Goal: Task Accomplishment & Management: Manage account settings

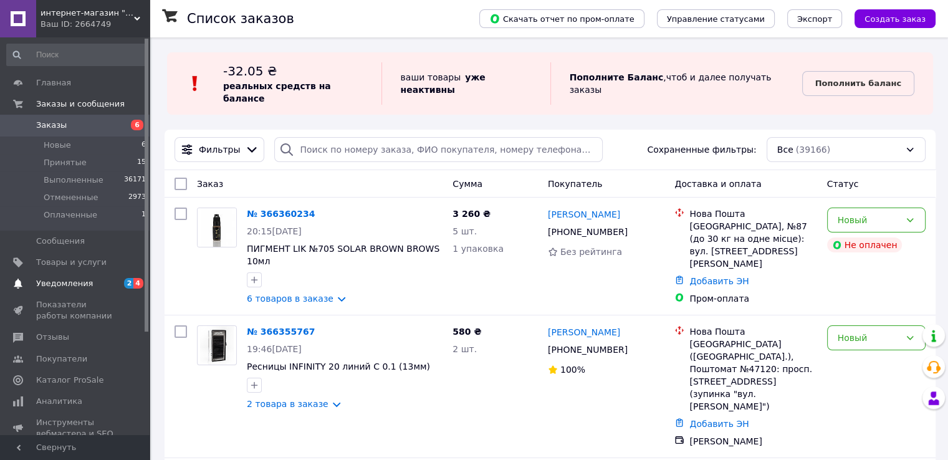
click at [87, 282] on span "Уведомления" at bounding box center [75, 283] width 79 height 11
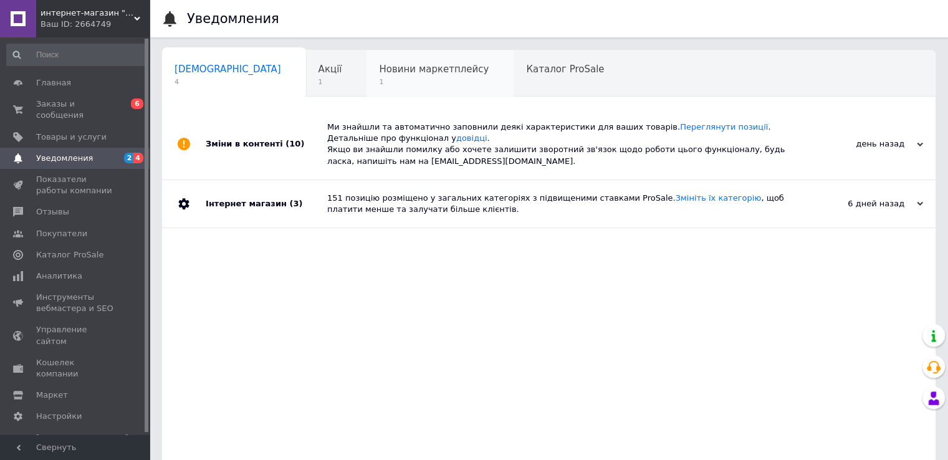
click at [379, 69] on span "Новини маркетплейсу" at bounding box center [434, 69] width 110 height 11
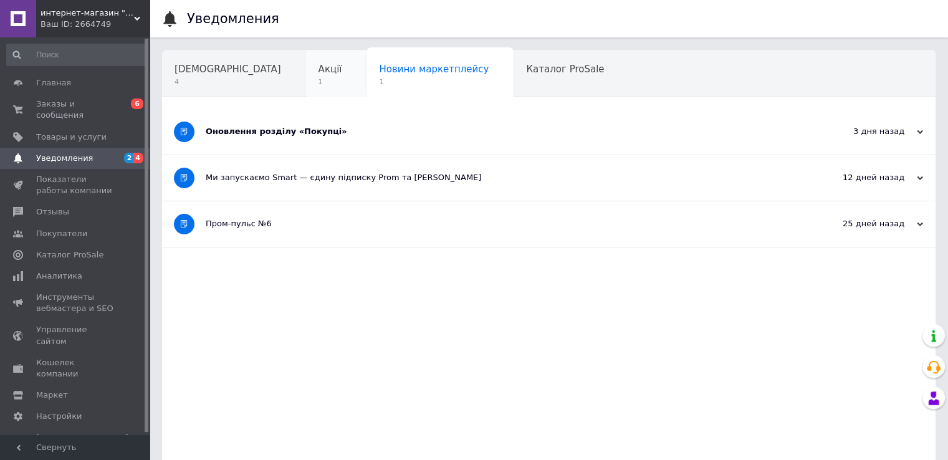
click at [318, 70] on span "Акції" at bounding box center [330, 69] width 24 height 11
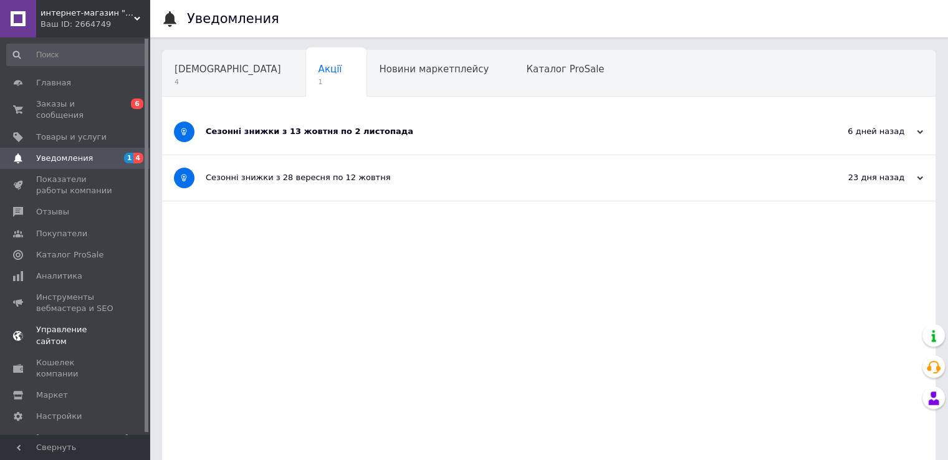
scroll to position [2, 0]
click at [100, 355] on span "Кошелек компании" at bounding box center [75, 366] width 79 height 22
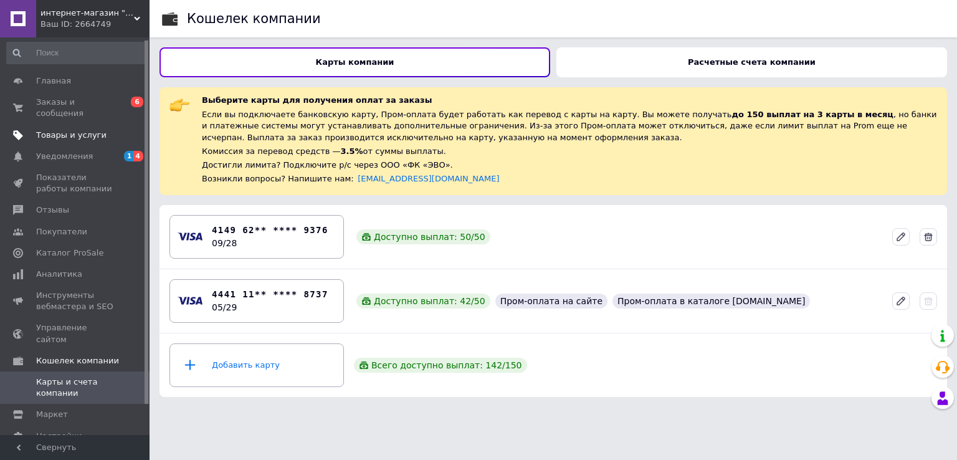
click at [79, 125] on link "Товары и услуги" at bounding box center [76, 135] width 153 height 21
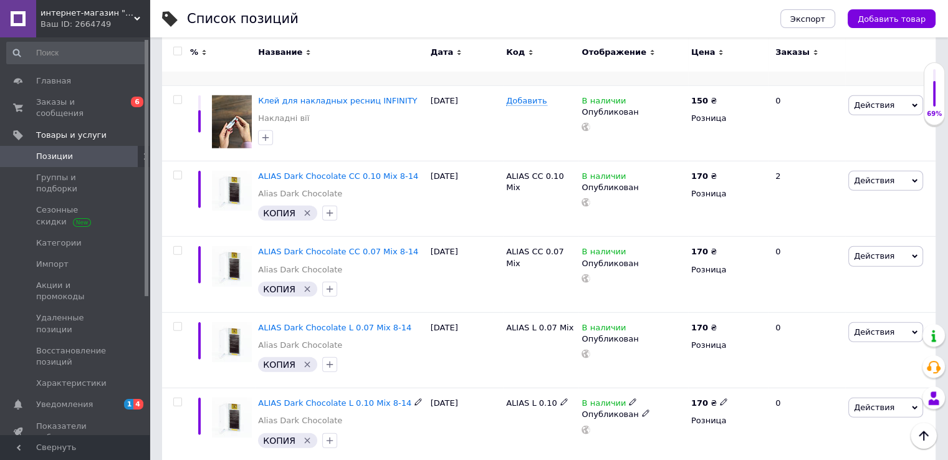
scroll to position [8139, 0]
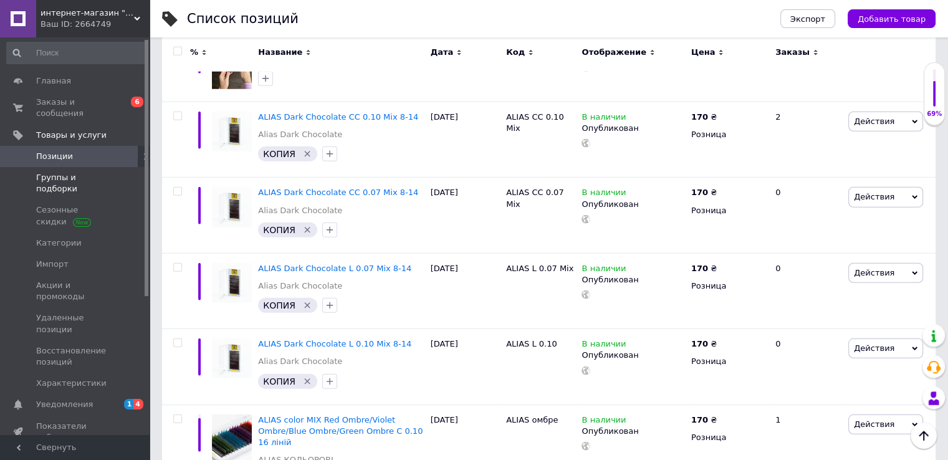
click at [68, 172] on span "Группы и подборки" at bounding box center [75, 183] width 79 height 22
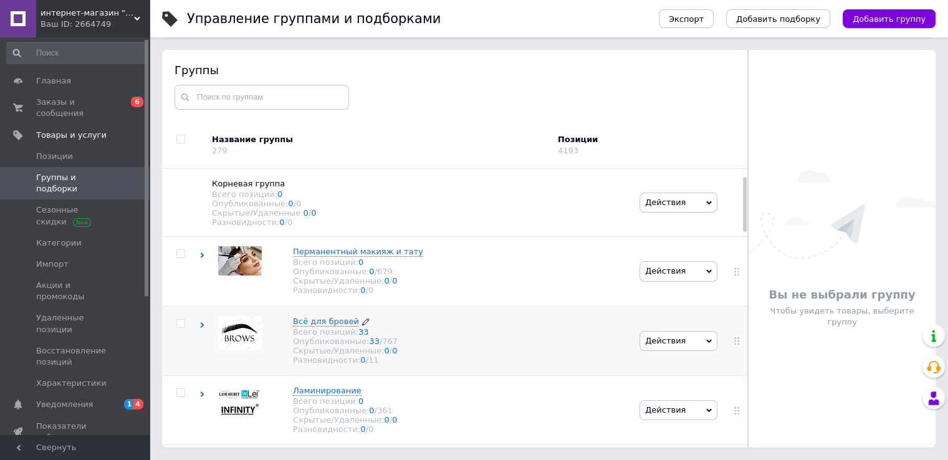
scroll to position [125, 0]
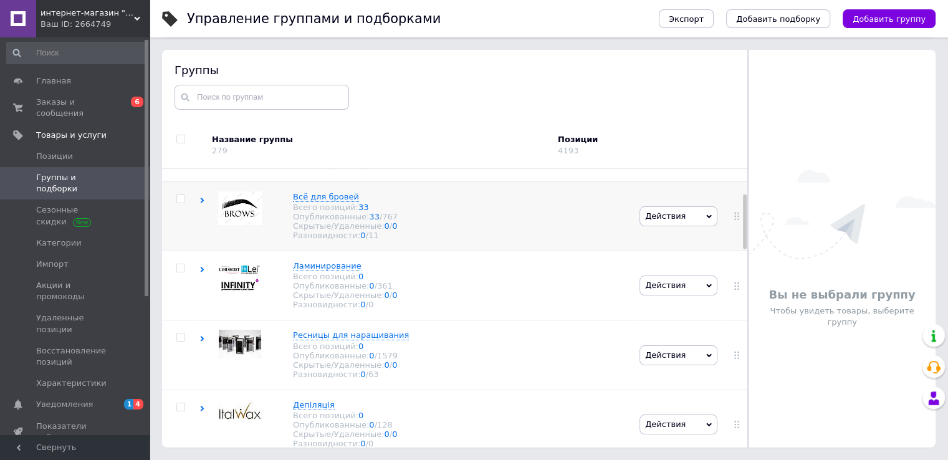
click at [202, 203] on use at bounding box center [203, 201] width 4 height 6
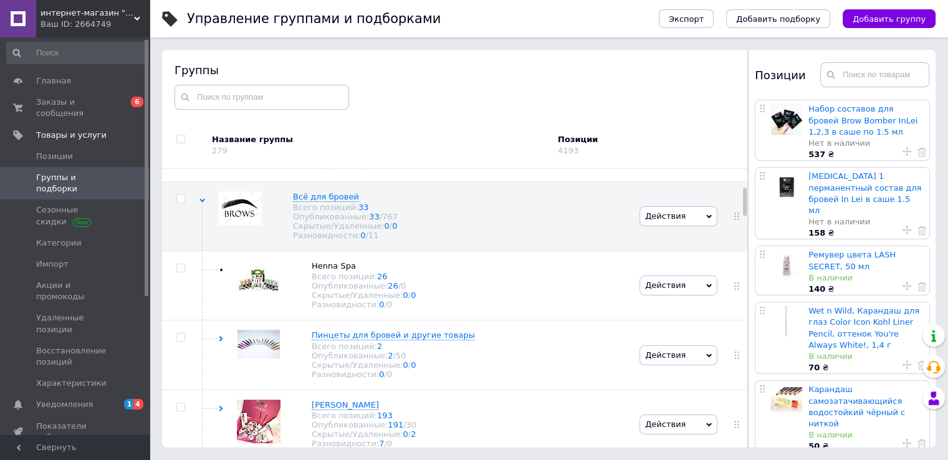
scroll to position [249, 0]
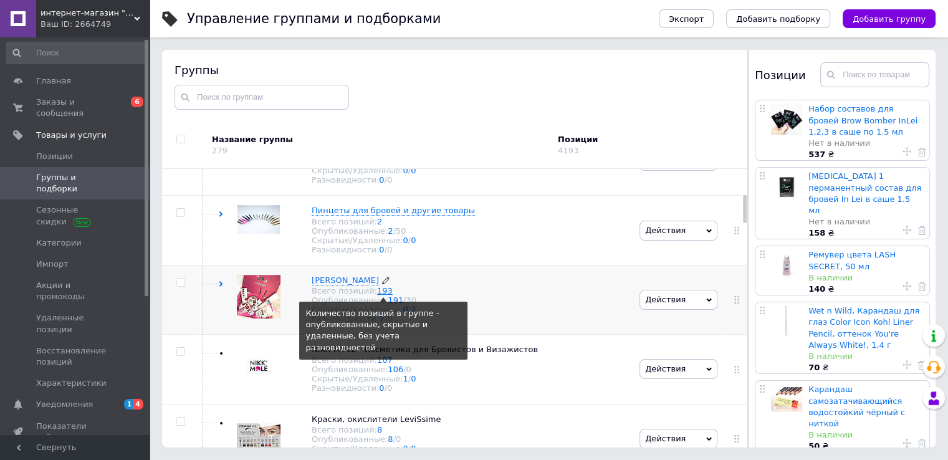
click at [377, 295] on link "193" at bounding box center [385, 290] width 16 height 9
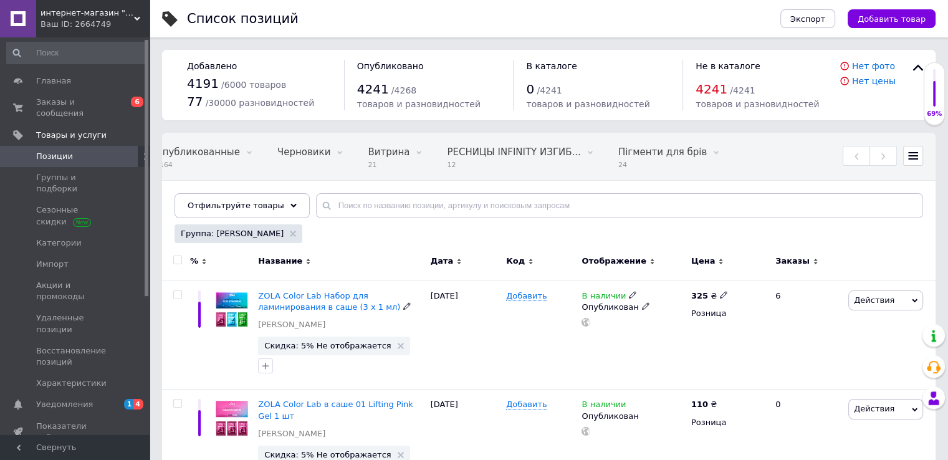
scroll to position [0, 332]
click at [176, 260] on input "checkbox" at bounding box center [177, 260] width 8 height 8
checkbox input "true"
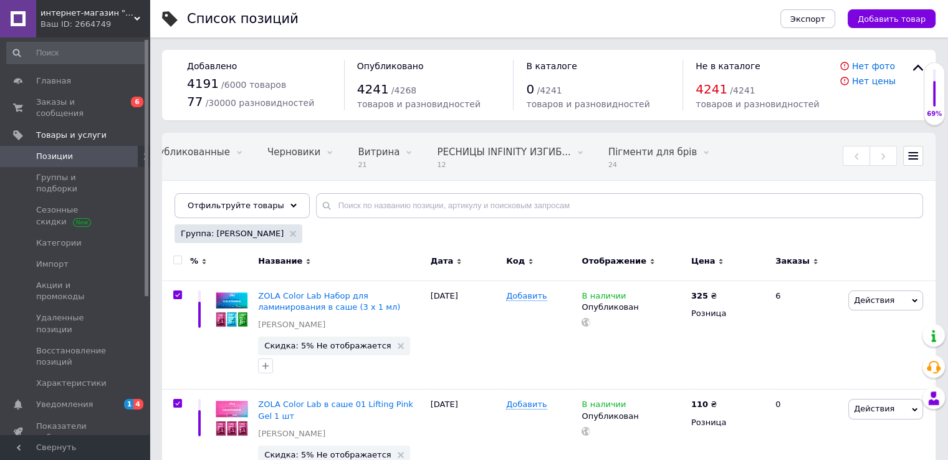
checkbox input "true"
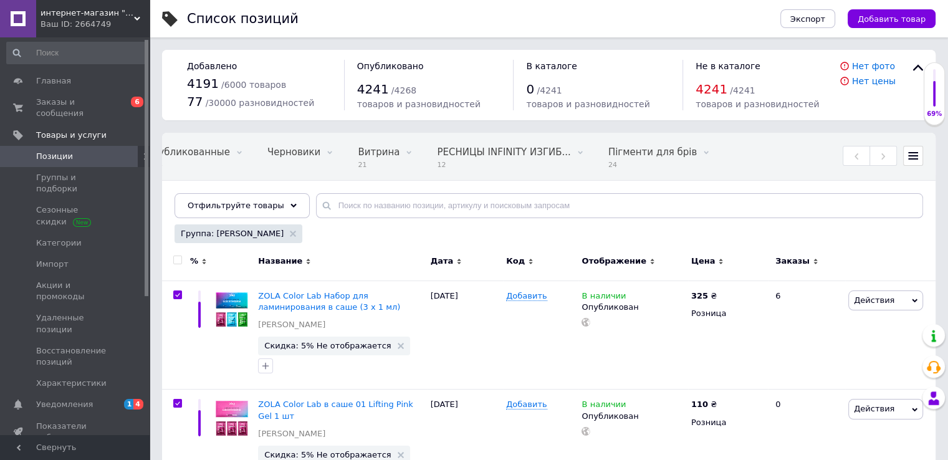
checkbox input "true"
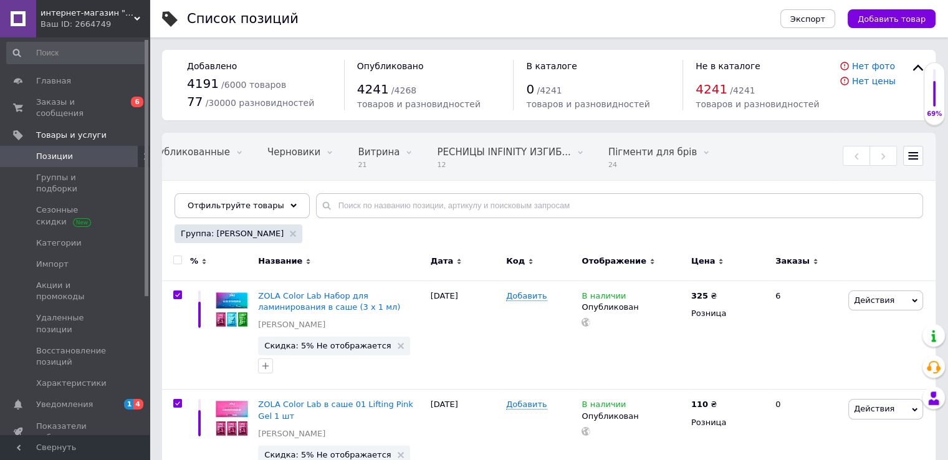
checkbox input "true"
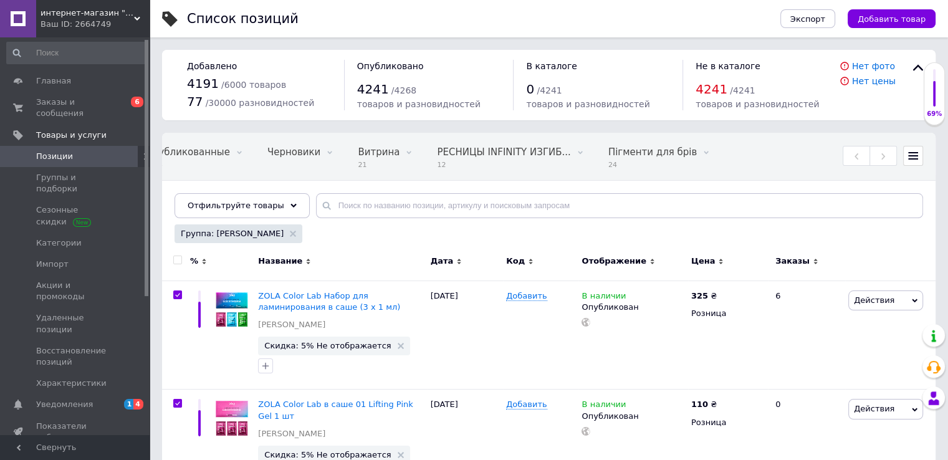
checkbox input "true"
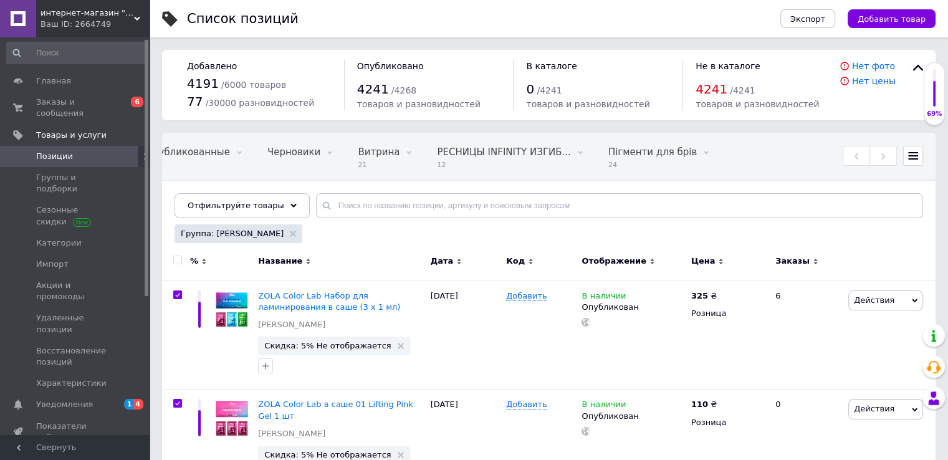
checkbox input "true"
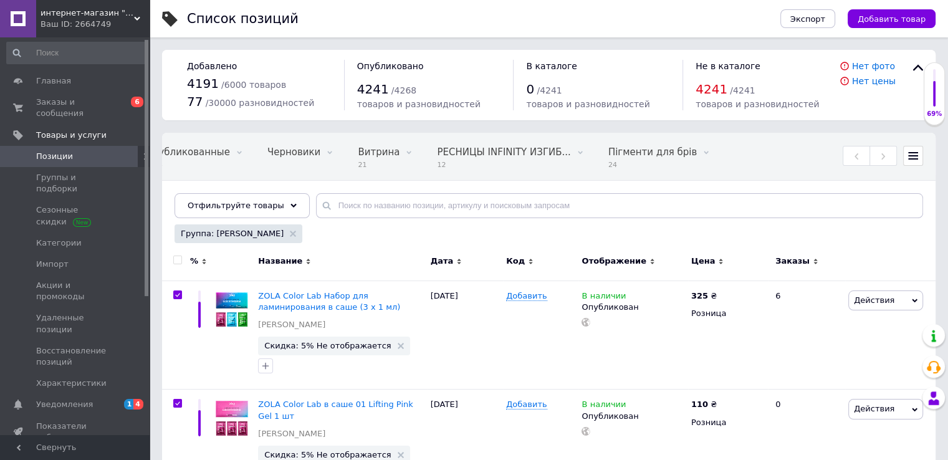
checkbox input "true"
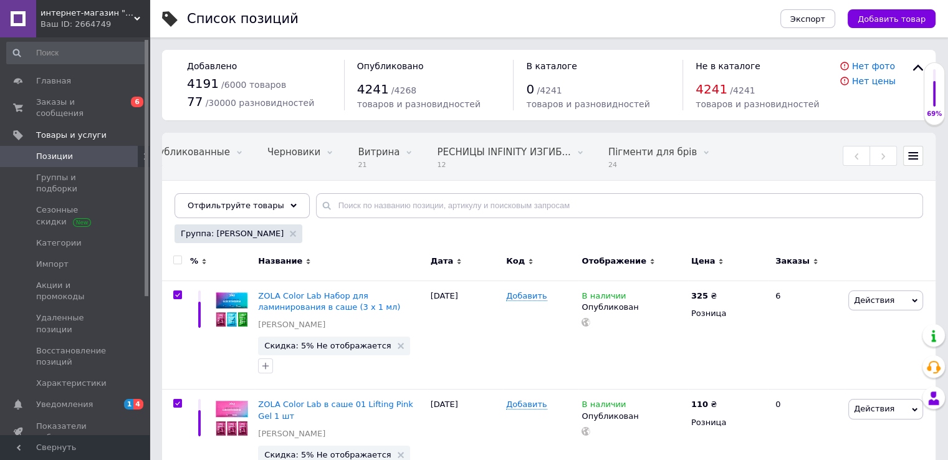
checkbox input "true"
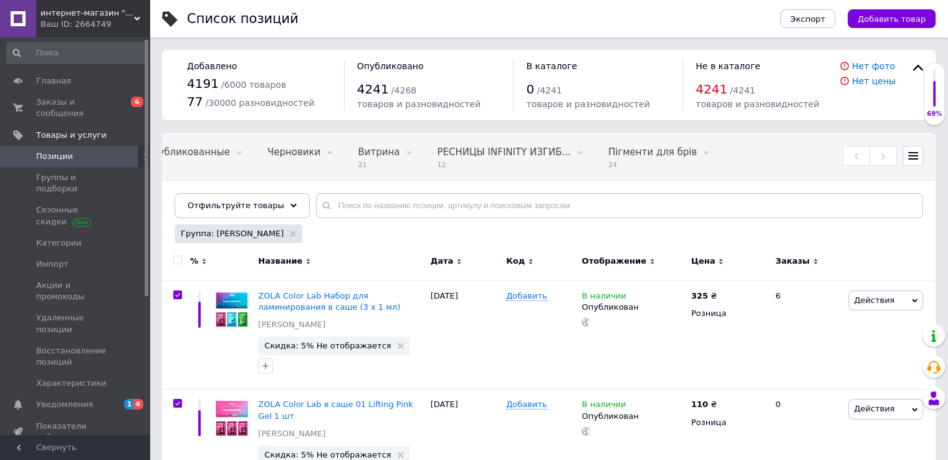
checkbox input "true"
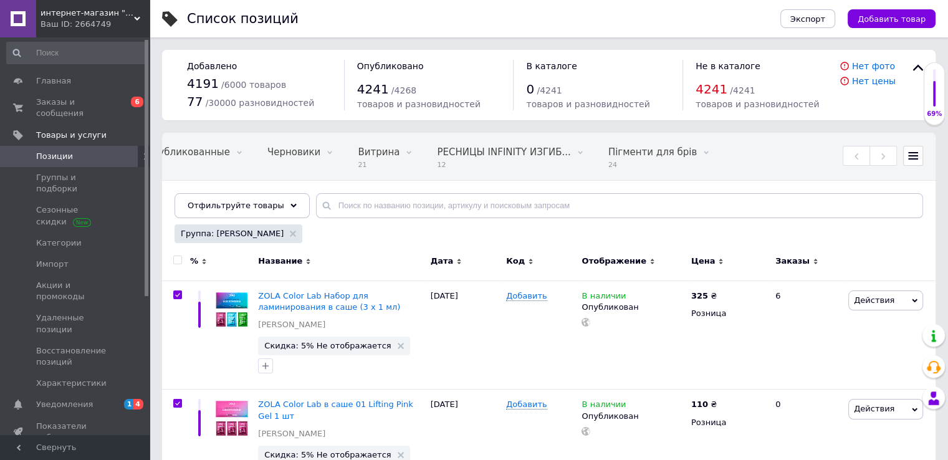
checkbox input "true"
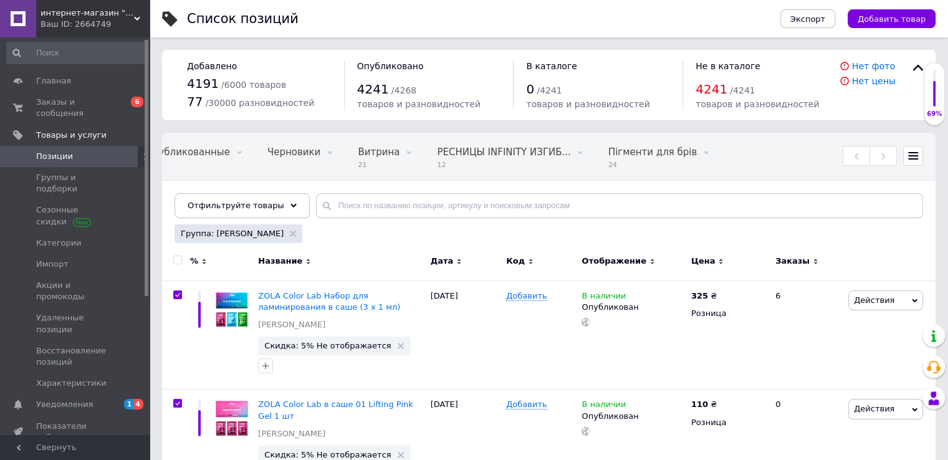
checkbox input "true"
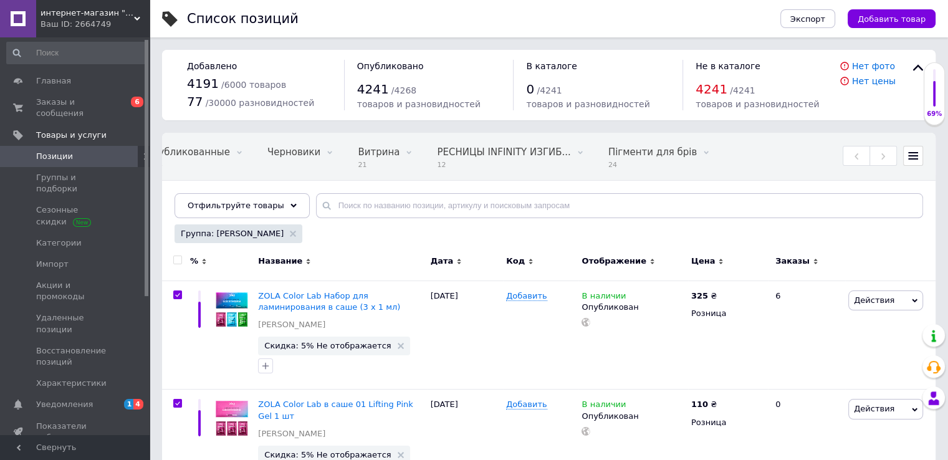
checkbox input "true"
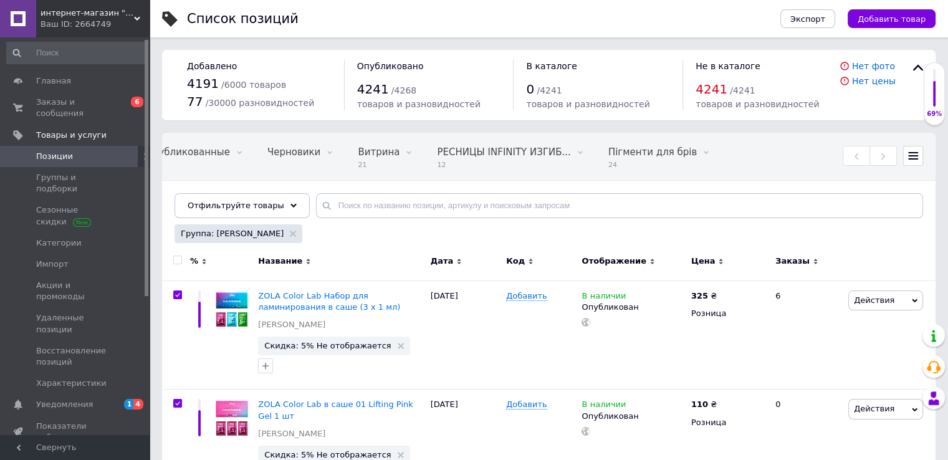
checkbox input "true"
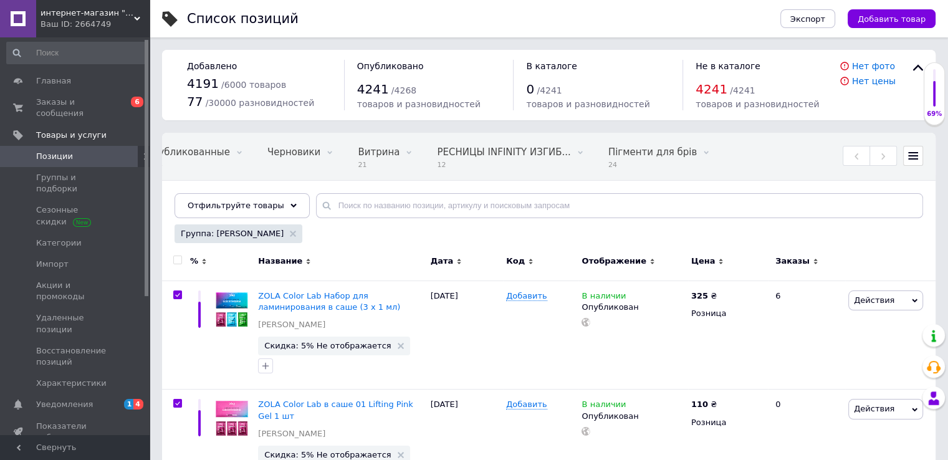
checkbox input "true"
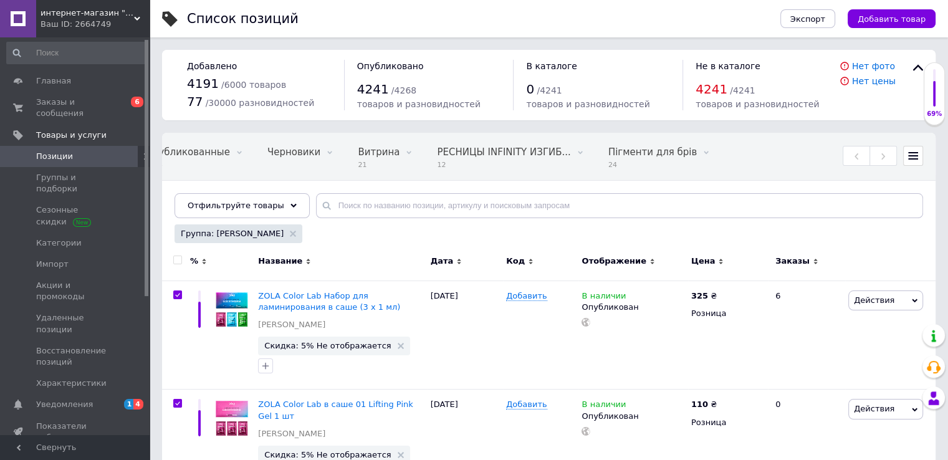
checkbox input "true"
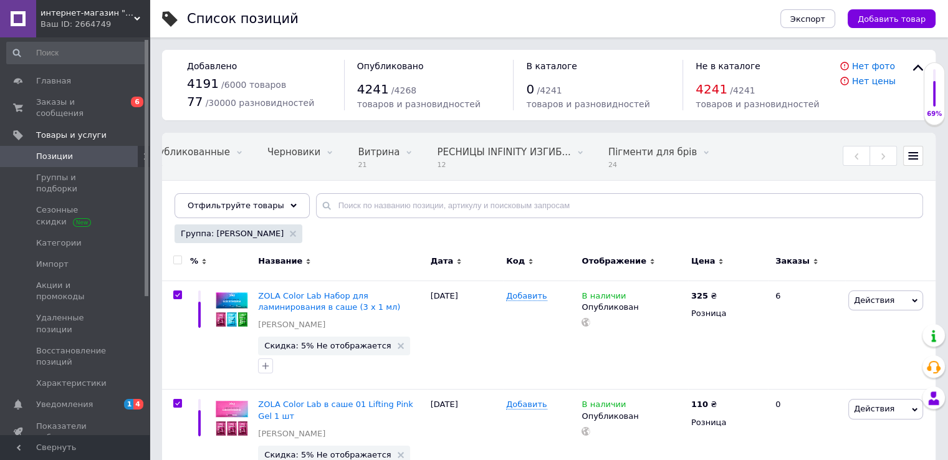
checkbox input "true"
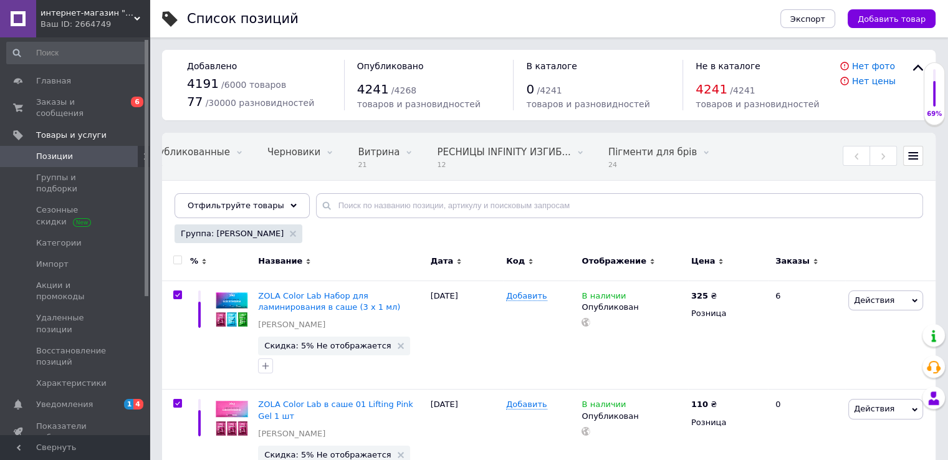
checkbox input "true"
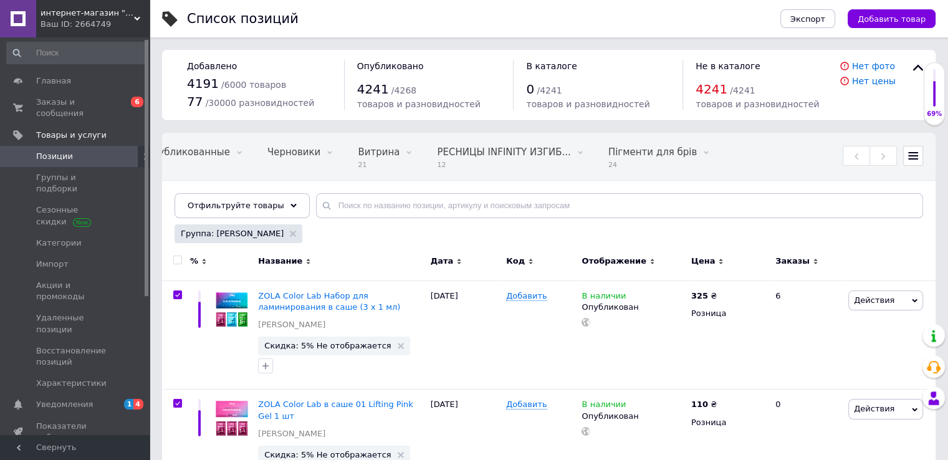
checkbox input "true"
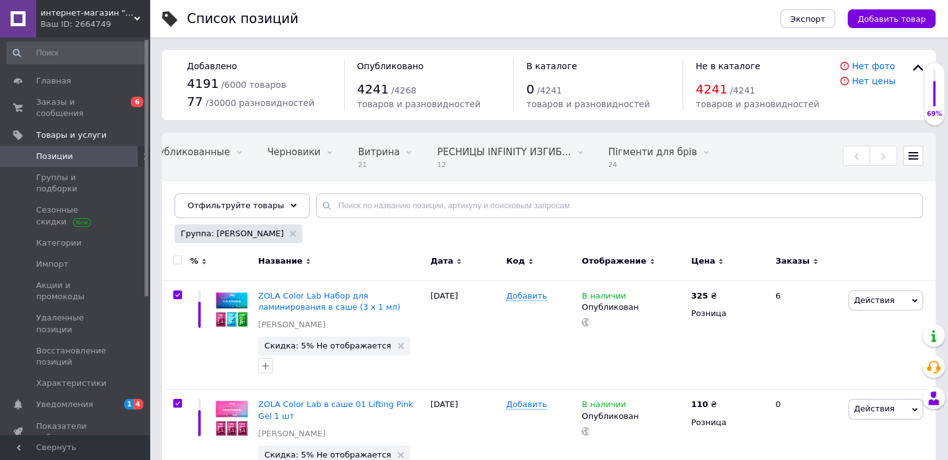
checkbox input "true"
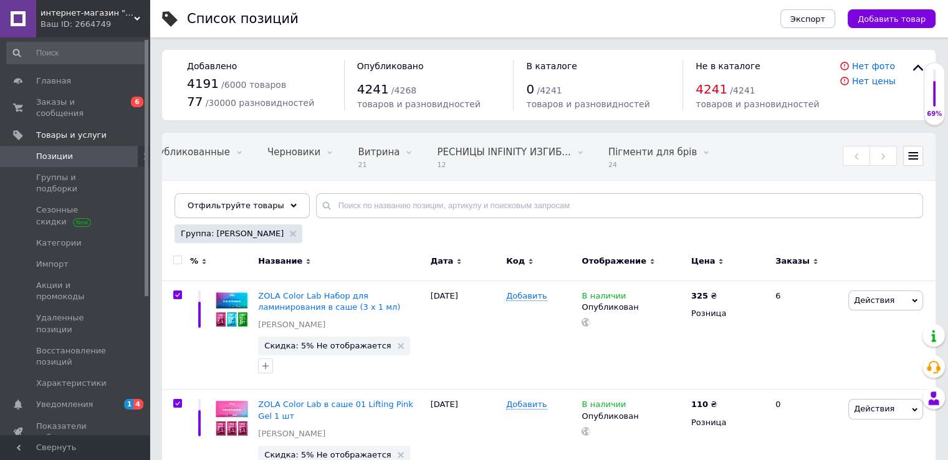
checkbox input "true"
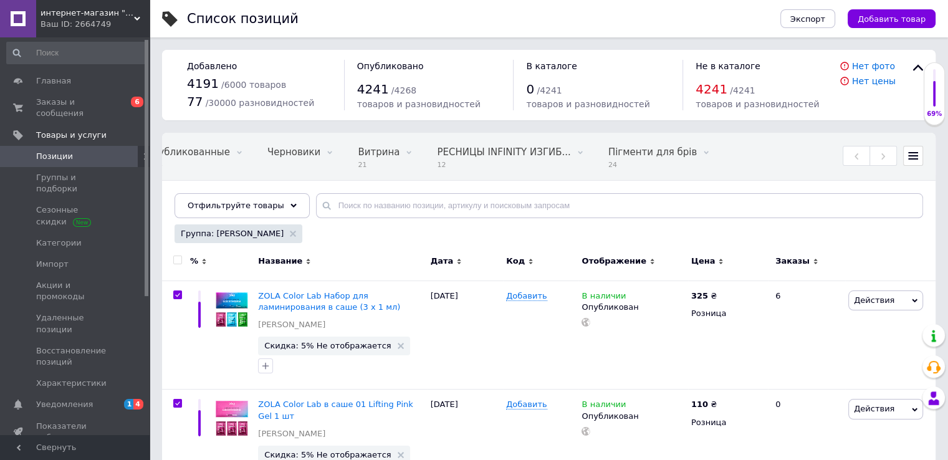
checkbox input "true"
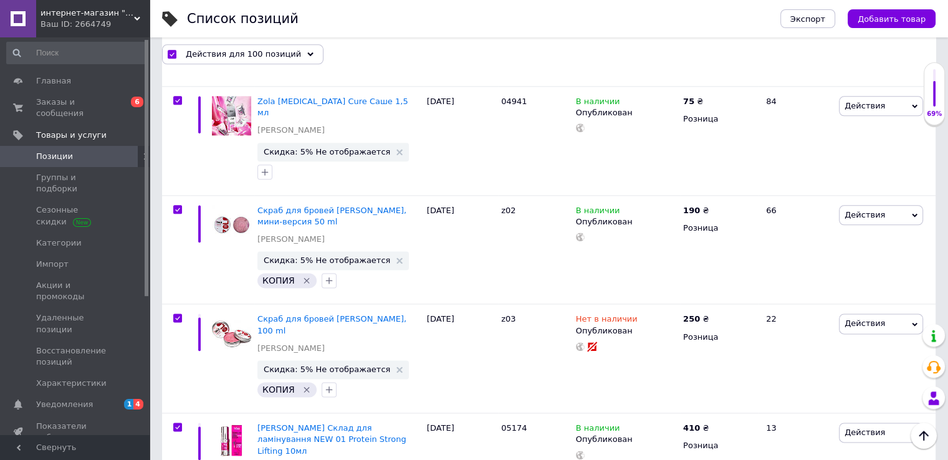
scroll to position [1558, 0]
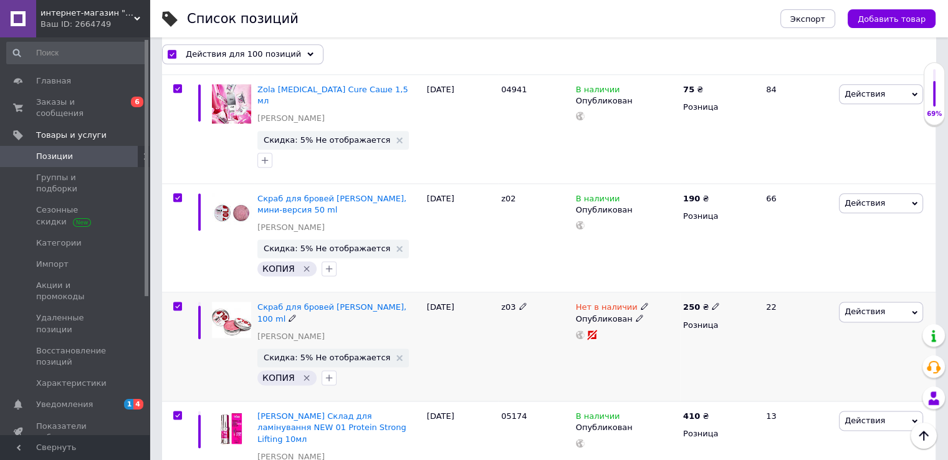
click at [179, 302] on input "checkbox" at bounding box center [177, 306] width 8 height 8
checkbox input "false"
checkbox input "true"
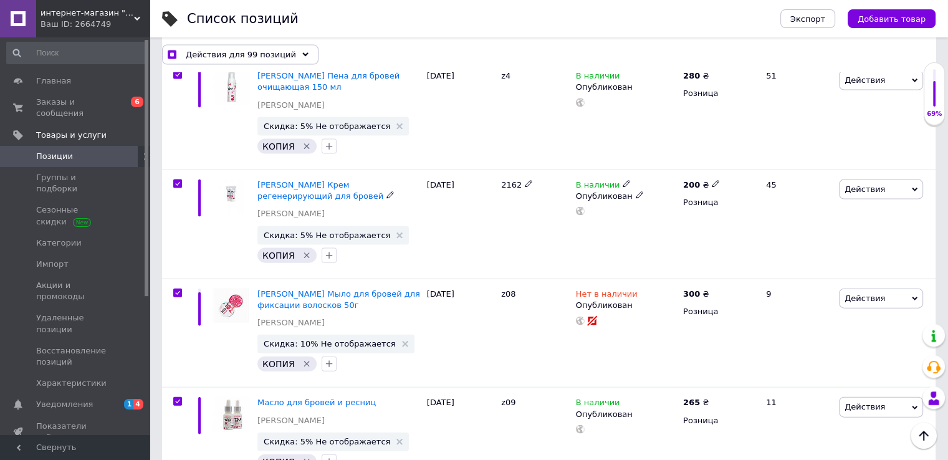
scroll to position [2742, 0]
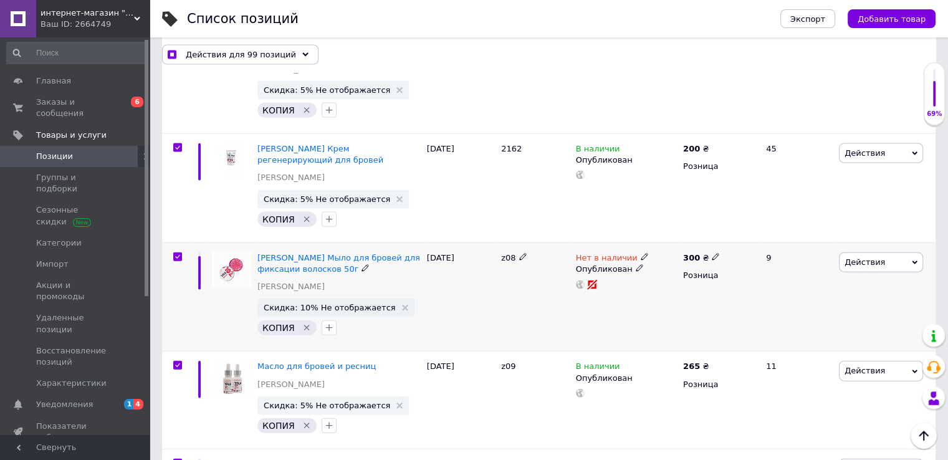
click at [177, 253] on input "checkbox" at bounding box center [177, 257] width 8 height 8
checkbox input "false"
checkbox input "true"
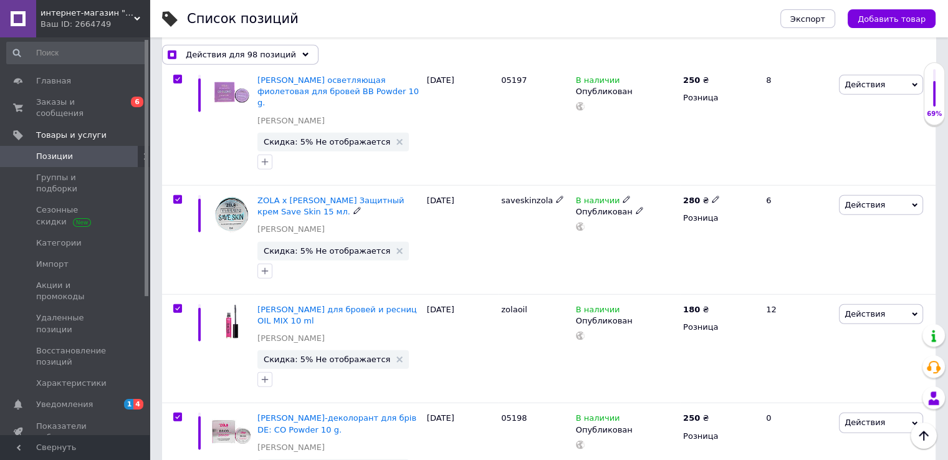
scroll to position [3303, 0]
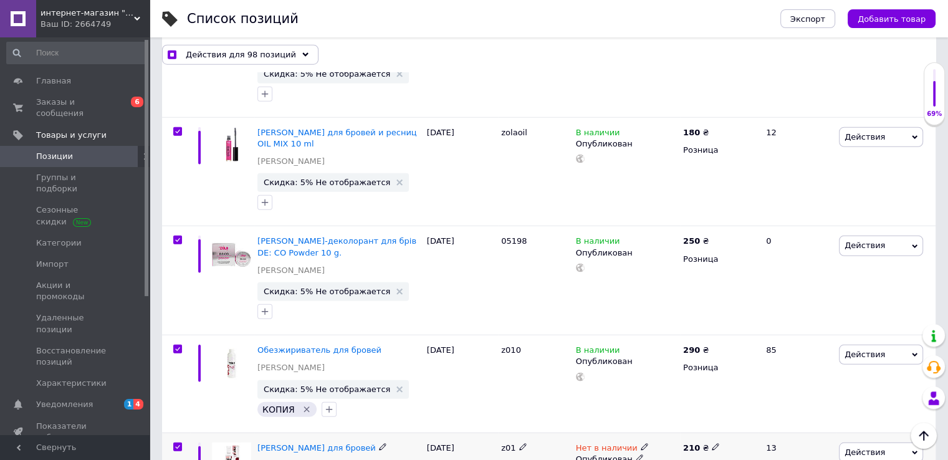
click at [176, 443] on input "checkbox" at bounding box center [177, 447] width 8 height 8
checkbox input "false"
checkbox input "true"
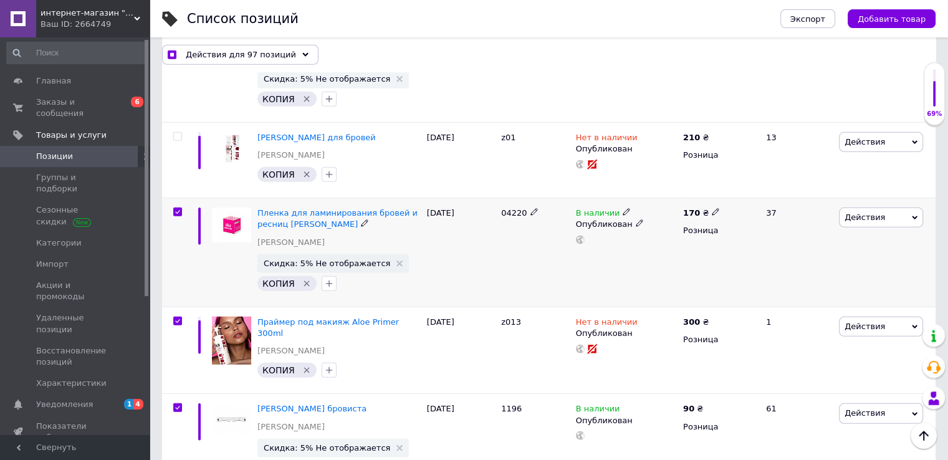
scroll to position [3615, 0]
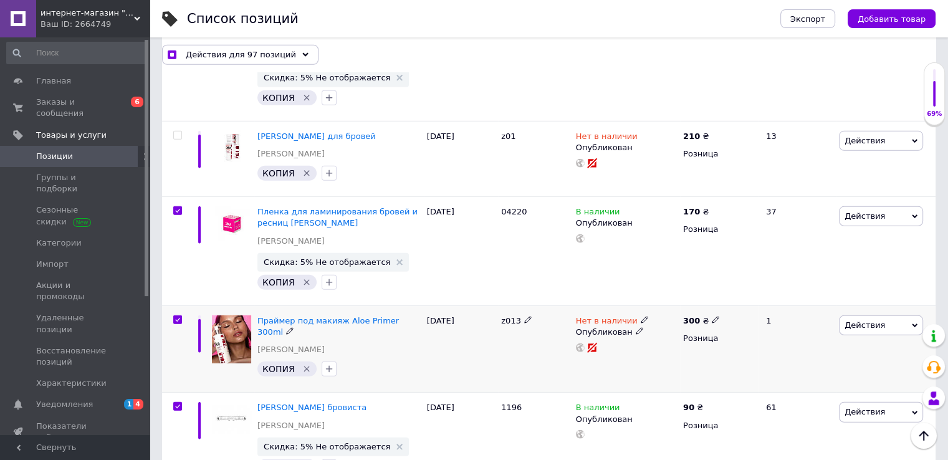
click at [177, 316] on input "checkbox" at bounding box center [177, 320] width 8 height 8
checkbox input "false"
checkbox input "true"
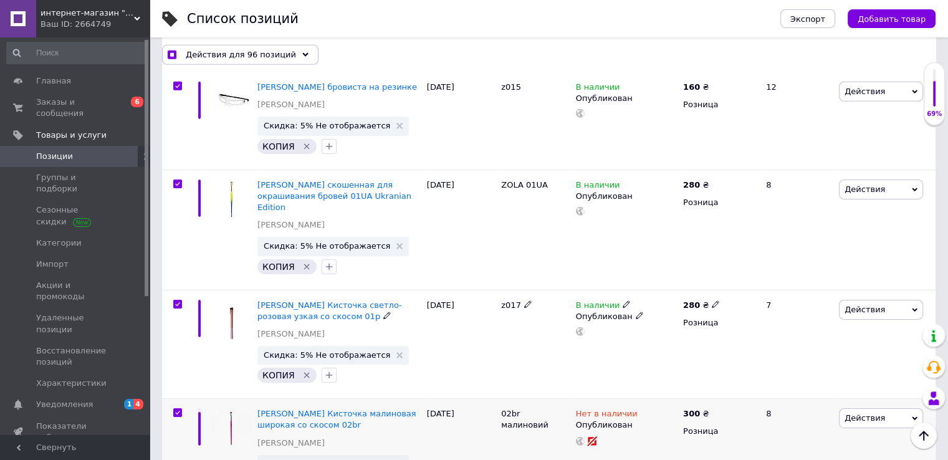
scroll to position [4051, 0]
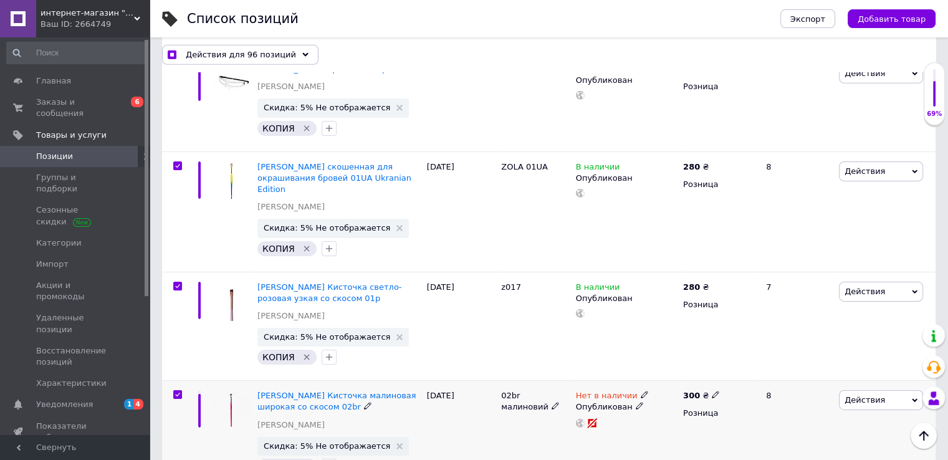
click at [177, 391] on input "checkbox" at bounding box center [177, 395] width 8 height 8
checkbox input "false"
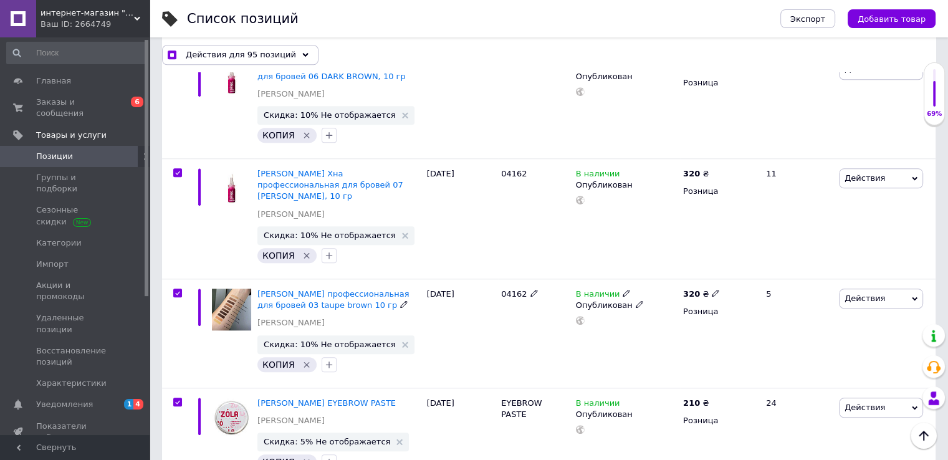
scroll to position [5983, 0]
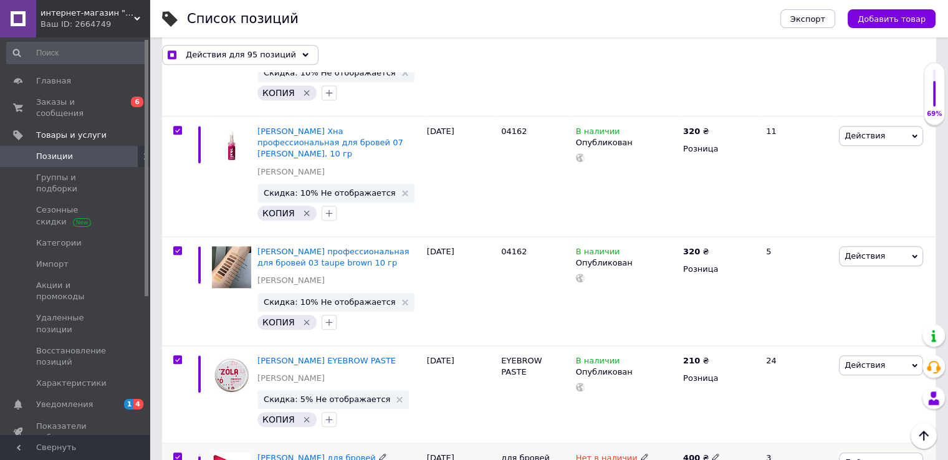
click at [636, 459] on icon at bounding box center [639, 468] width 7 height 7
checkbox input "true"
drag, startPoint x: 176, startPoint y: 223, endPoint x: 449, endPoint y: 251, distance: 275.0
click at [177, 453] on input "checkbox" at bounding box center [177, 457] width 8 height 8
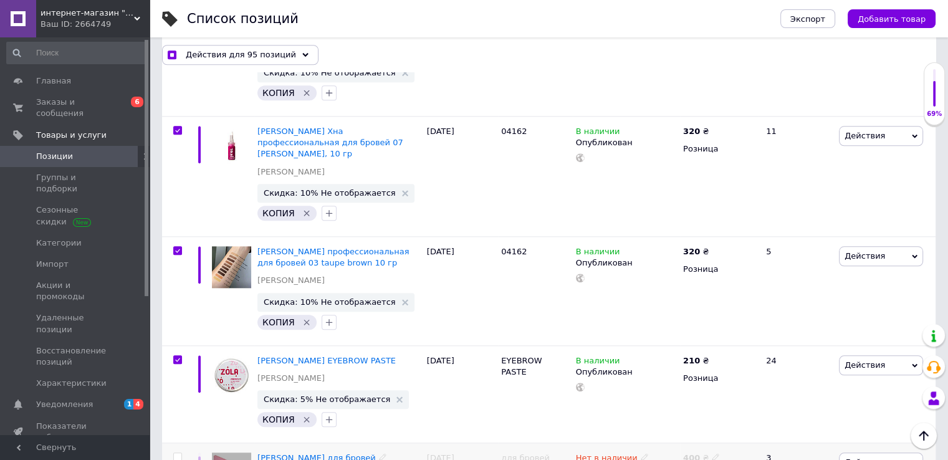
checkbox input "false"
checkbox input "true"
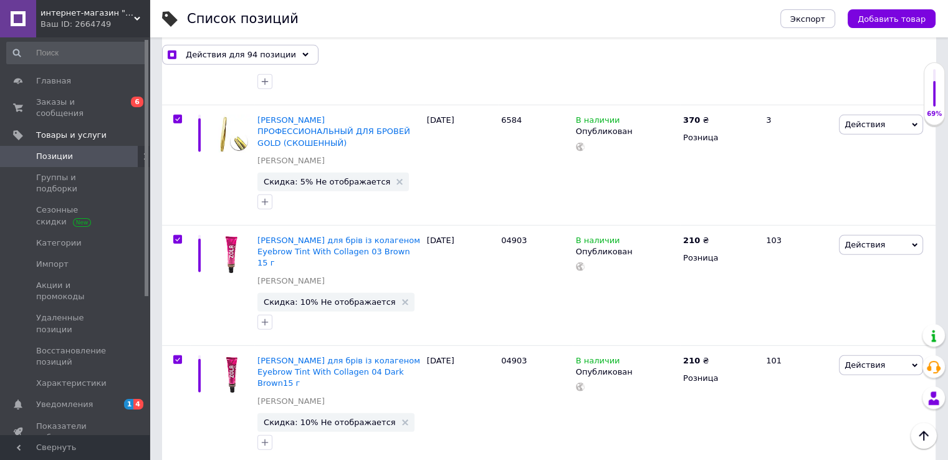
scroll to position [8476, 0]
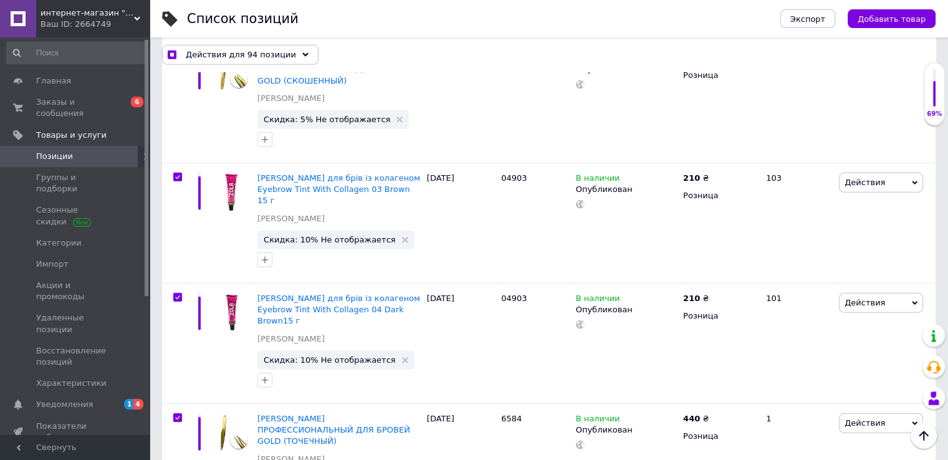
checkbox input "false"
checkbox input "true"
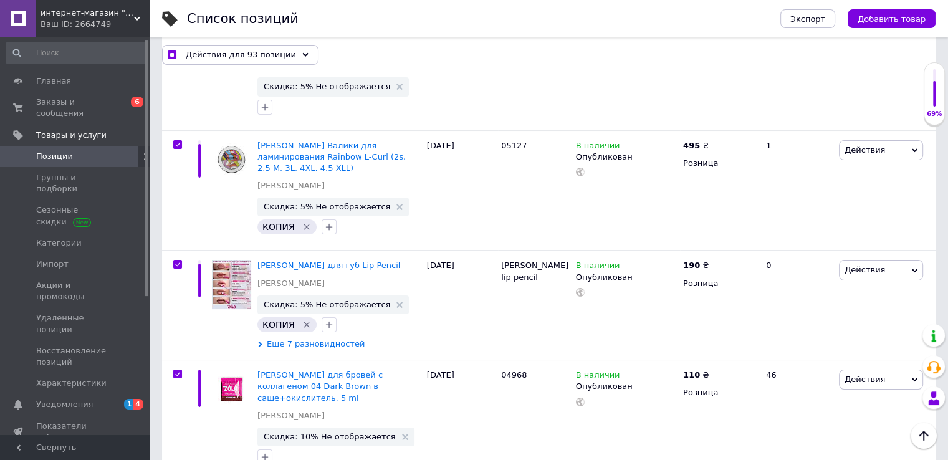
scroll to position [9722, 0]
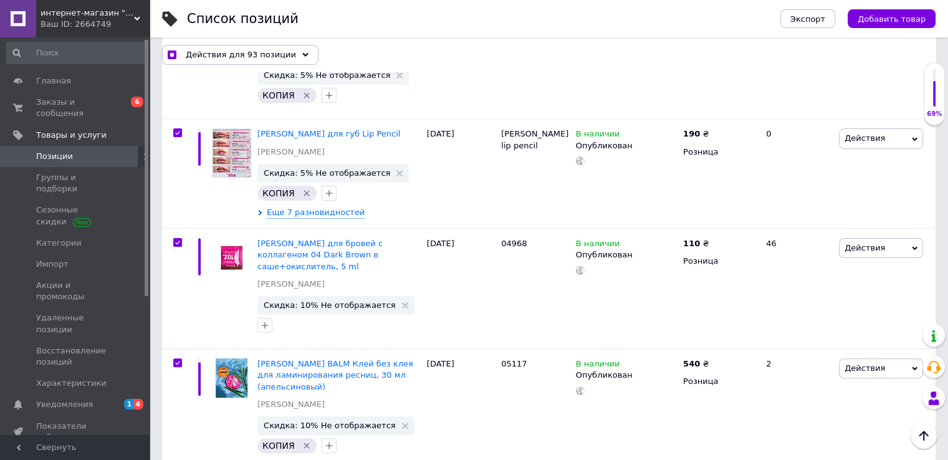
checkbox input "false"
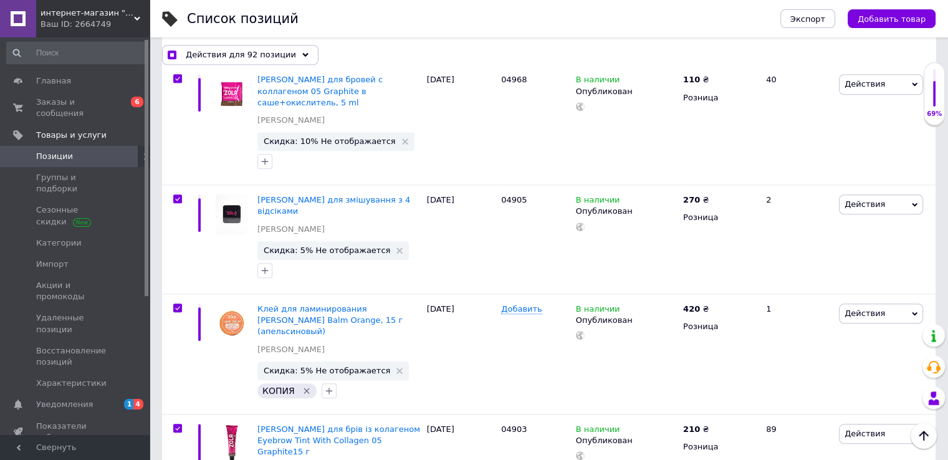
scroll to position [10495, 0]
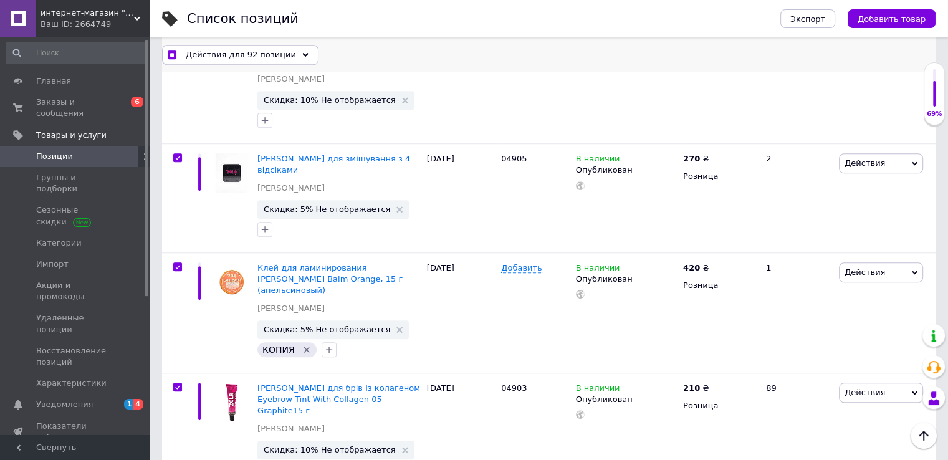
click at [286, 60] on div "Действия для 92 позиции" at bounding box center [240, 54] width 156 height 20
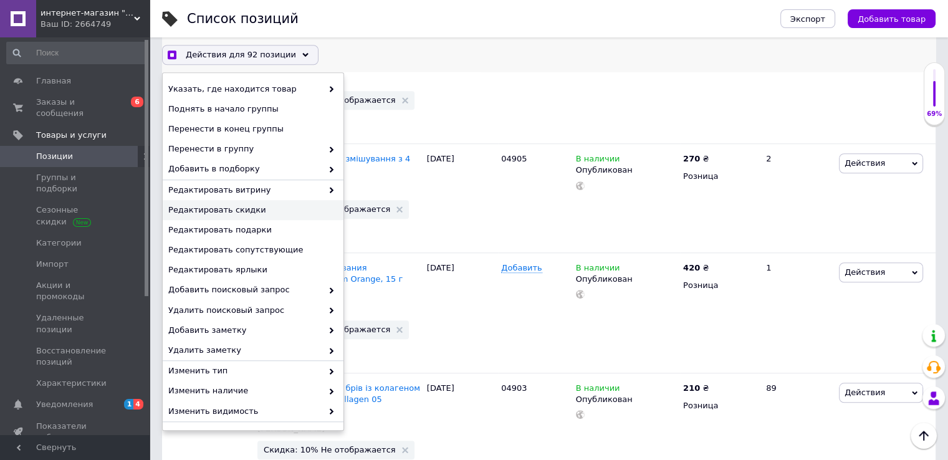
click at [252, 211] on span "Редактировать скидки" at bounding box center [251, 209] width 166 height 11
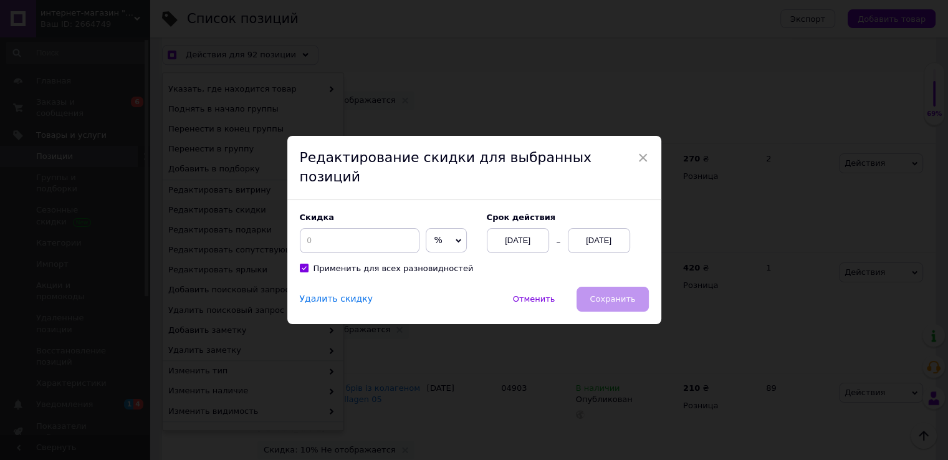
scroll to position [10443, 0]
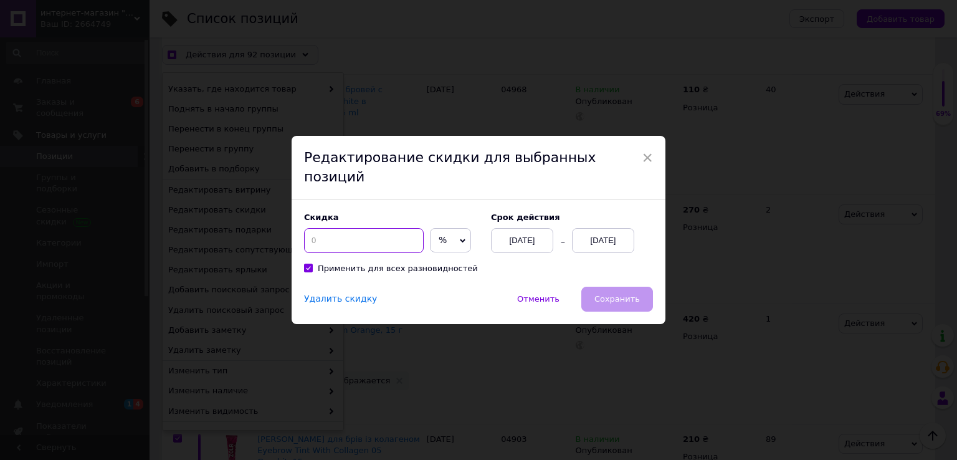
click at [354, 228] on input at bounding box center [364, 240] width 120 height 25
checkbox input "true"
type input "1"
checkbox input "true"
type input "14"
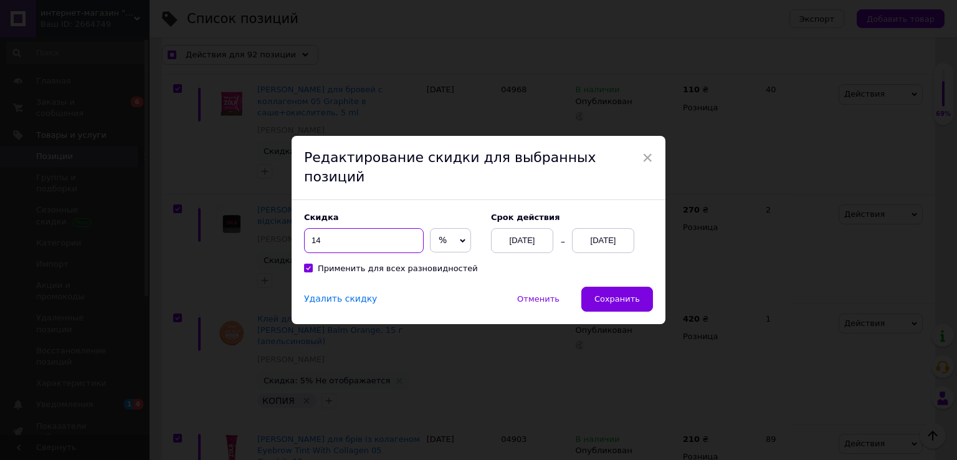
checkbox input "true"
type input "14"
click at [618, 232] on div "[DATE]" at bounding box center [603, 240] width 62 height 25
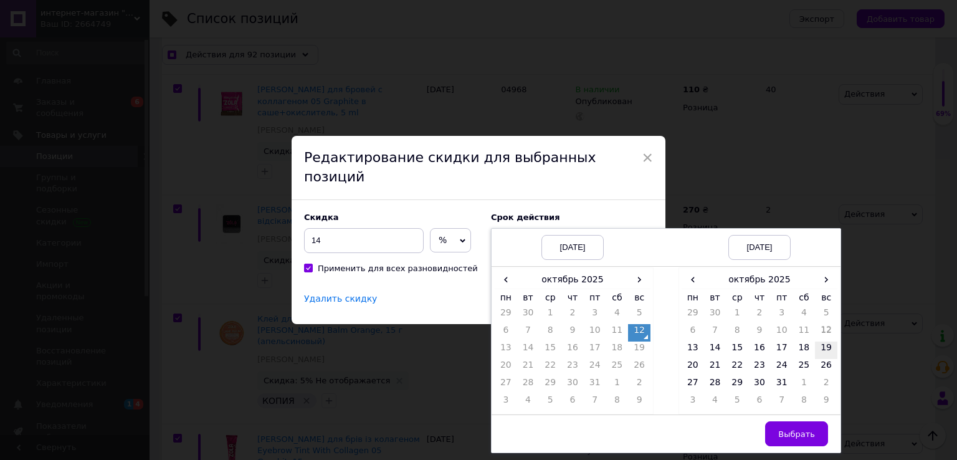
click at [822, 342] on td "19" at bounding box center [826, 350] width 22 height 17
click at [803, 429] on span "Выбрать" at bounding box center [796, 433] width 37 height 9
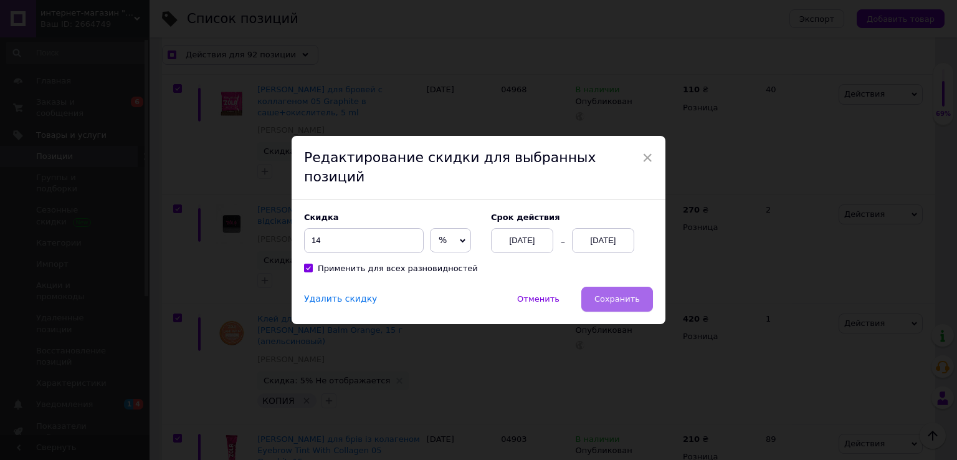
click at [622, 294] on span "Сохранить" at bounding box center [617, 298] width 45 height 9
checkbox input "true"
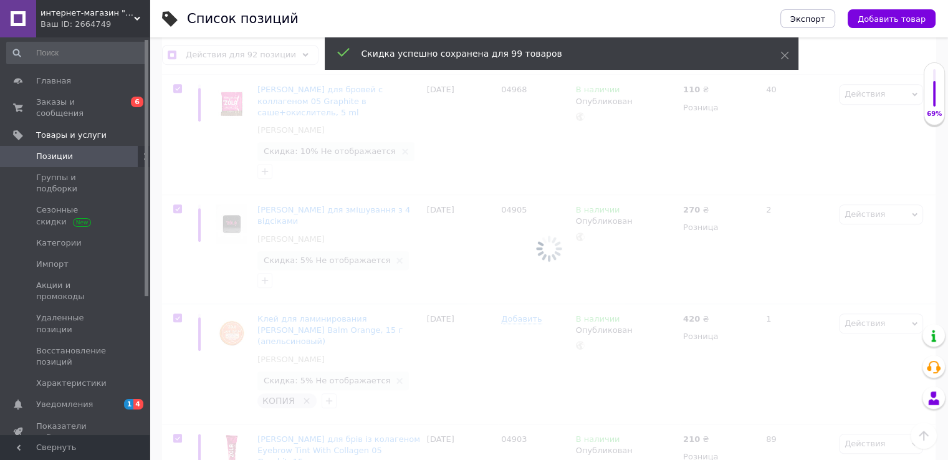
scroll to position [0, 332]
checkbox input "false"
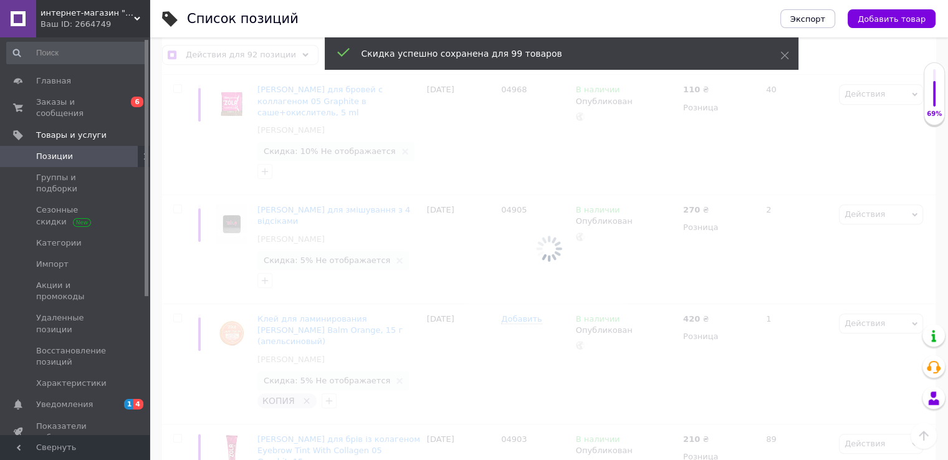
checkbox input "false"
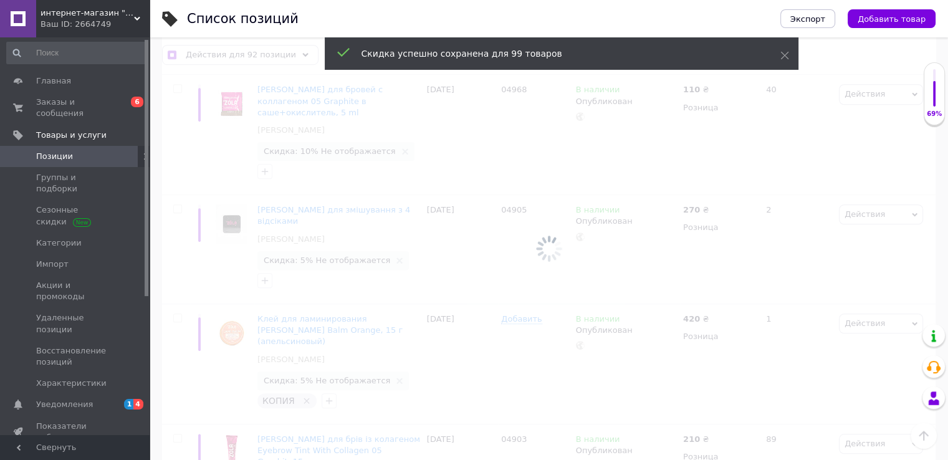
checkbox input "false"
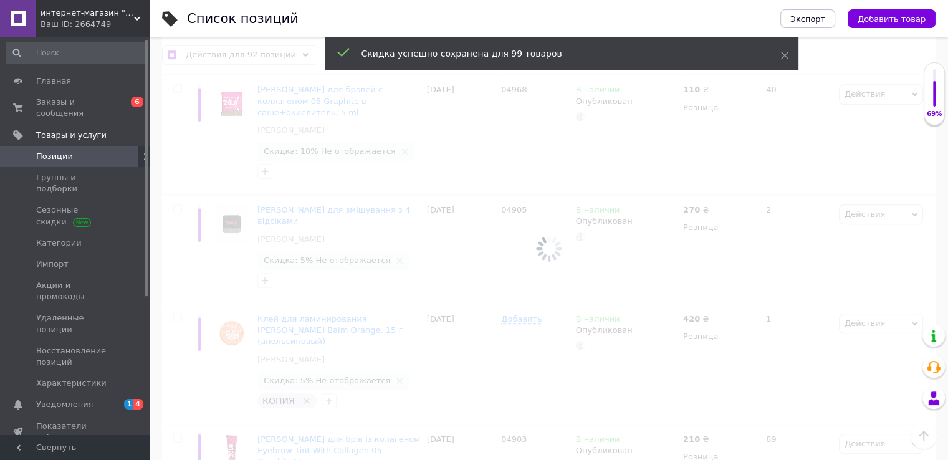
checkbox input "false"
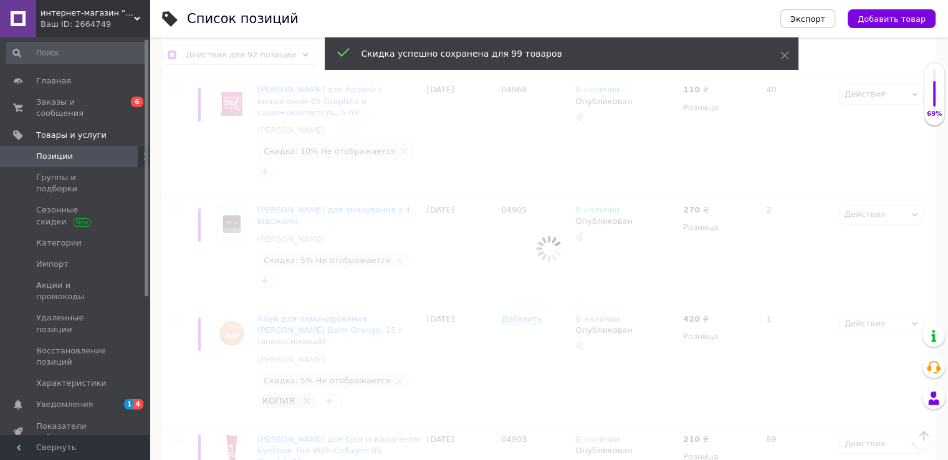
checkbox input "false"
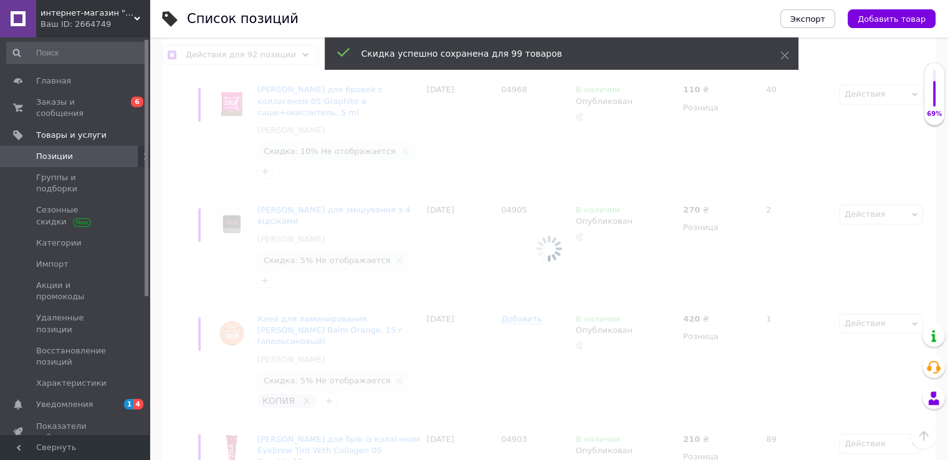
checkbox input "false"
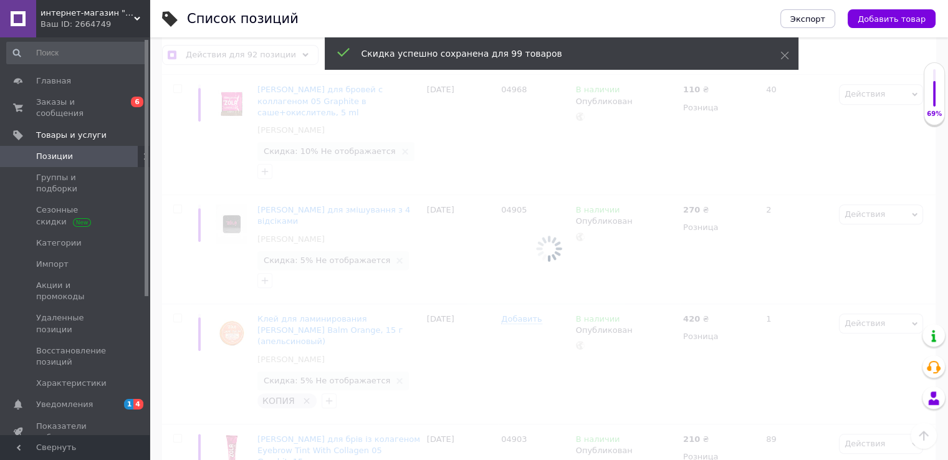
checkbox input "false"
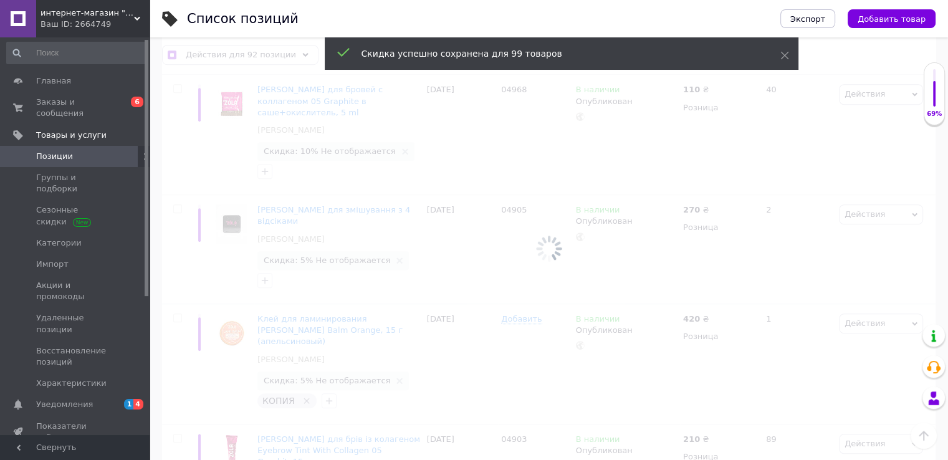
checkbox input "false"
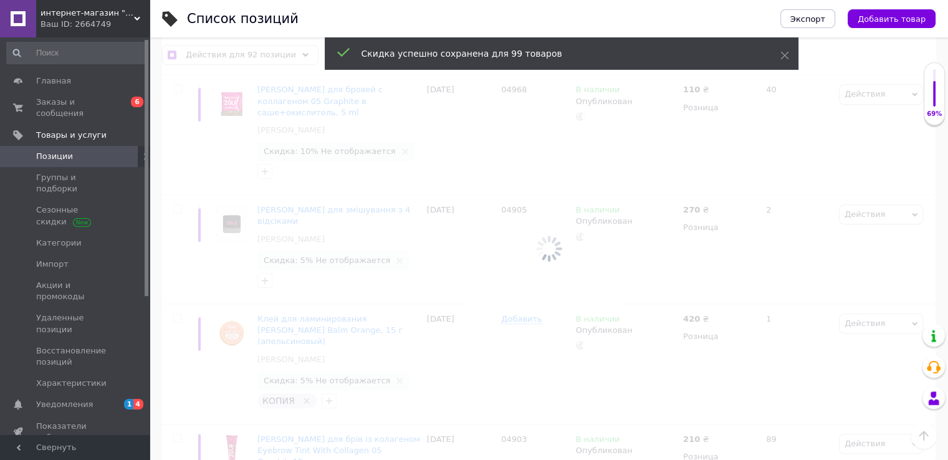
checkbox input "false"
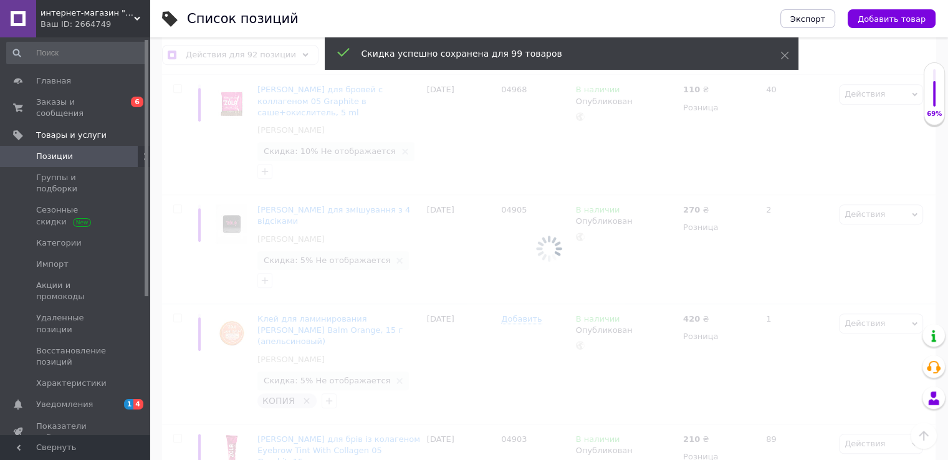
checkbox input "false"
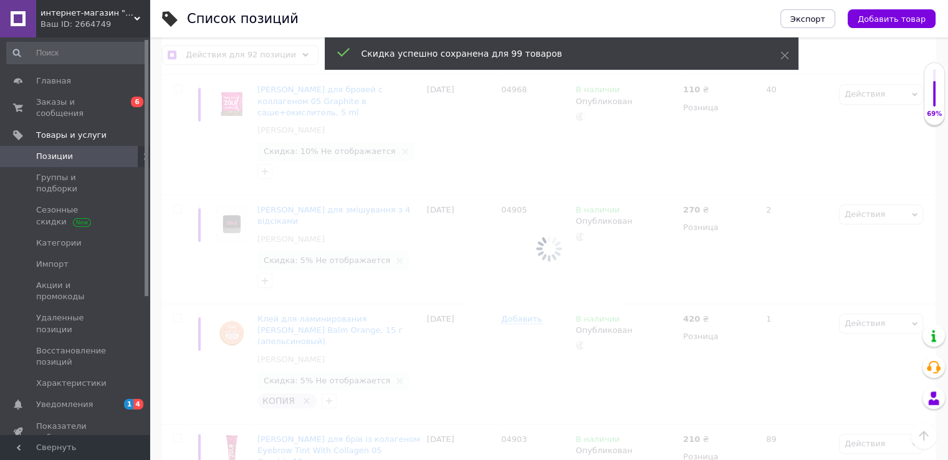
checkbox input "false"
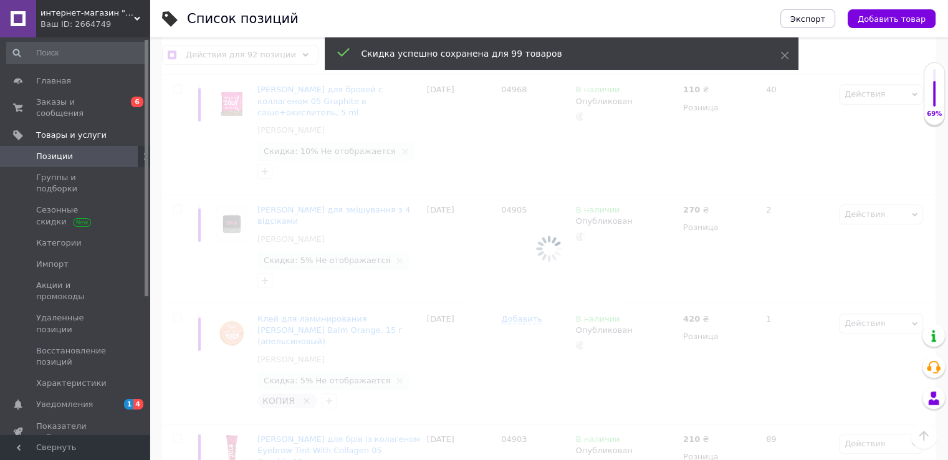
checkbox input "false"
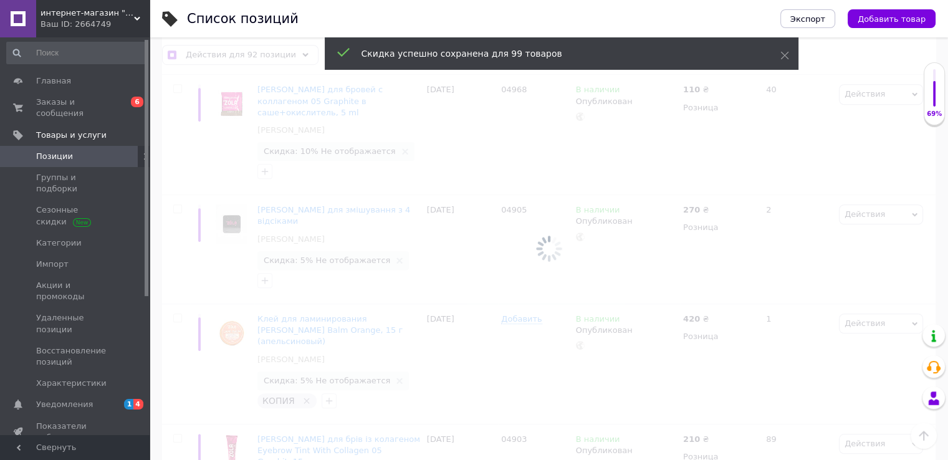
checkbox input "false"
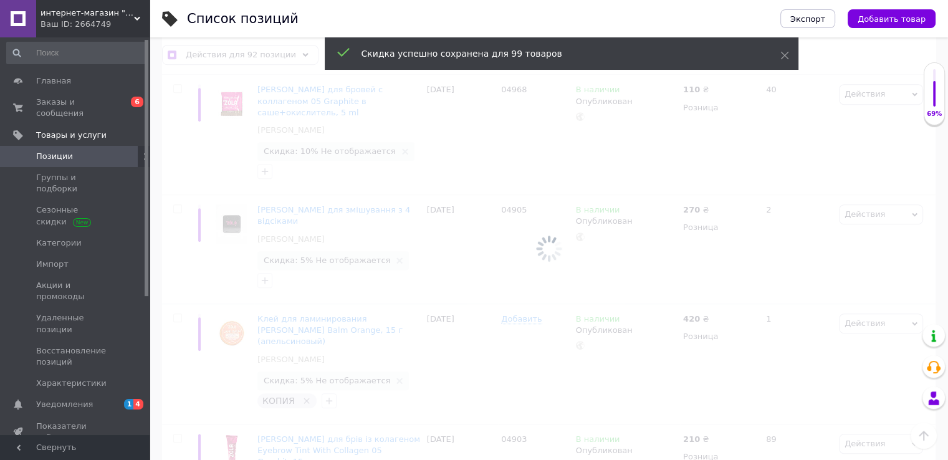
checkbox input "false"
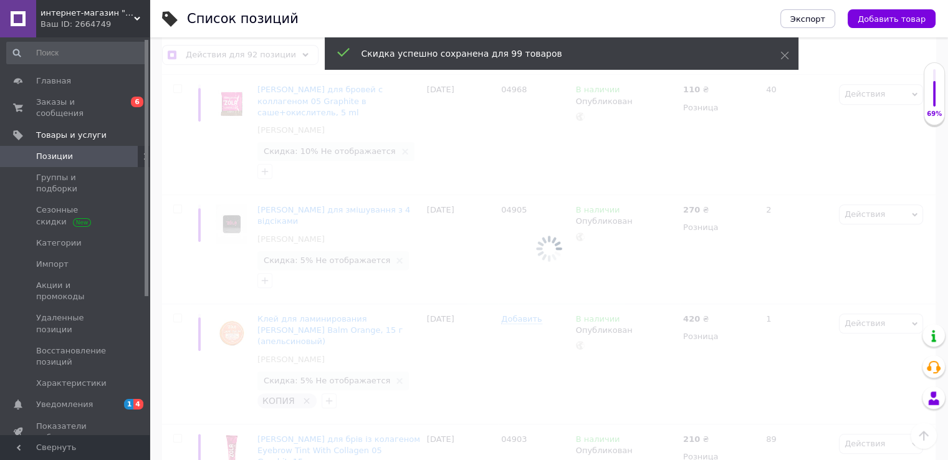
checkbox input "false"
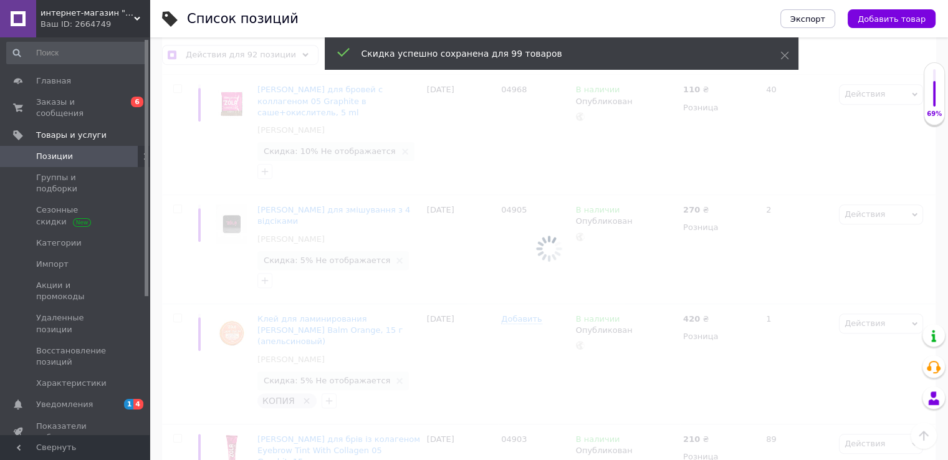
checkbox input "false"
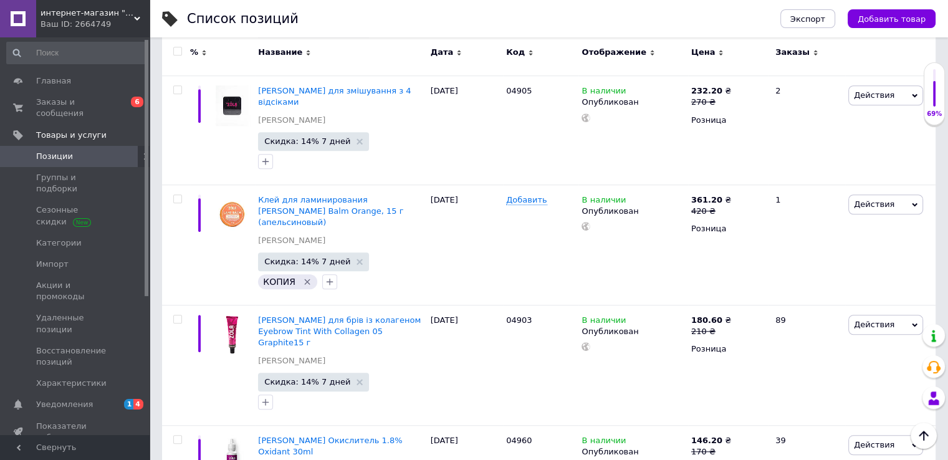
scroll to position [10483, 0]
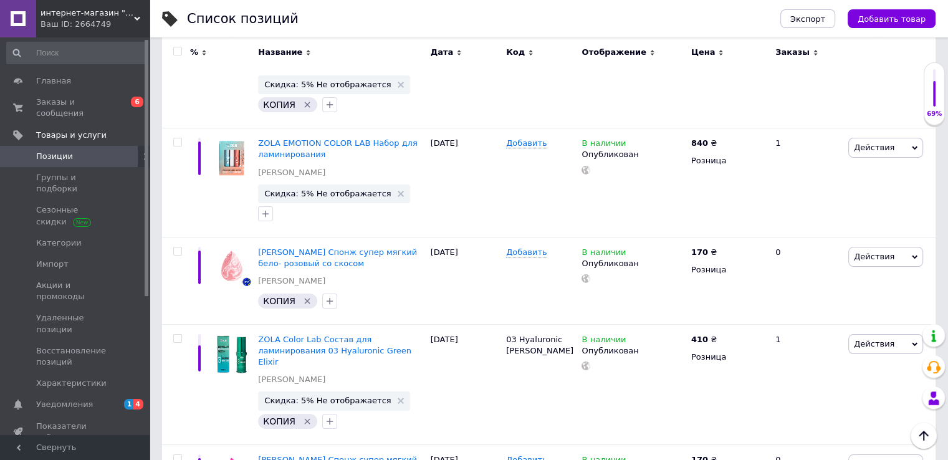
scroll to position [9393, 0]
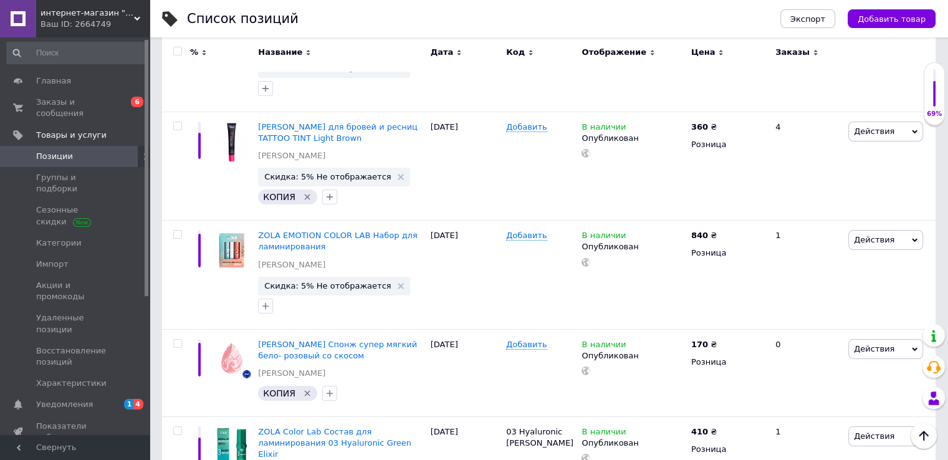
click at [176, 51] on input "checkbox" at bounding box center [177, 51] width 8 height 8
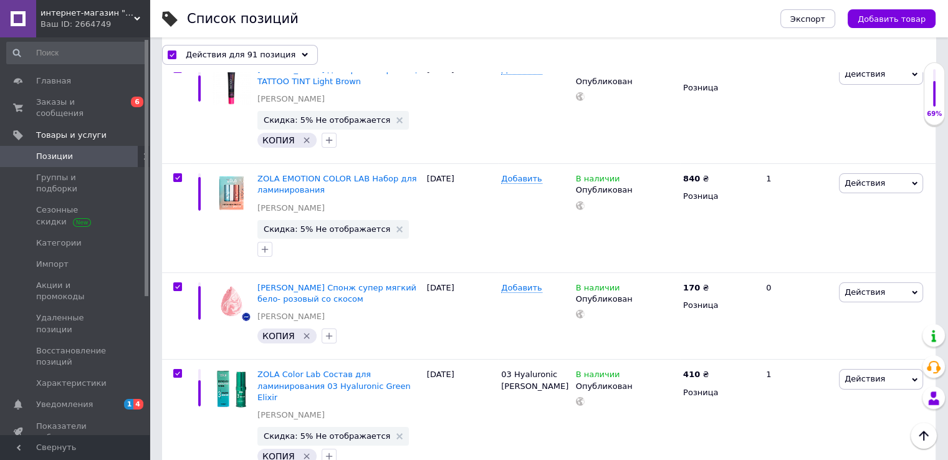
scroll to position [9722, 0]
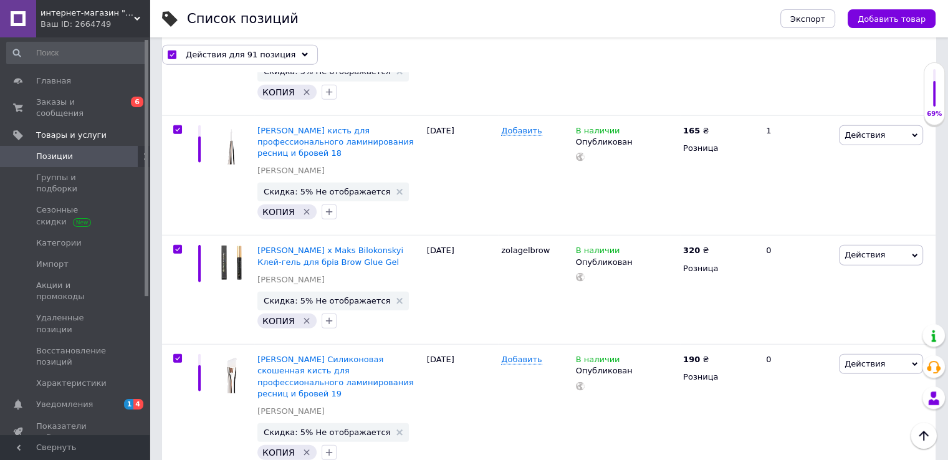
scroll to position [7915, 0]
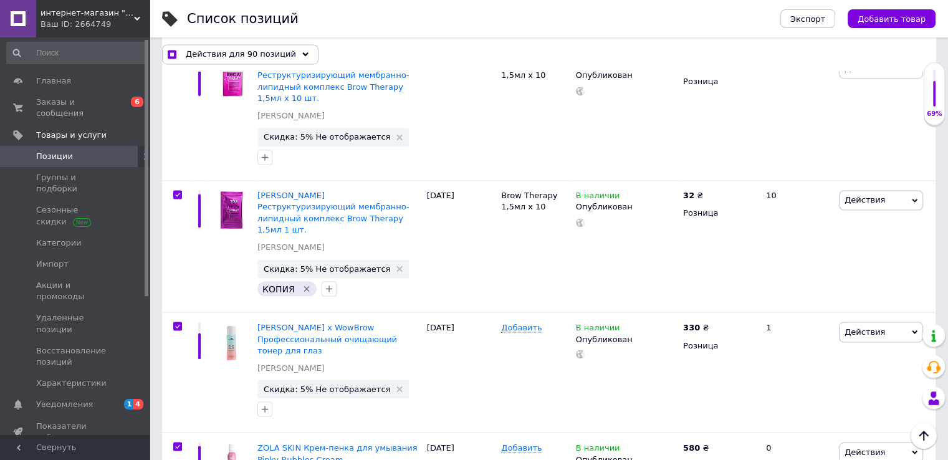
scroll to position [6793, 0]
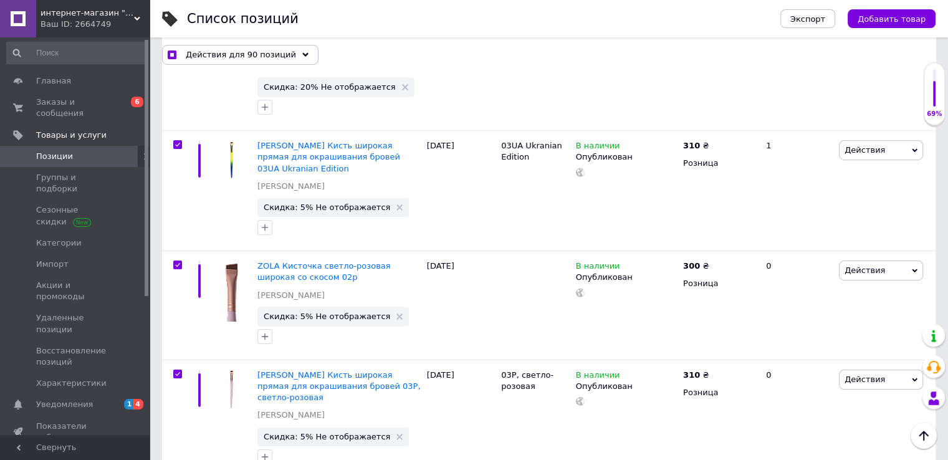
scroll to position [4300, 0]
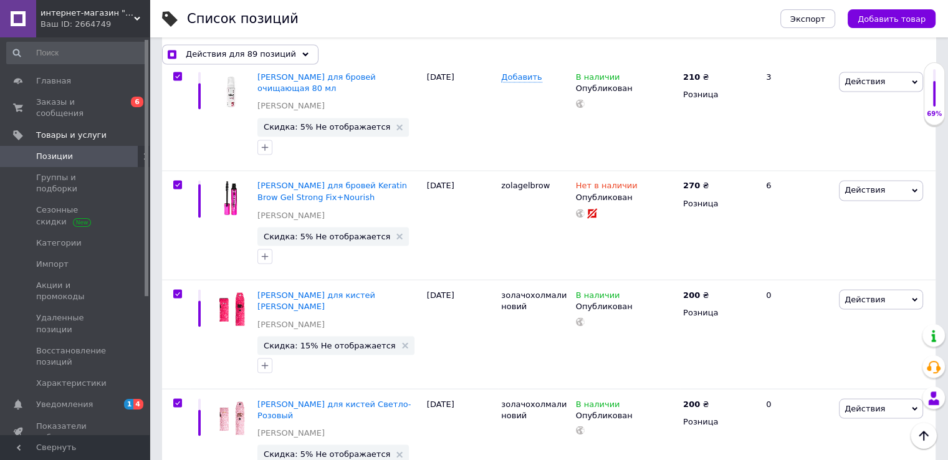
scroll to position [2057, 0]
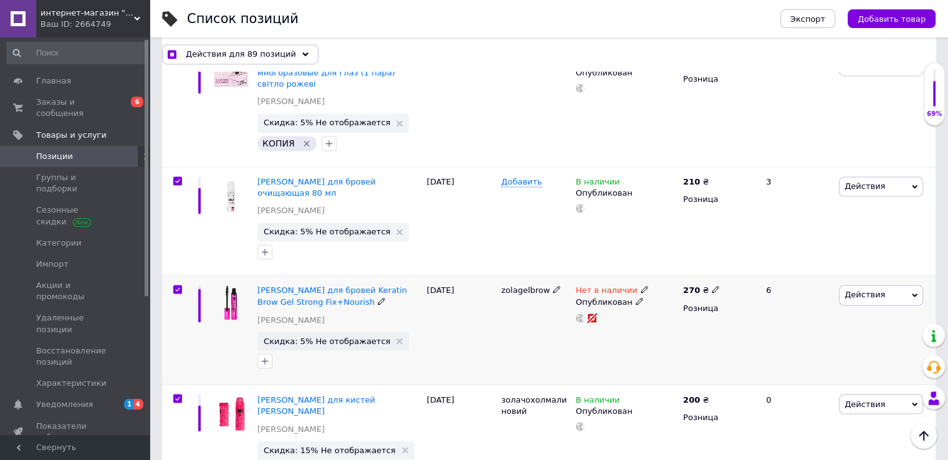
click at [179, 285] on input "checkbox" at bounding box center [177, 289] width 8 height 8
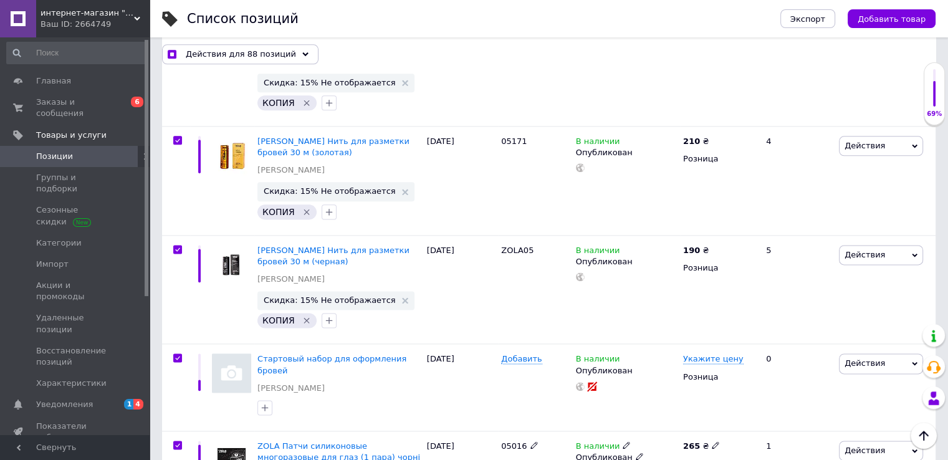
scroll to position [1558, 0]
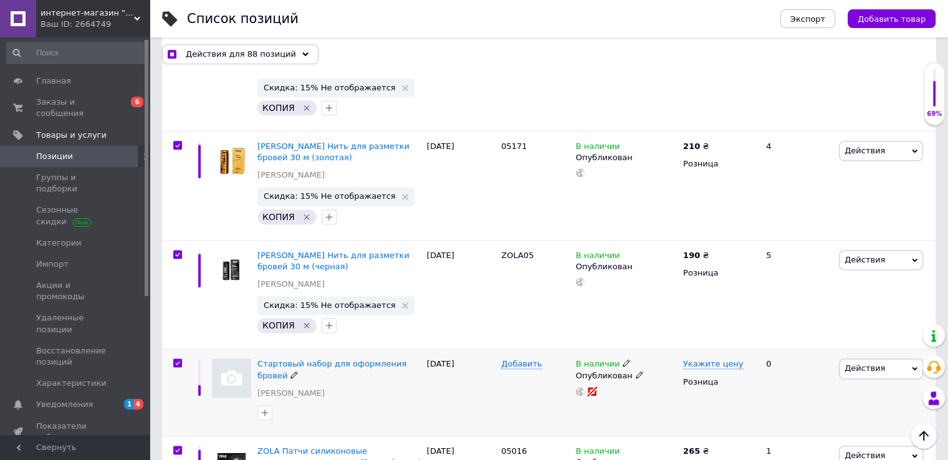
click at [176, 359] on input "checkbox" at bounding box center [177, 363] width 8 height 8
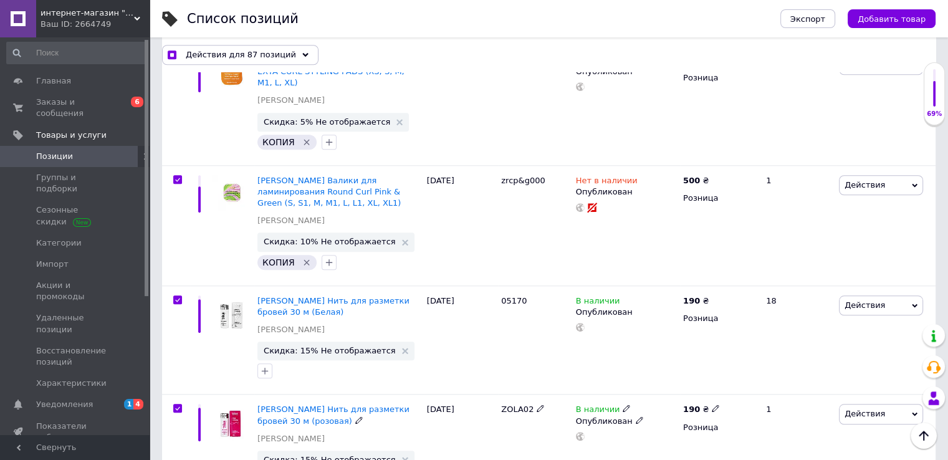
scroll to position [997, 0]
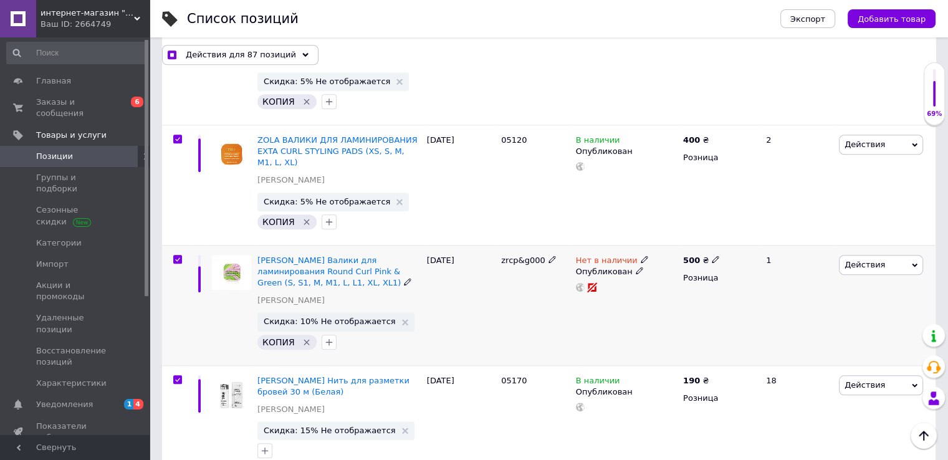
click at [172, 255] on div at bounding box center [177, 259] width 25 height 9
click at [179, 256] on input "checkbox" at bounding box center [177, 260] width 8 height 8
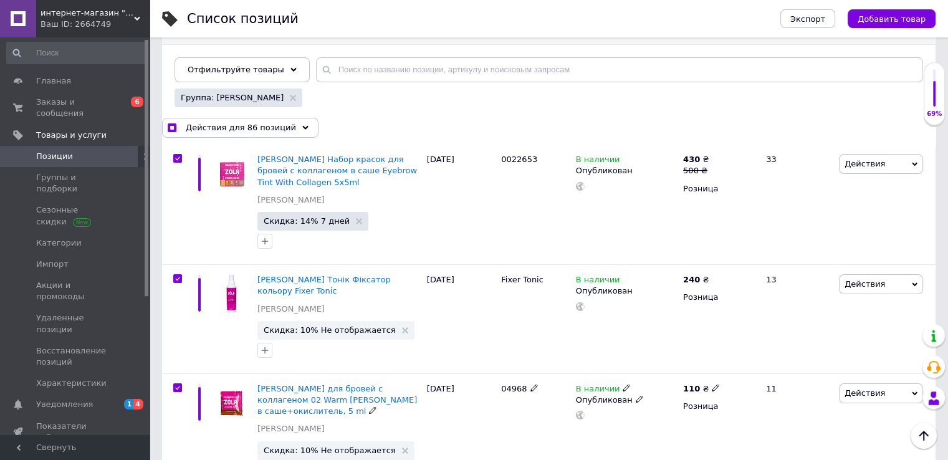
scroll to position [125, 0]
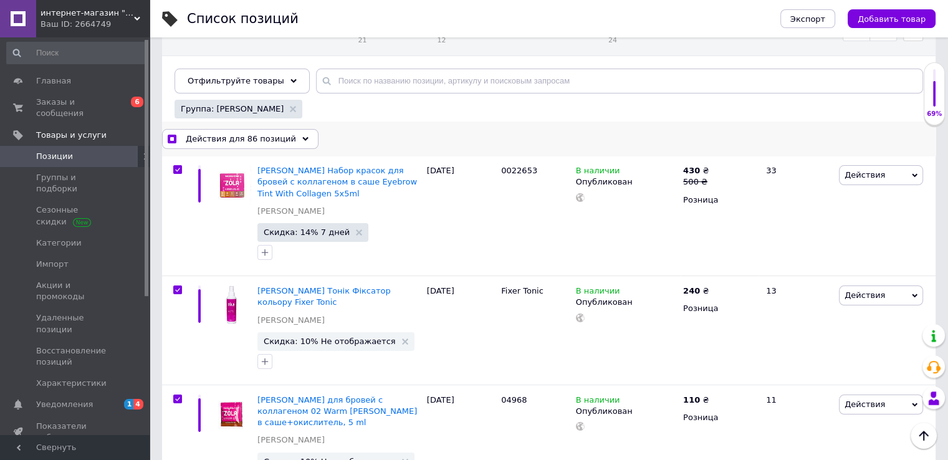
click at [289, 143] on div "Действия для 86 позиций" at bounding box center [240, 139] width 156 height 20
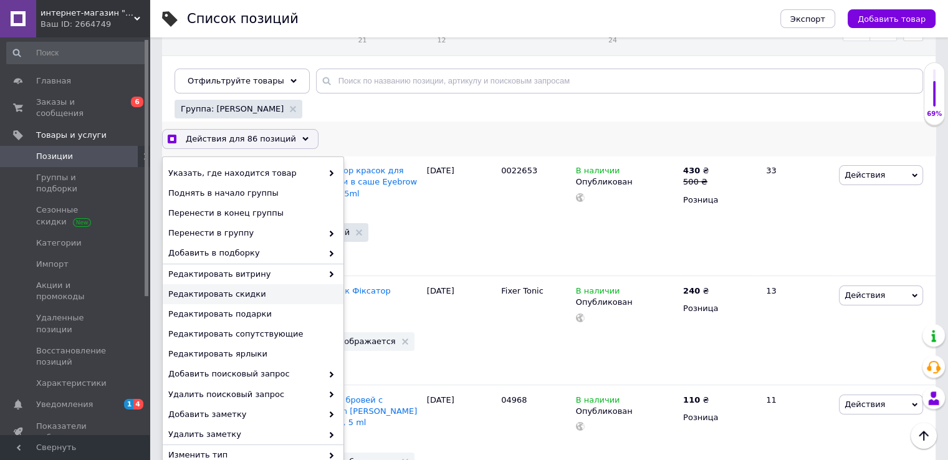
click at [270, 293] on span "Редактировать скидки" at bounding box center [251, 294] width 166 height 11
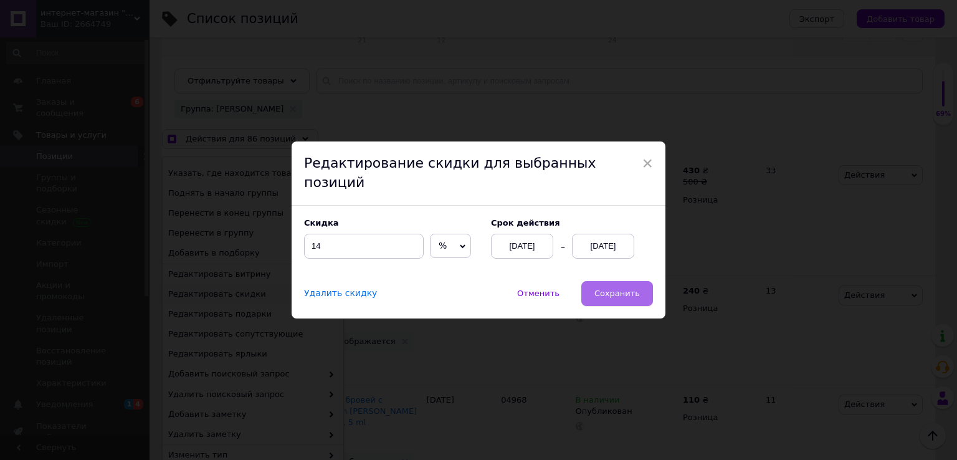
click at [631, 289] on span "Сохранить" at bounding box center [617, 293] width 45 height 9
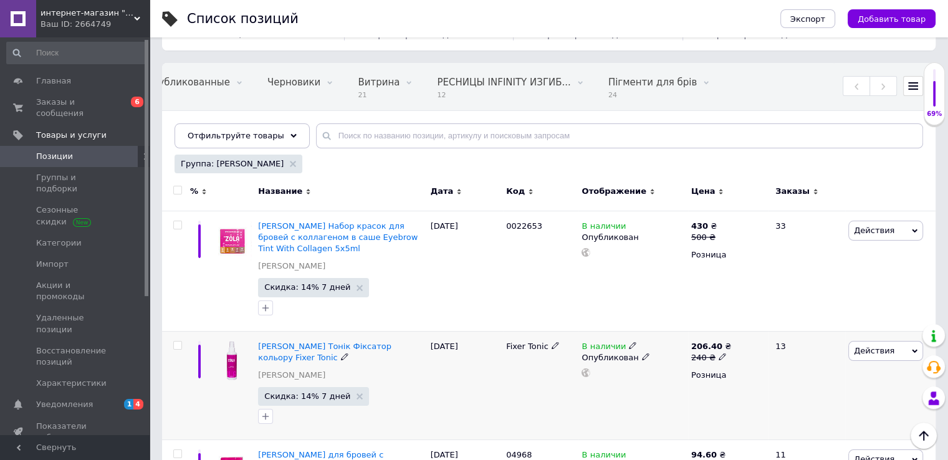
scroll to position [0, 0]
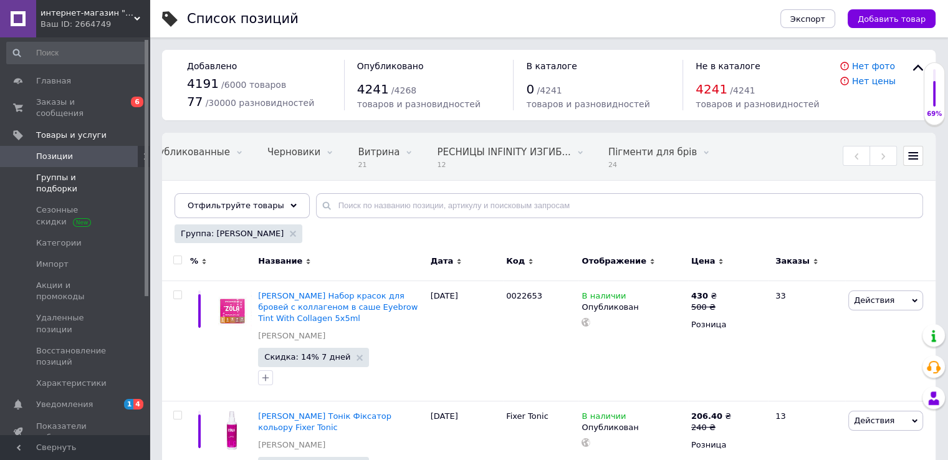
click at [95, 172] on span "Группы и подборки" at bounding box center [75, 183] width 79 height 22
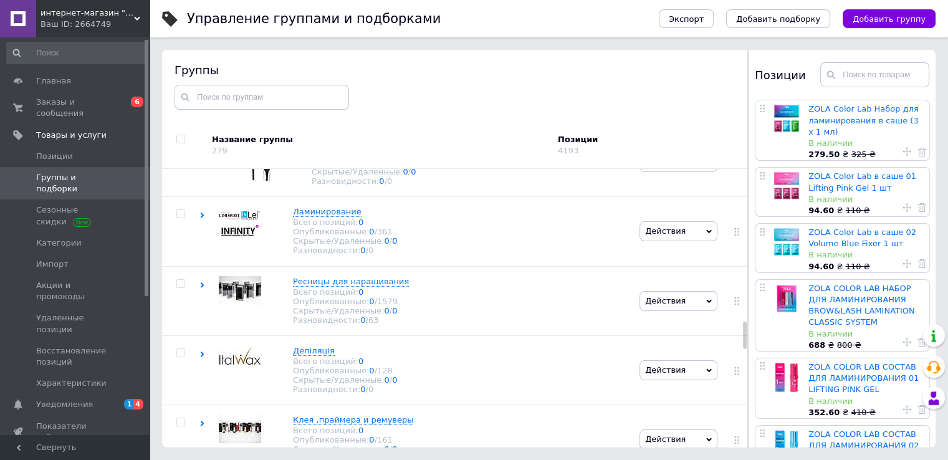
scroll to position [1558, 0]
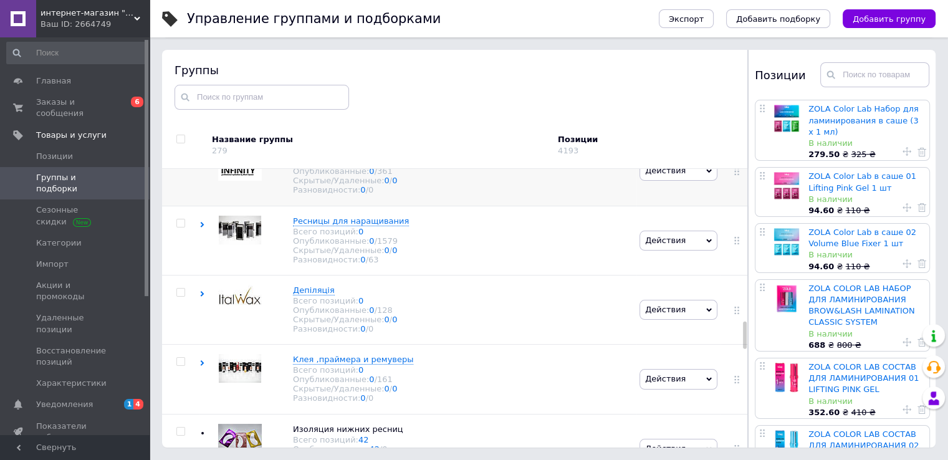
click at [201, 158] on icon at bounding box center [202, 155] width 6 height 6
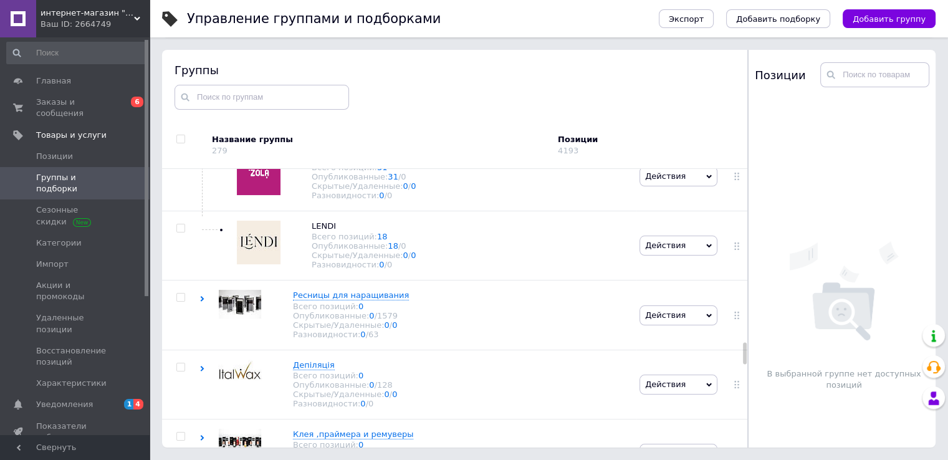
scroll to position [2244, 0]
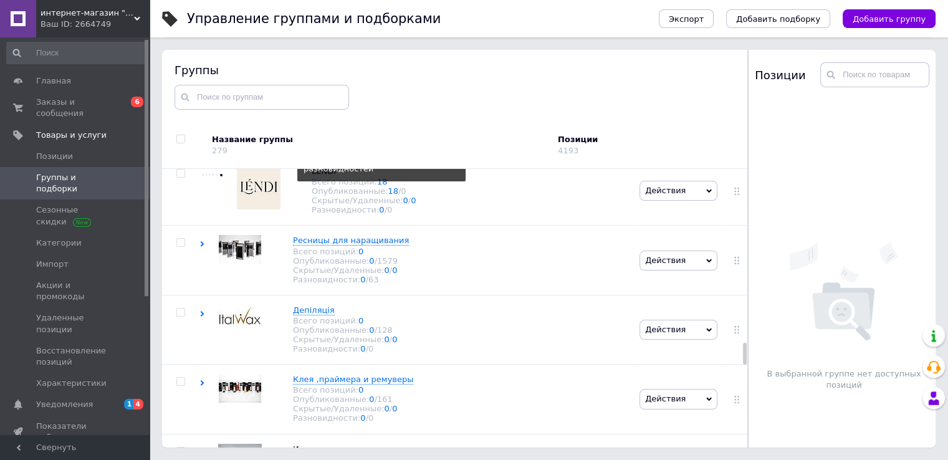
click at [377, 117] on link "31" at bounding box center [382, 112] width 11 height 9
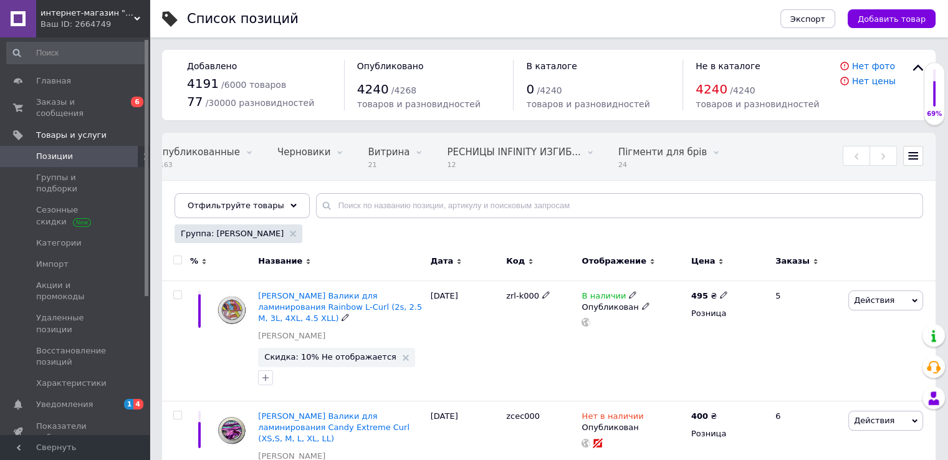
scroll to position [0, 332]
click at [171, 262] on div at bounding box center [177, 260] width 25 height 9
click at [178, 256] on input "checkbox" at bounding box center [177, 260] width 8 height 8
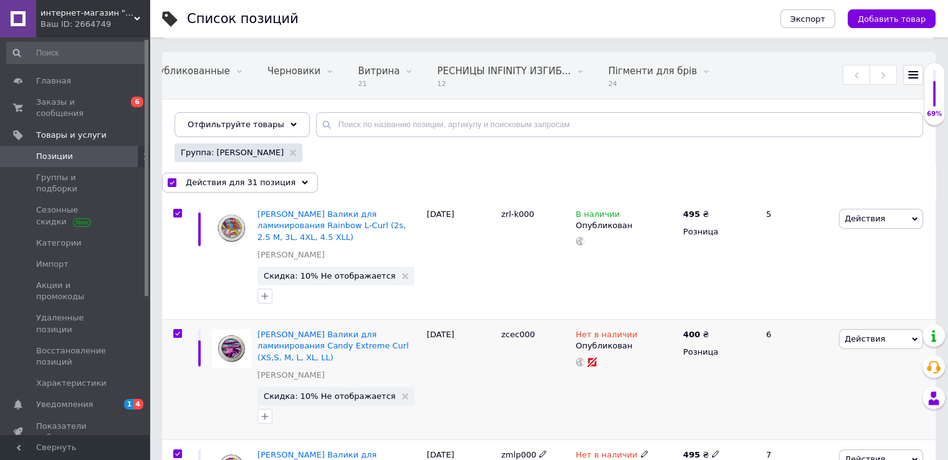
scroll to position [187, 0]
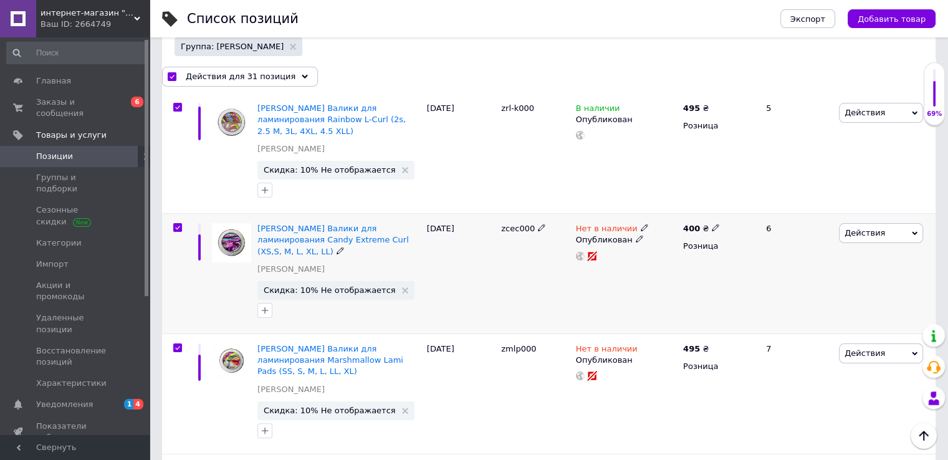
click at [175, 224] on input "checkbox" at bounding box center [177, 228] width 8 height 8
click at [178, 344] on input "checkbox" at bounding box center [177, 348] width 8 height 8
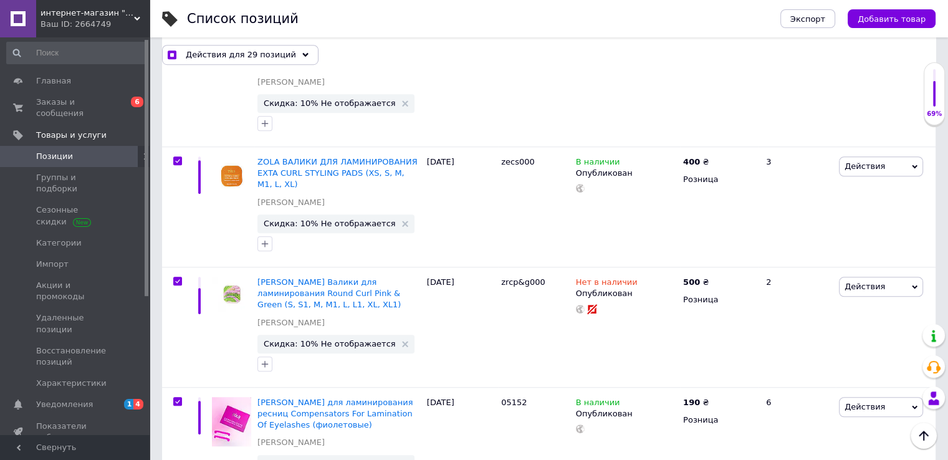
scroll to position [873, 0]
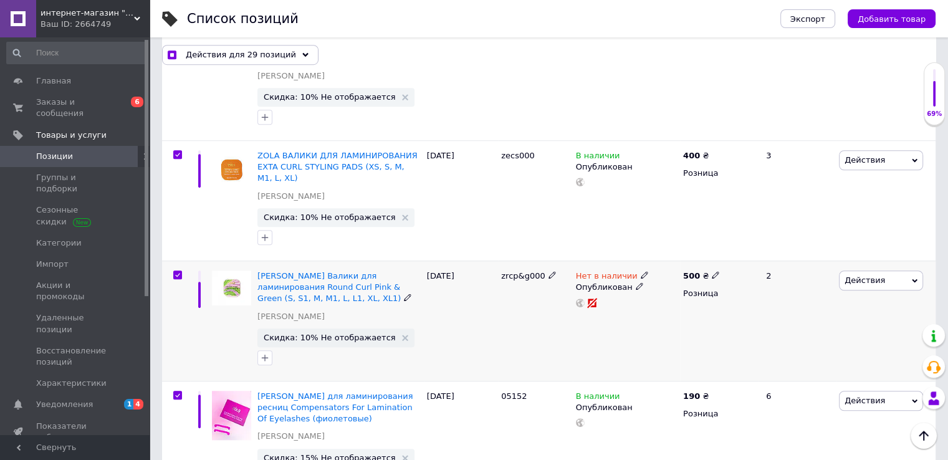
click at [178, 271] on input "checkbox" at bounding box center [177, 275] width 8 height 8
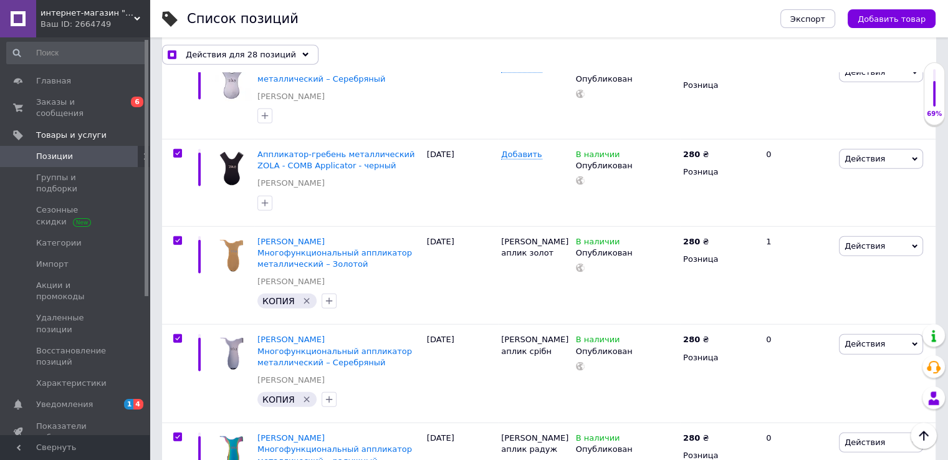
scroll to position [3193, 0]
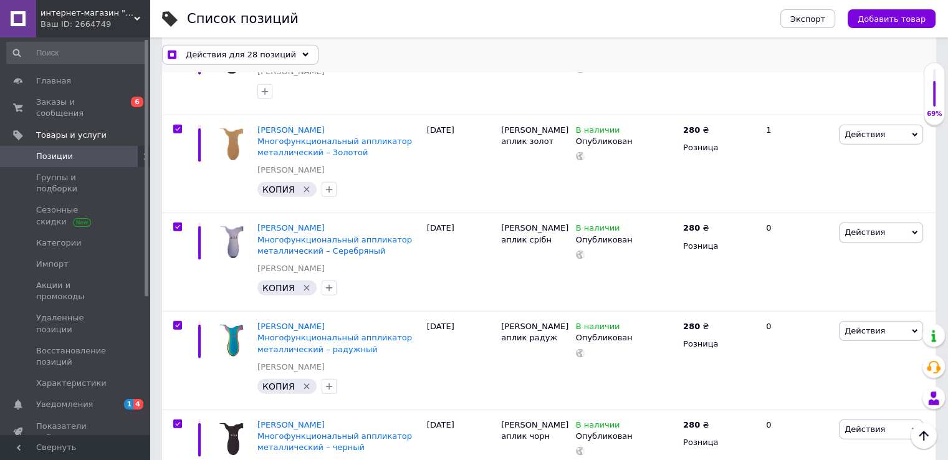
click at [302, 55] on icon at bounding box center [305, 55] width 6 height 6
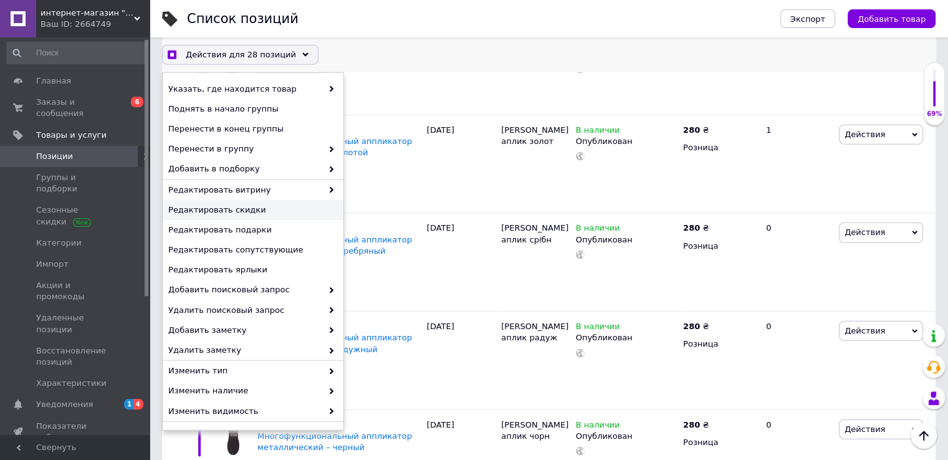
click at [246, 219] on div "Редактировать скидки" at bounding box center [253, 210] width 181 height 20
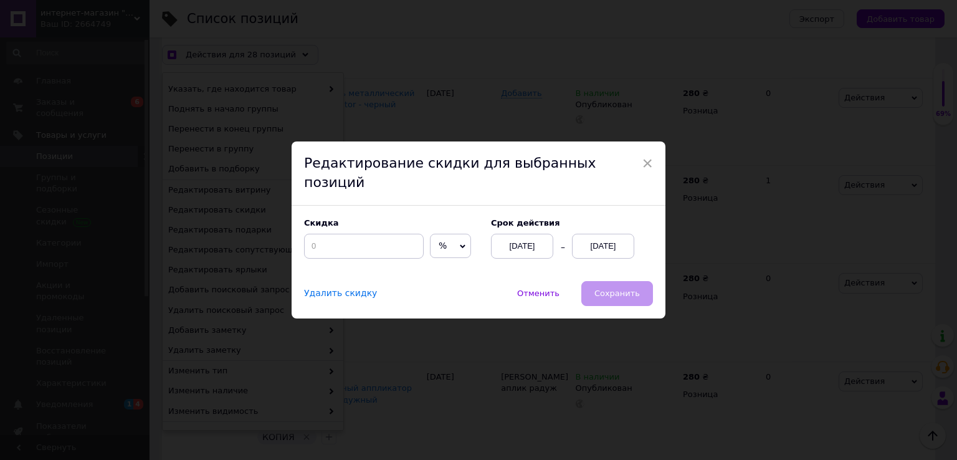
click at [379, 223] on div "Скидка % ₴" at bounding box center [391, 238] width 175 height 41
click at [355, 244] on input at bounding box center [364, 246] width 120 height 25
click at [598, 236] on div "[DATE]" at bounding box center [603, 246] width 62 height 25
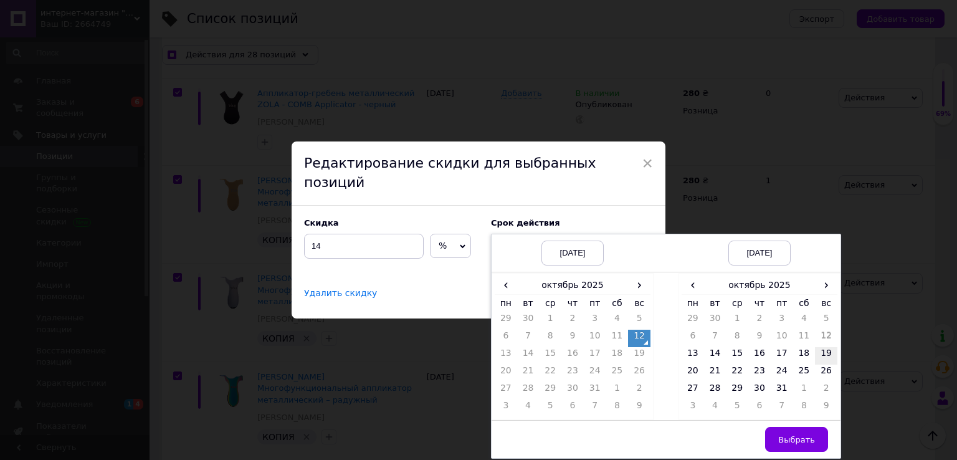
click at [825, 347] on td "19" at bounding box center [826, 355] width 22 height 17
click at [800, 435] on button "Выбрать" at bounding box center [796, 439] width 63 height 25
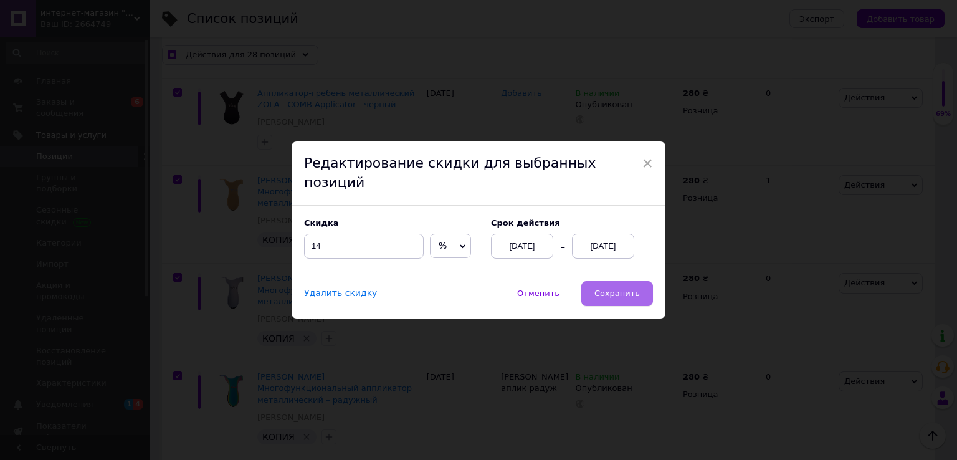
click at [606, 289] on span "Сохранить" at bounding box center [617, 293] width 45 height 9
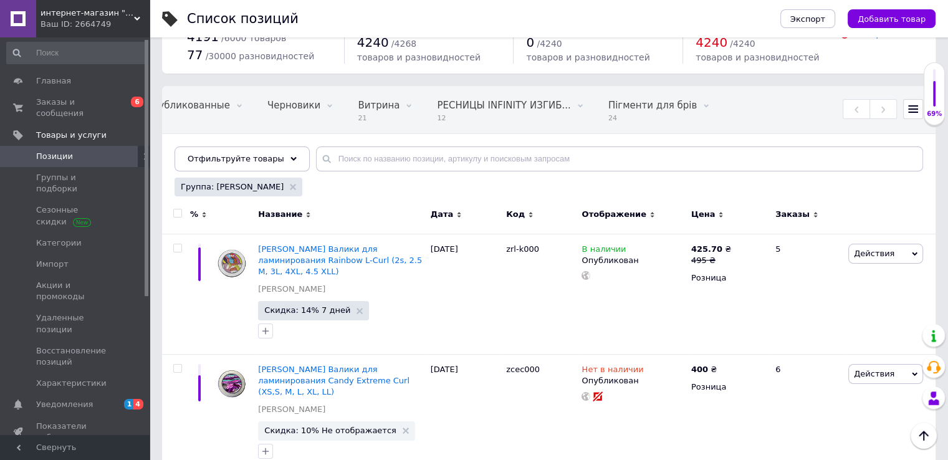
scroll to position [0, 0]
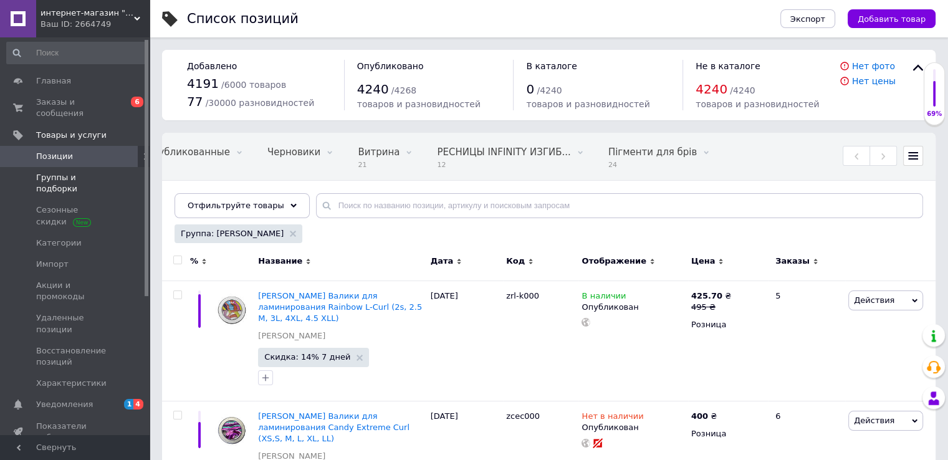
click at [99, 172] on link "Группы и подборки" at bounding box center [76, 183] width 153 height 32
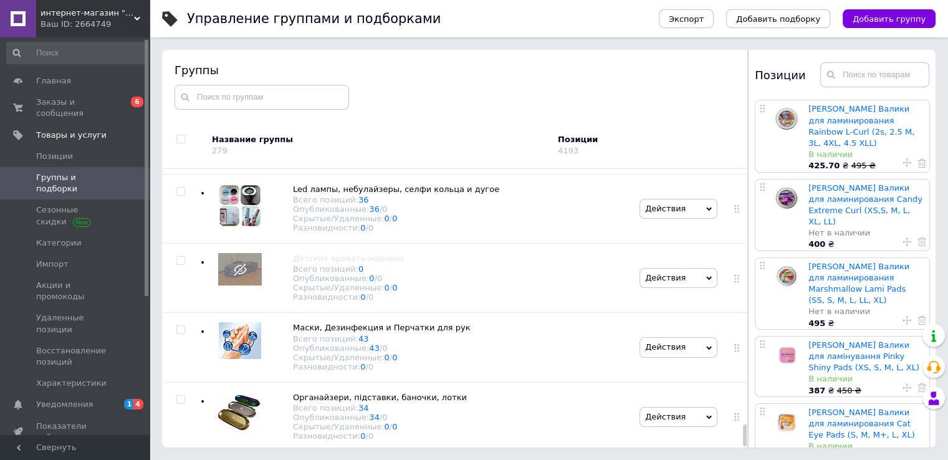
scroll to position [3309, 0]
drag, startPoint x: 77, startPoint y: 16, endPoint x: 137, endPoint y: 36, distance: 62.9
click at [79, 16] on span "интернет-магазин "roSSco"" at bounding box center [87, 12] width 93 height 11
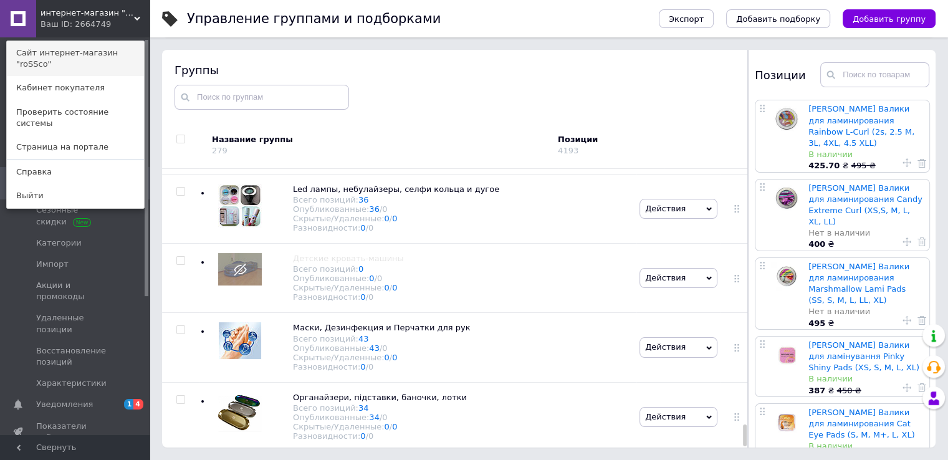
click at [121, 58] on link "Сайт интернет-магазин "roSSco"" at bounding box center [75, 58] width 137 height 35
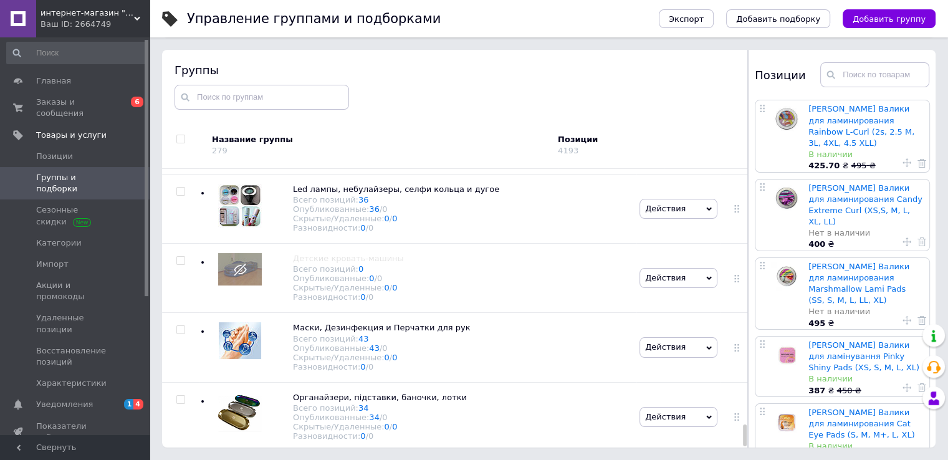
click at [75, 172] on span "Группы и подборки" at bounding box center [75, 183] width 79 height 22
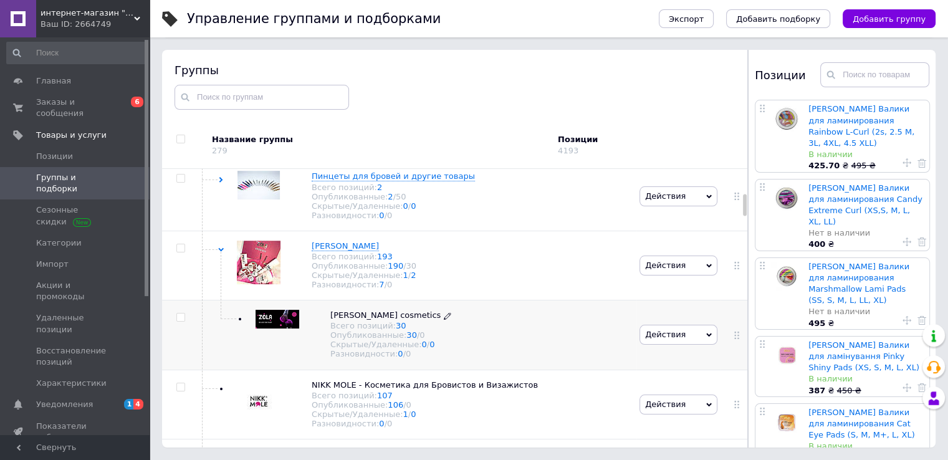
scroll to position [312, 0]
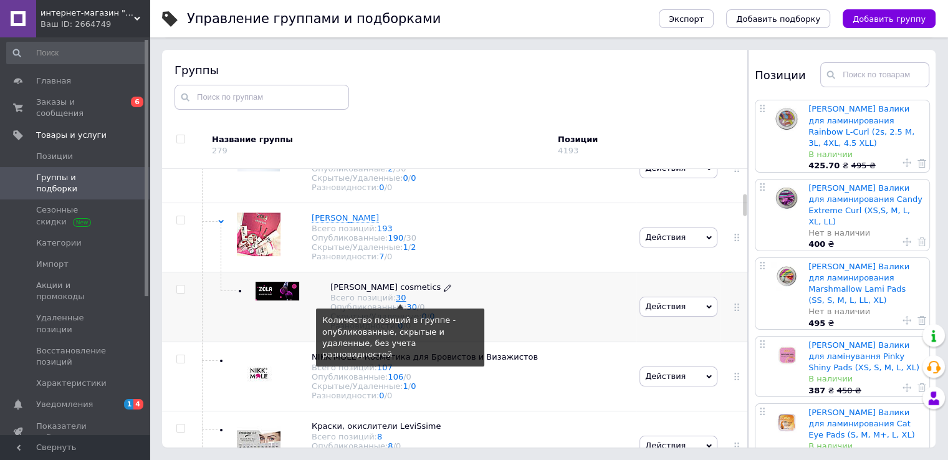
click at [396, 302] on link "30" at bounding box center [401, 297] width 11 height 9
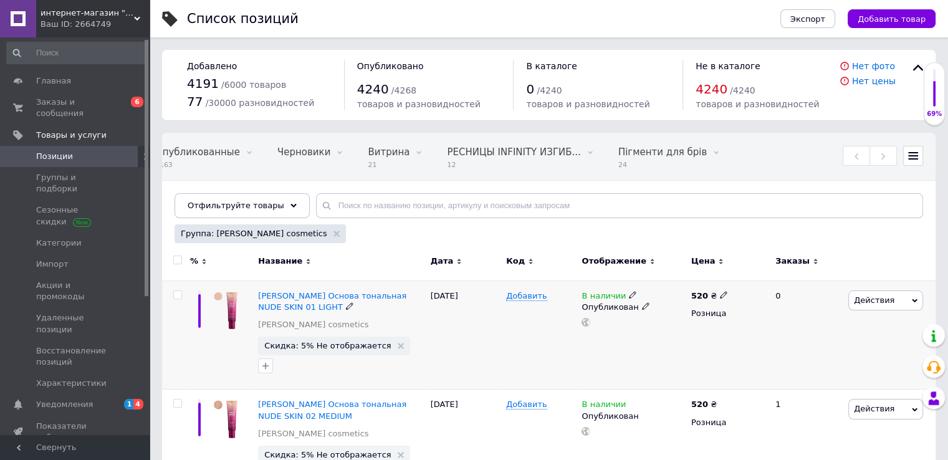
scroll to position [0, 332]
click at [176, 258] on input "checkbox" at bounding box center [177, 260] width 8 height 8
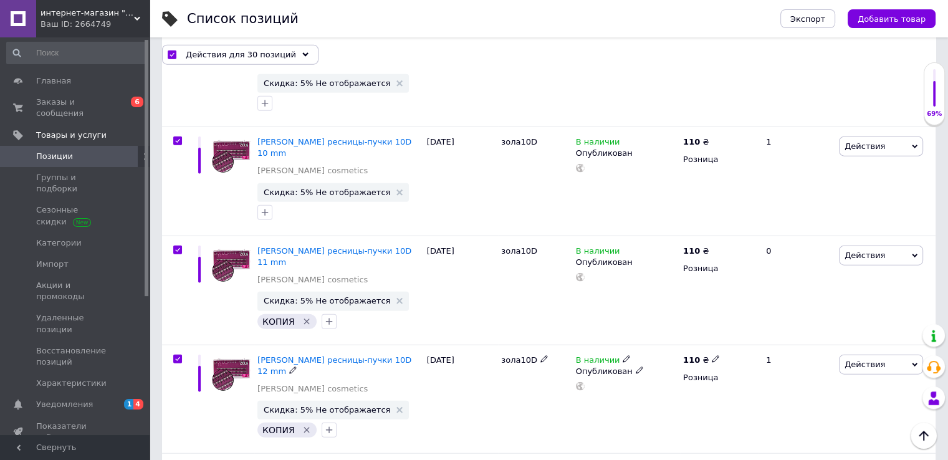
scroll to position [3009, 0]
click at [294, 53] on div "Действия для 30 позиций" at bounding box center [240, 54] width 156 height 20
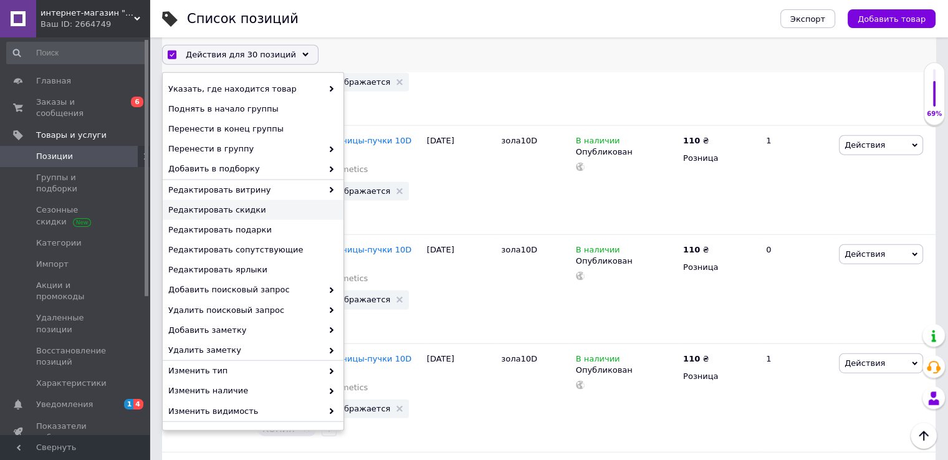
click at [220, 209] on span "Редактировать скидки" at bounding box center [251, 209] width 166 height 11
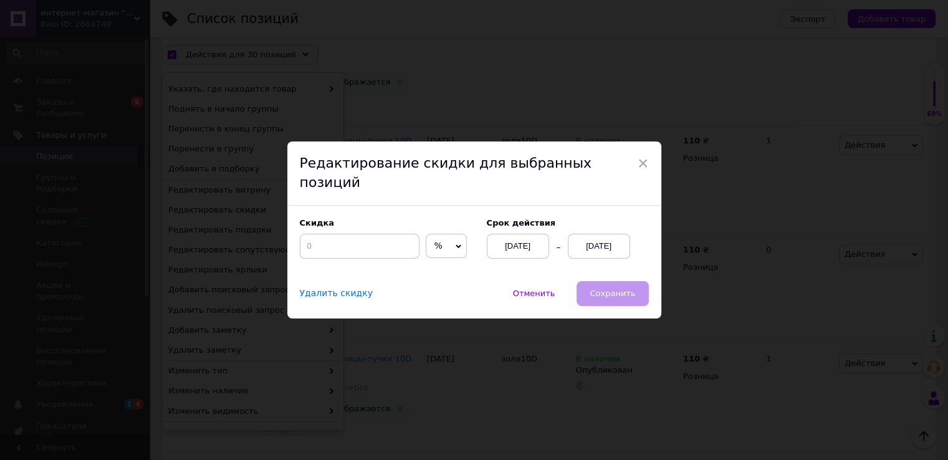
scroll to position [2958, 0]
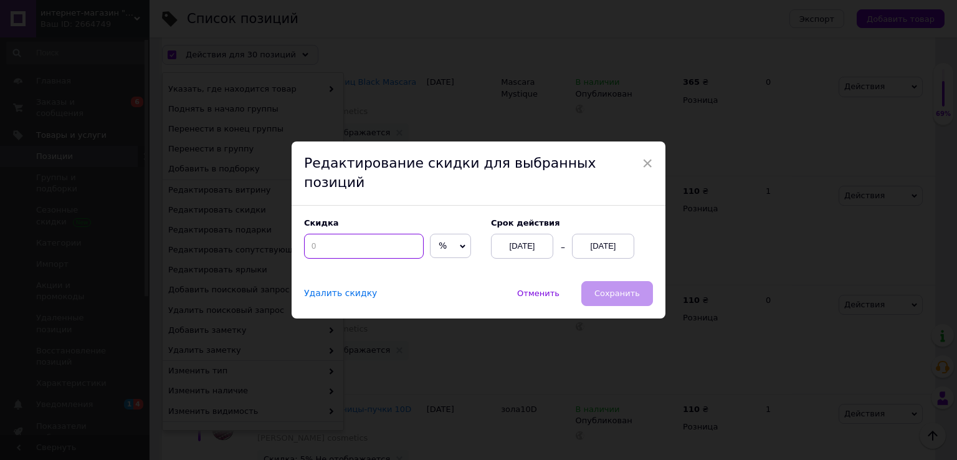
click at [344, 234] on input at bounding box center [364, 246] width 120 height 25
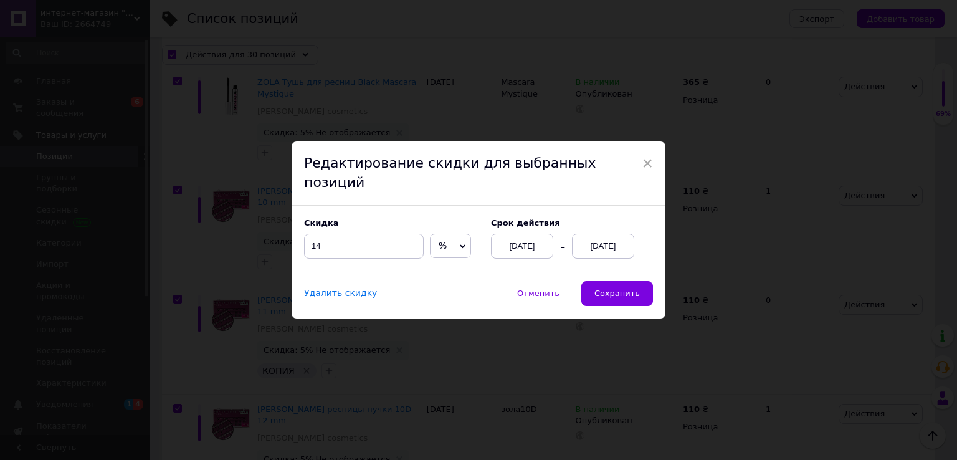
click at [586, 234] on div "[DATE]" at bounding box center [603, 246] width 62 height 25
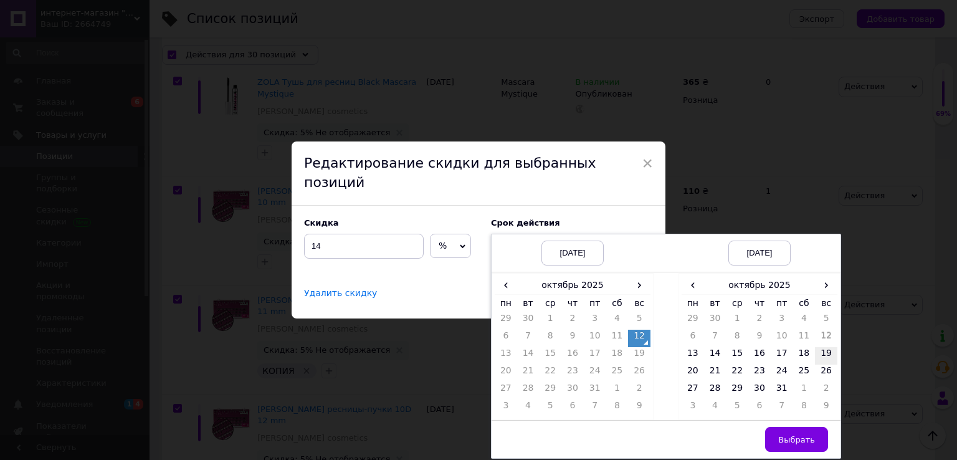
click at [823, 347] on td "19" at bounding box center [826, 355] width 22 height 17
click at [792, 435] on span "Выбрать" at bounding box center [796, 439] width 37 height 9
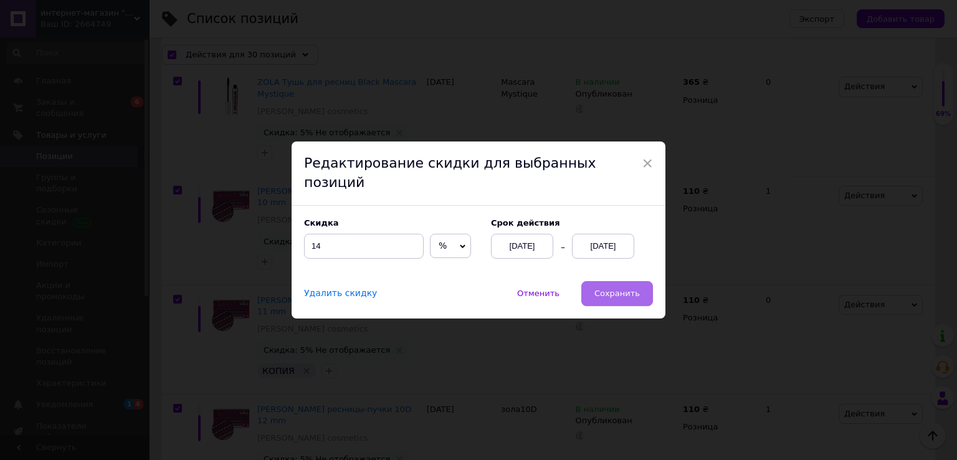
click at [614, 289] on span "Сохранить" at bounding box center [617, 293] width 45 height 9
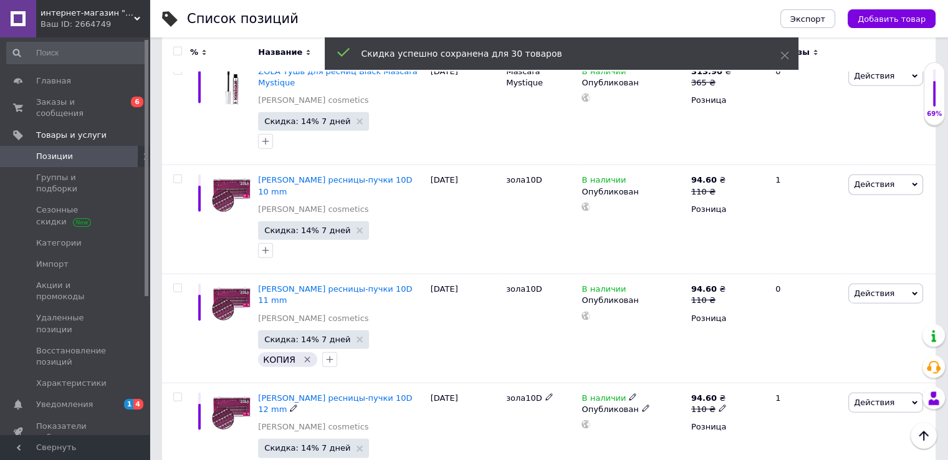
scroll to position [2959, 0]
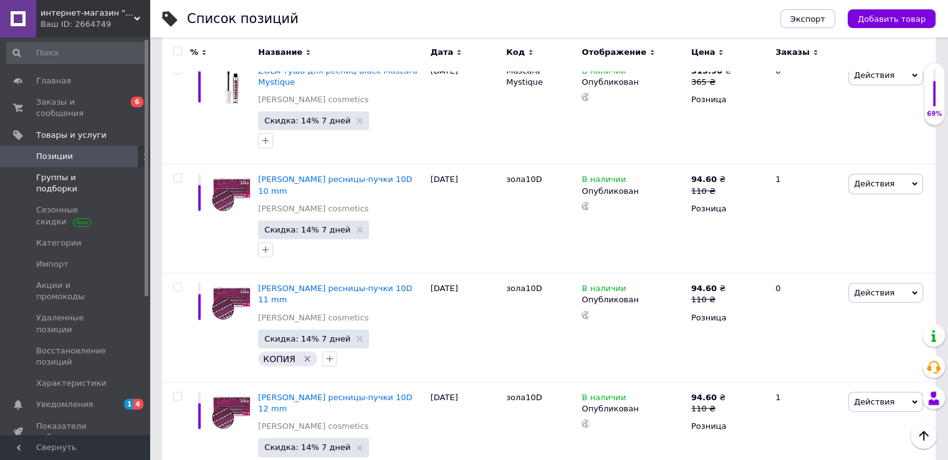
click at [75, 172] on span "Группы и подборки" at bounding box center [75, 183] width 79 height 22
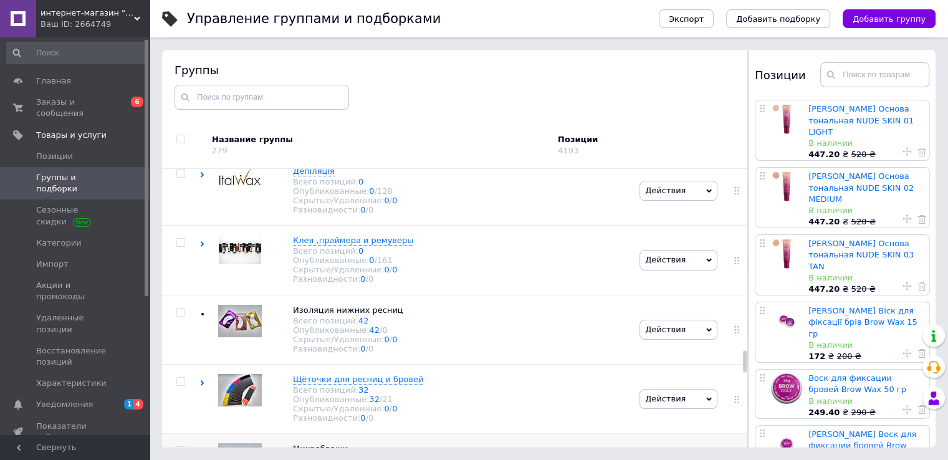
scroll to position [2320, 0]
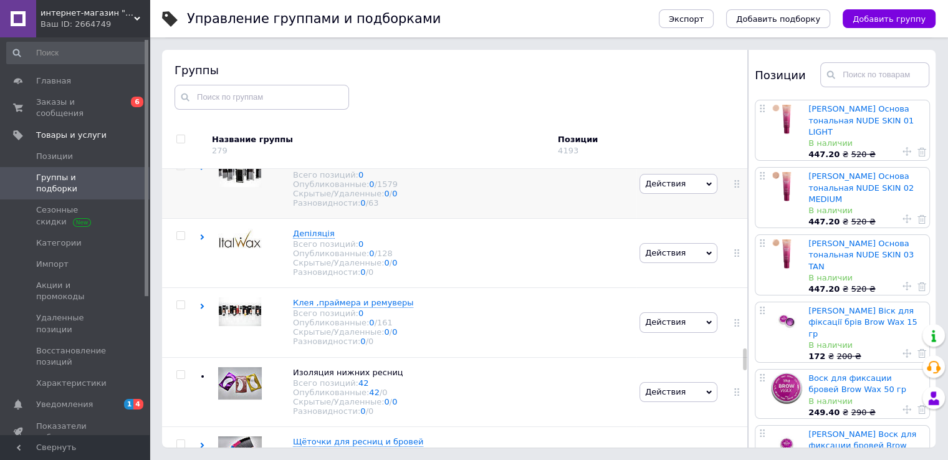
click at [199, 170] on icon at bounding box center [202, 168] width 6 height 6
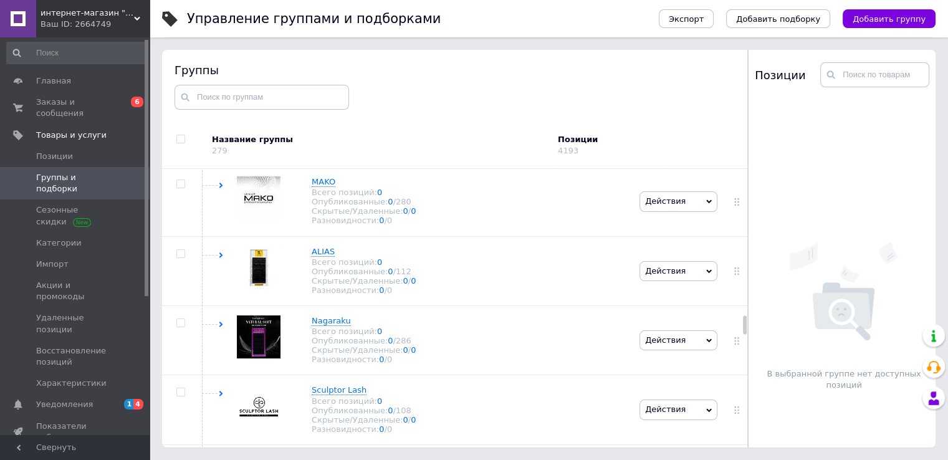
scroll to position [2420, 0]
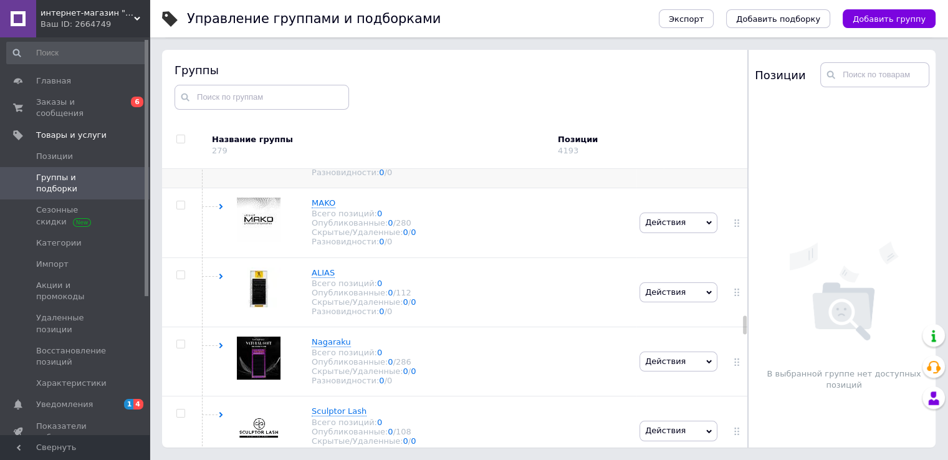
click at [219, 140] on icon at bounding box center [221, 138] width 6 height 6
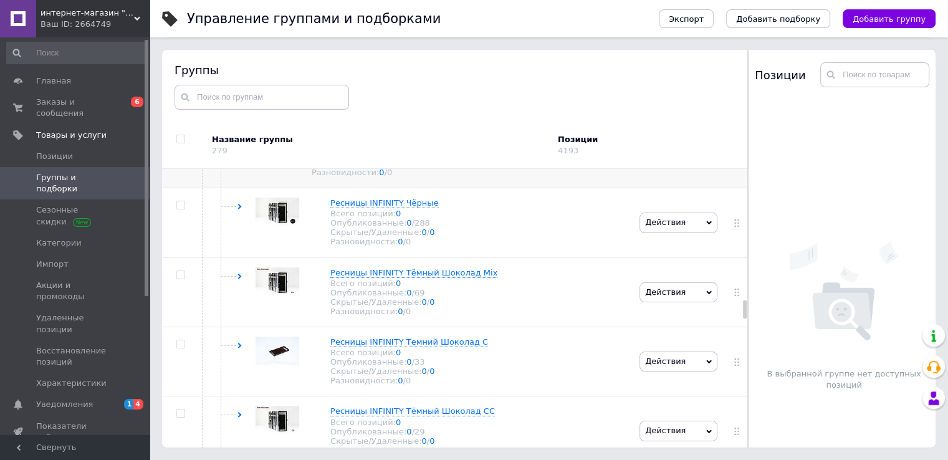
scroll to position [2607, 0]
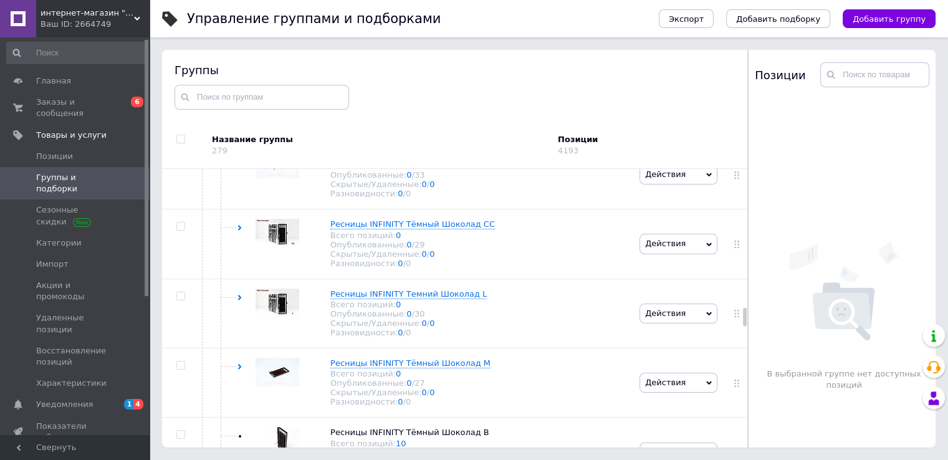
click at [241, 22] on icon at bounding box center [240, 20] width 6 height 6
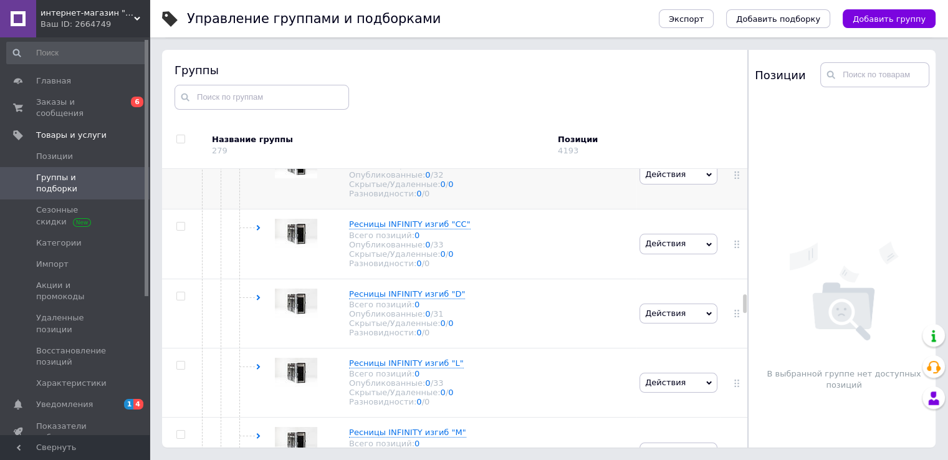
click at [257, 161] on use at bounding box center [259, 159] width 4 height 6
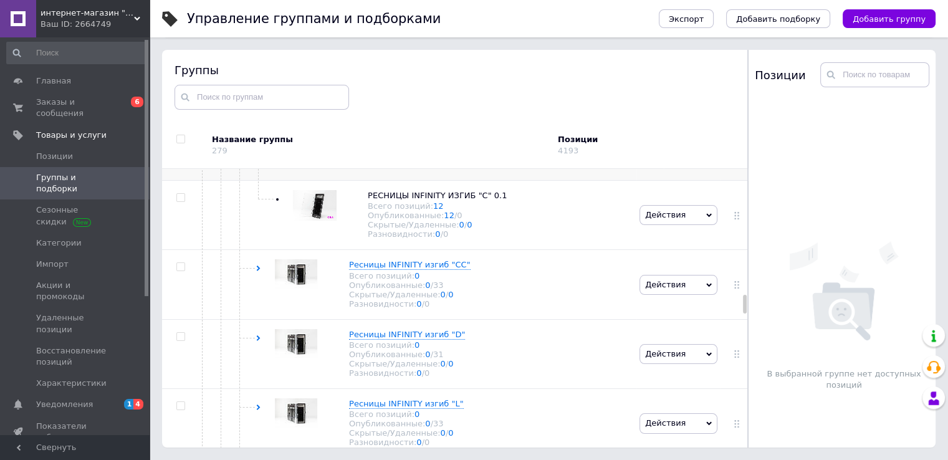
scroll to position [2794, 0]
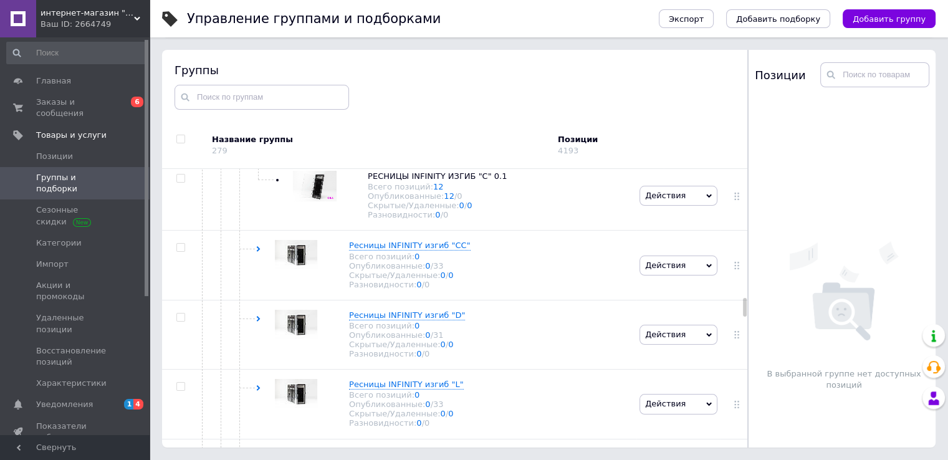
click at [433, 53] on link "10" at bounding box center [438, 48] width 11 height 9
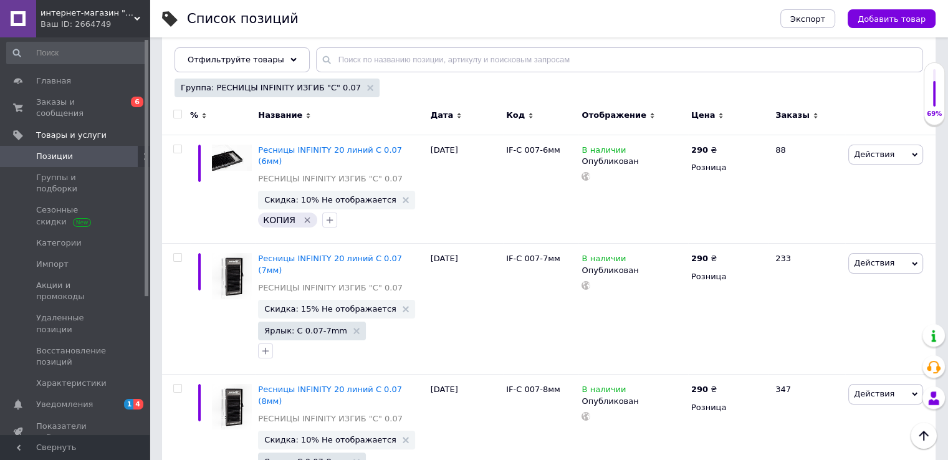
scroll to position [132, 0]
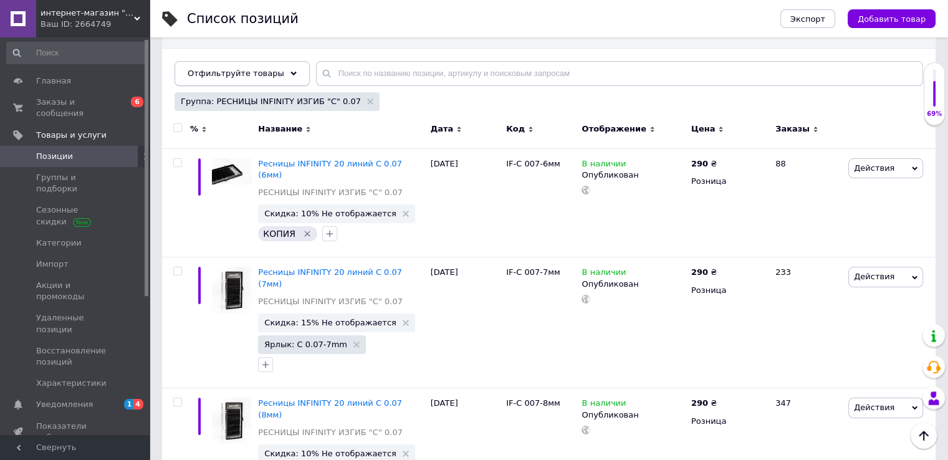
click at [284, 74] on div "Отфильтруйте товары" at bounding box center [242, 73] width 135 height 25
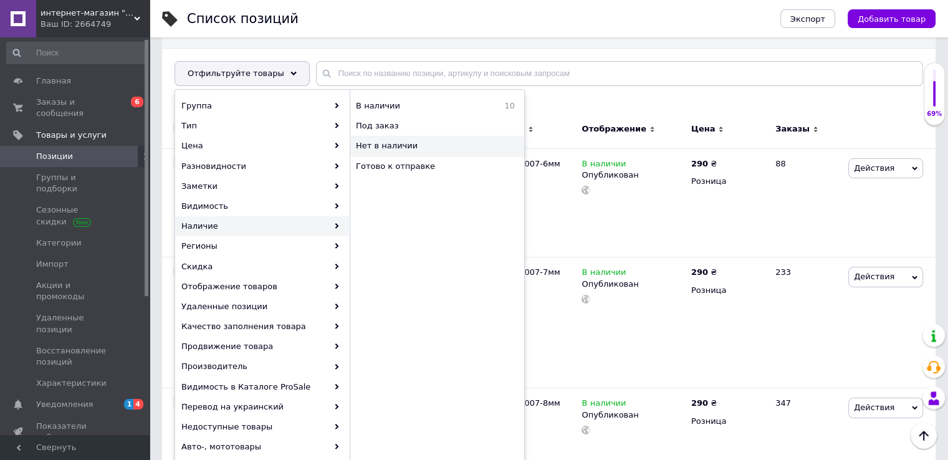
click at [416, 148] on span "Нет в наличии" at bounding box center [428, 145] width 145 height 11
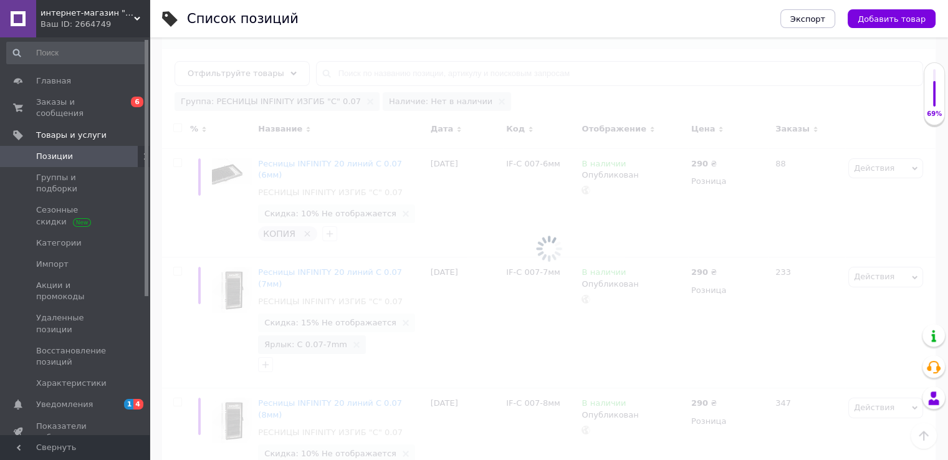
scroll to position [105, 0]
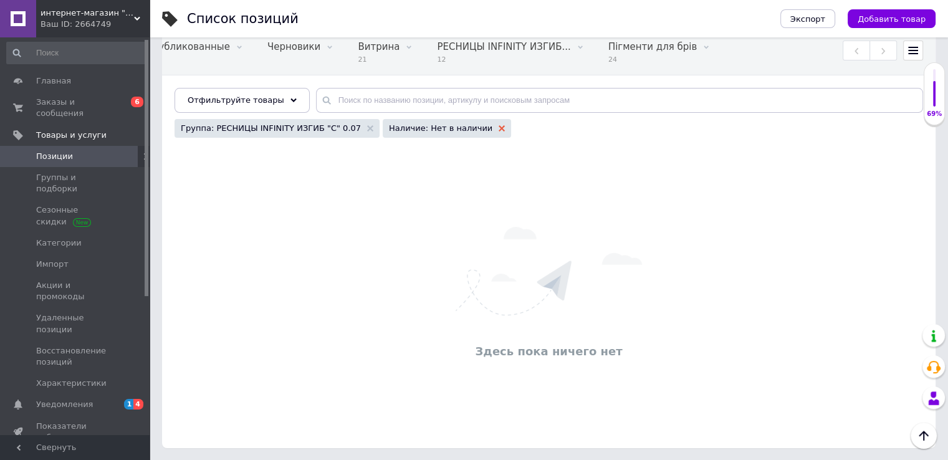
click at [499, 125] on icon at bounding box center [502, 128] width 6 height 6
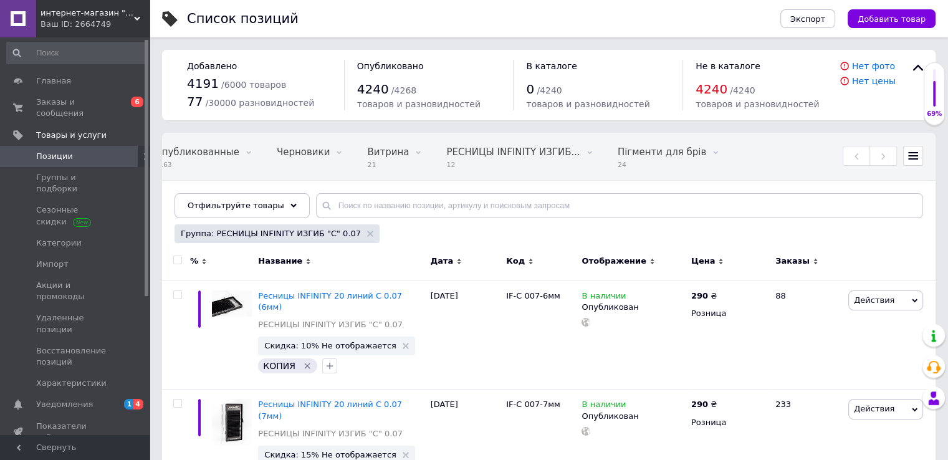
scroll to position [0, 332]
click at [367, 235] on use at bounding box center [370, 234] width 6 height 6
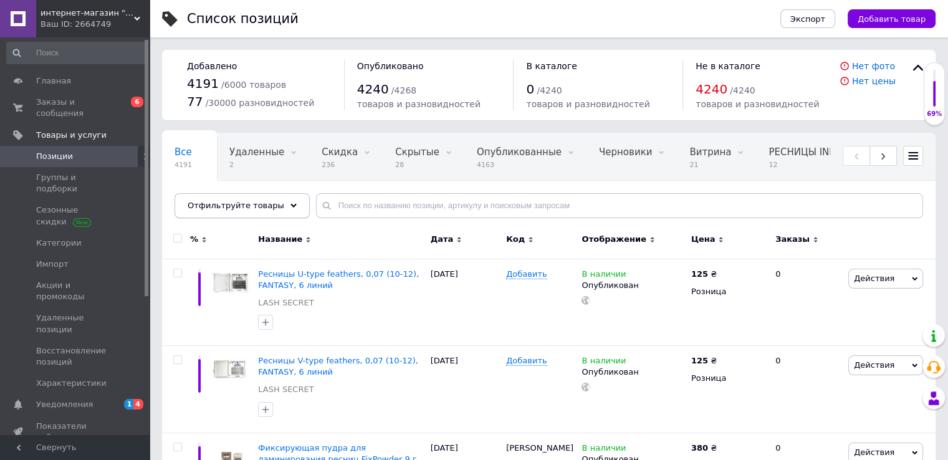
click at [269, 203] on div "Отфильтруйте товары" at bounding box center [242, 205] width 135 height 25
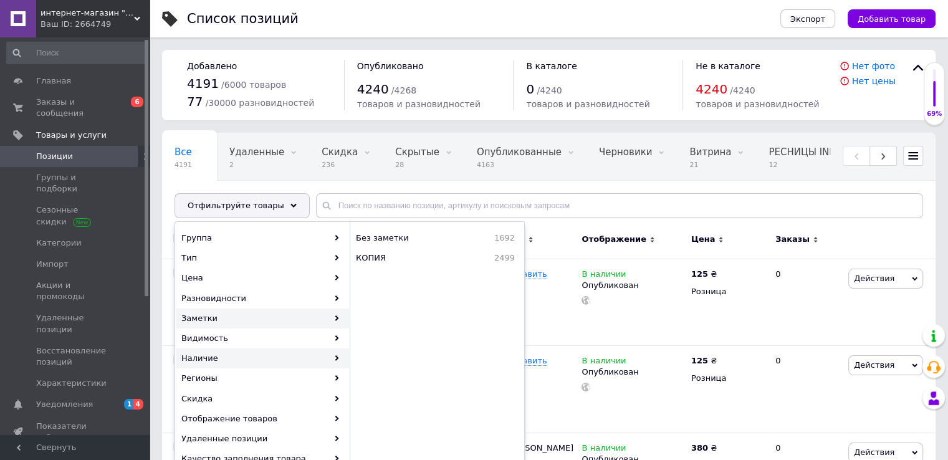
click at [338, 360] on icon at bounding box center [337, 358] width 6 height 6
click at [409, 278] on span "Нет в наличии" at bounding box center [415, 277] width 118 height 11
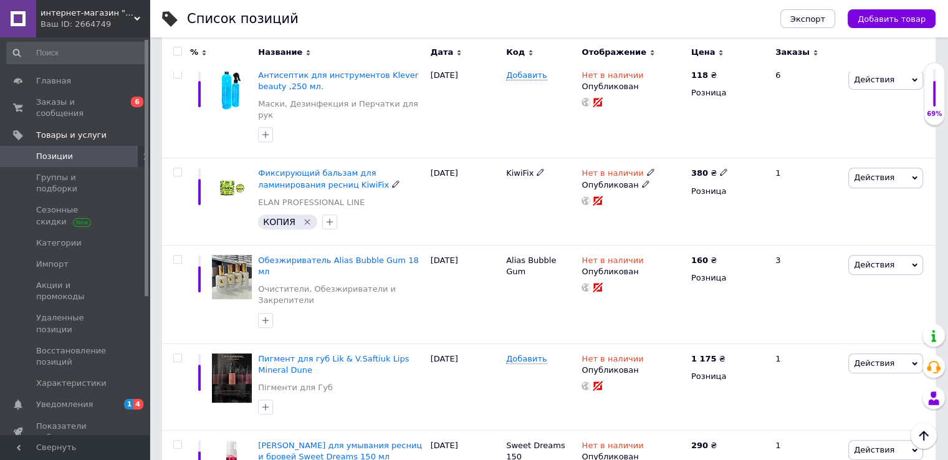
scroll to position [499, 0]
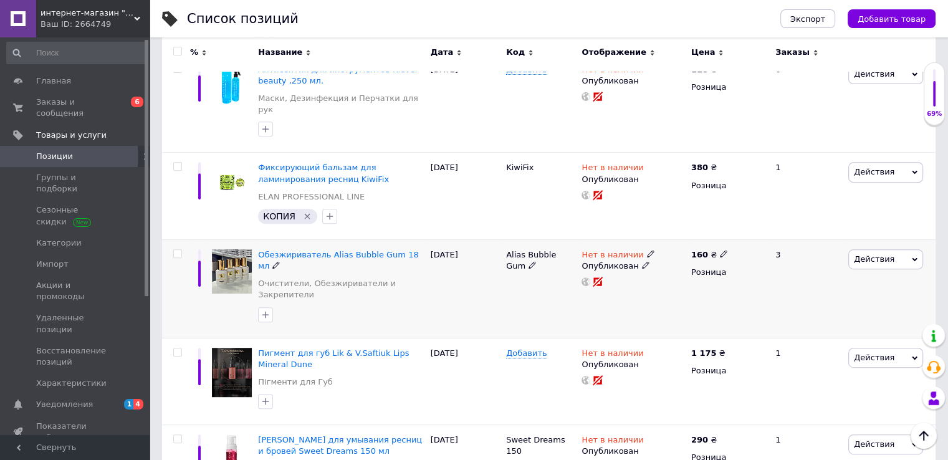
click at [647, 250] on icon at bounding box center [650, 253] width 7 height 7
click at [687, 256] on li "В наличии" at bounding box center [717, 264] width 118 height 17
click at [521, 266] on div "Alias ​​Bubble Gum" at bounding box center [540, 288] width 75 height 98
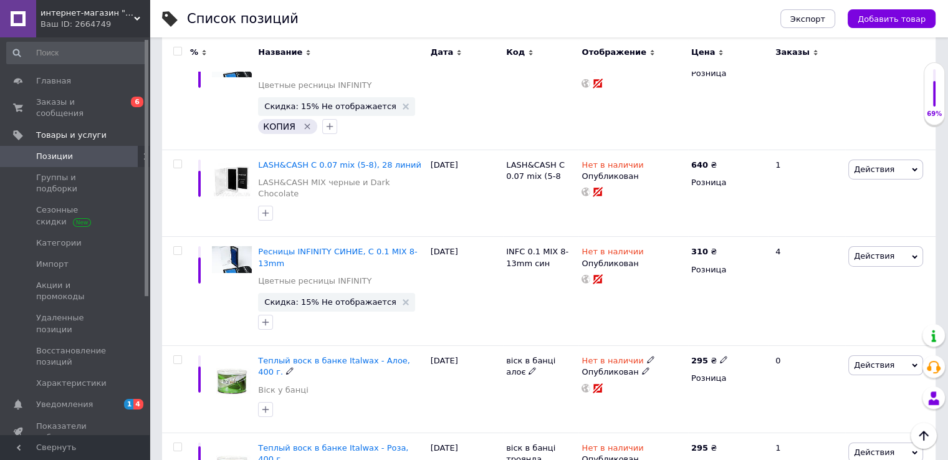
scroll to position [8984, 0]
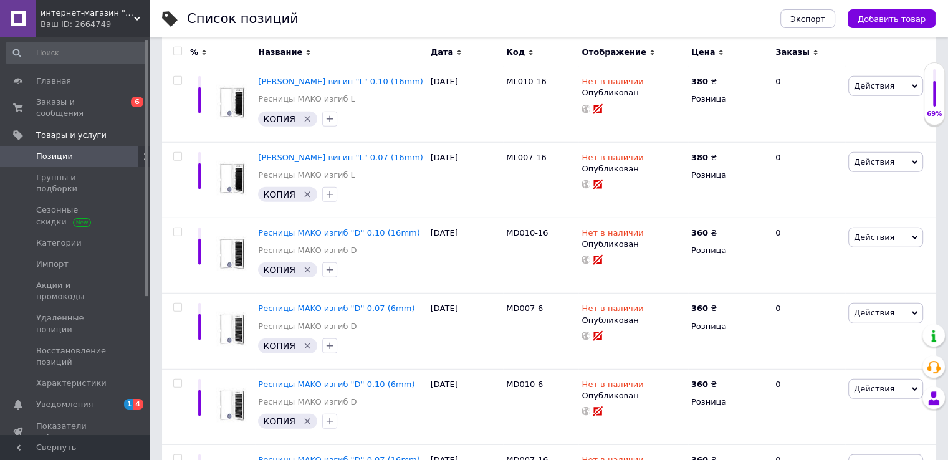
scroll to position [8326, 0]
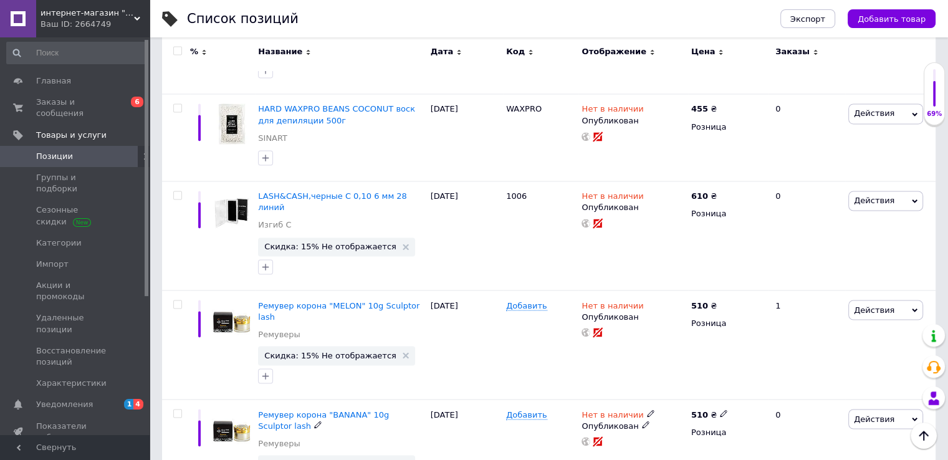
scroll to position [6581, 0]
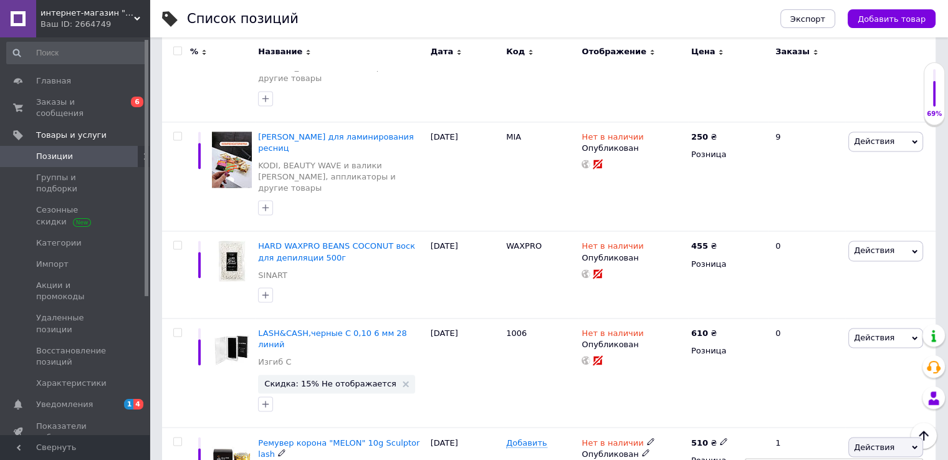
scroll to position [6705, 0]
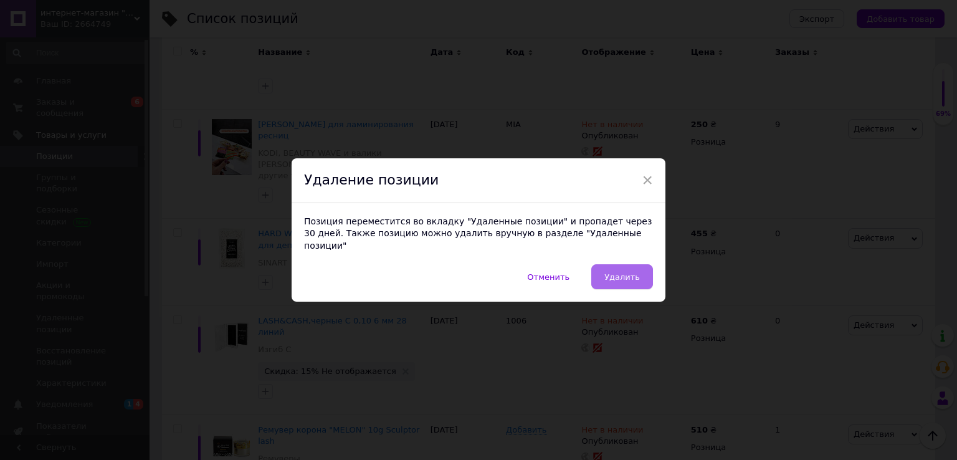
click at [628, 272] on span "Удалить" at bounding box center [623, 276] width 36 height 9
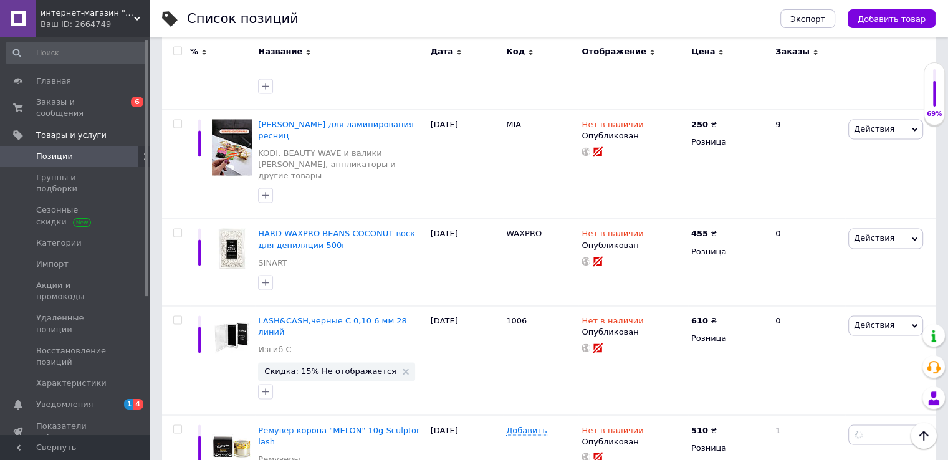
scroll to position [0, 332]
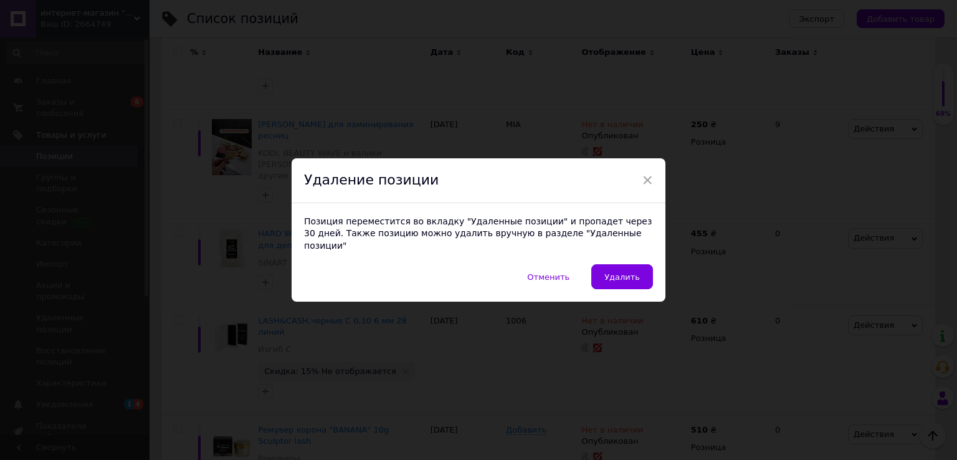
drag, startPoint x: 632, startPoint y: 269, endPoint x: 745, endPoint y: 260, distance: 113.8
click at [633, 272] on span "Удалить" at bounding box center [623, 276] width 36 height 9
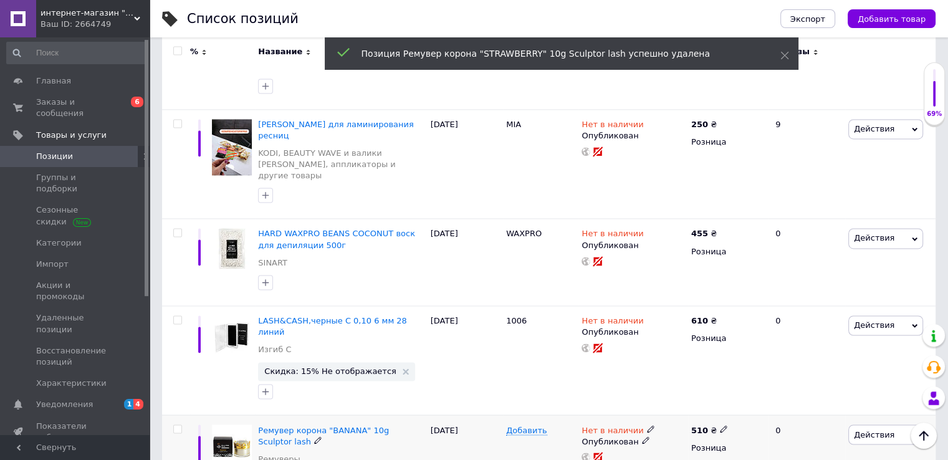
click at [904, 424] on span "Действия" at bounding box center [885, 434] width 75 height 20
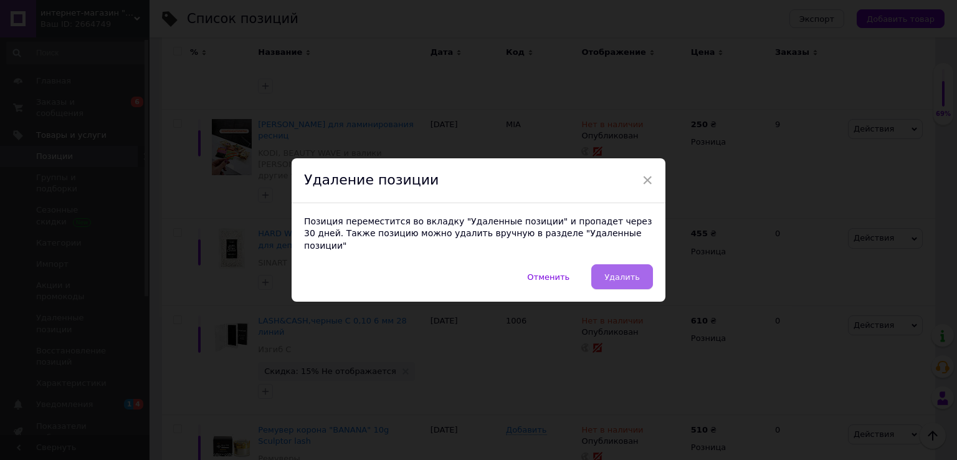
drag, startPoint x: 629, startPoint y: 270, endPoint x: 853, endPoint y: 236, distance: 226.3
click at [629, 272] on span "Удалить" at bounding box center [623, 276] width 36 height 9
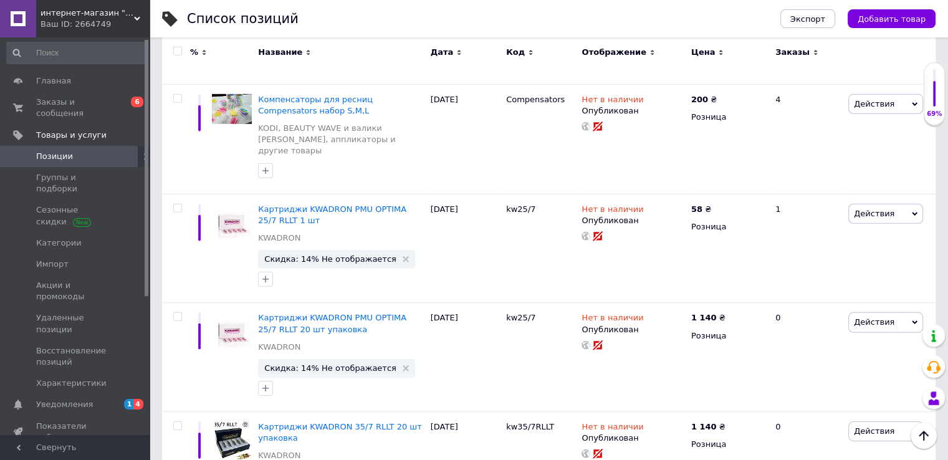
scroll to position [8957, 0]
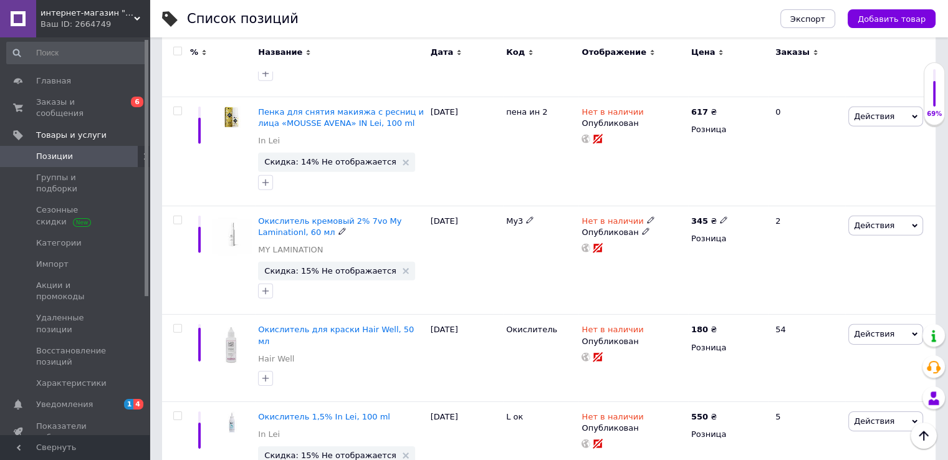
scroll to position [3813, 0]
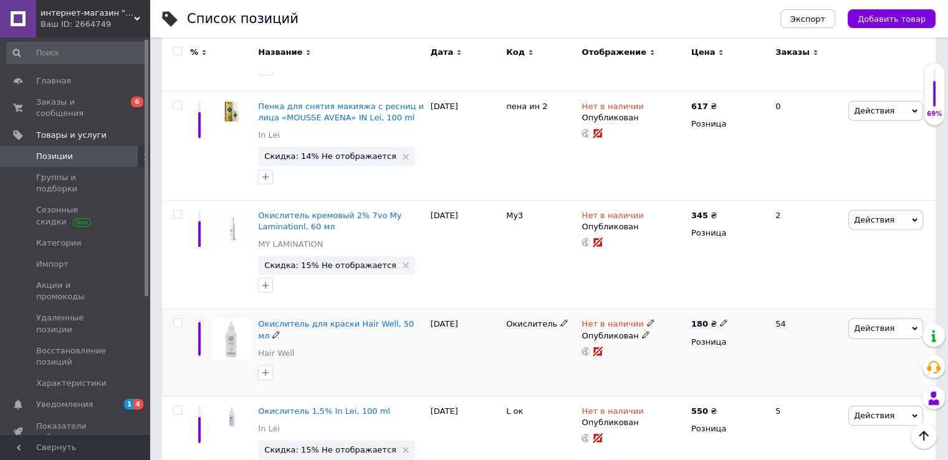
click at [647, 319] on icon at bounding box center [650, 322] width 7 height 7
click at [678, 325] on li "В наличии" at bounding box center [717, 333] width 118 height 17
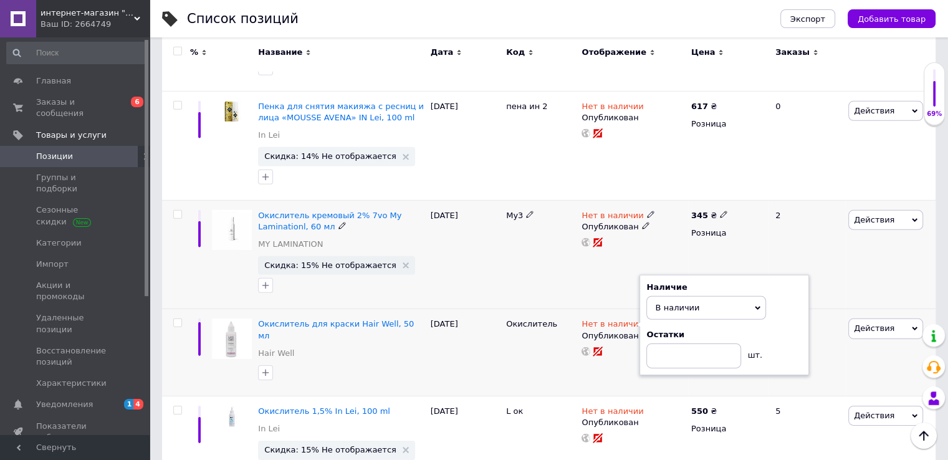
click at [857, 200] on div "Действия Редактировать Поднять в начало группы Копировать Скидка Подарок Сопутс…" at bounding box center [890, 254] width 90 height 109
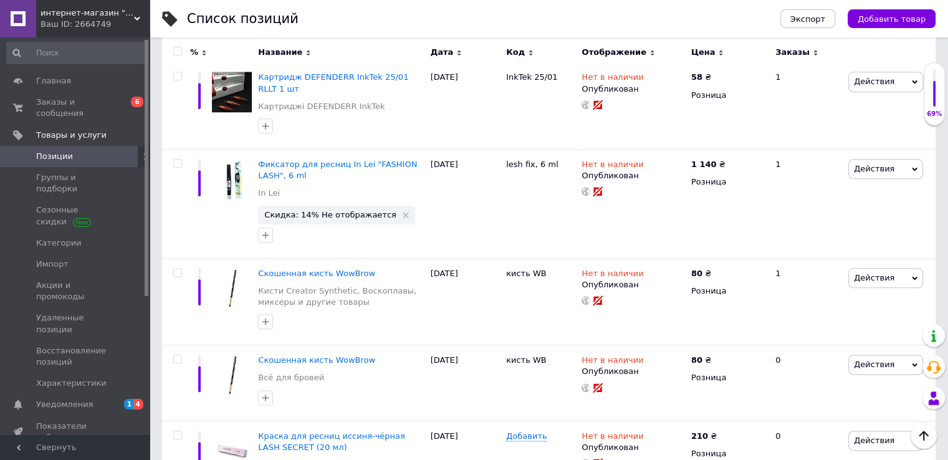
scroll to position [1445, 0]
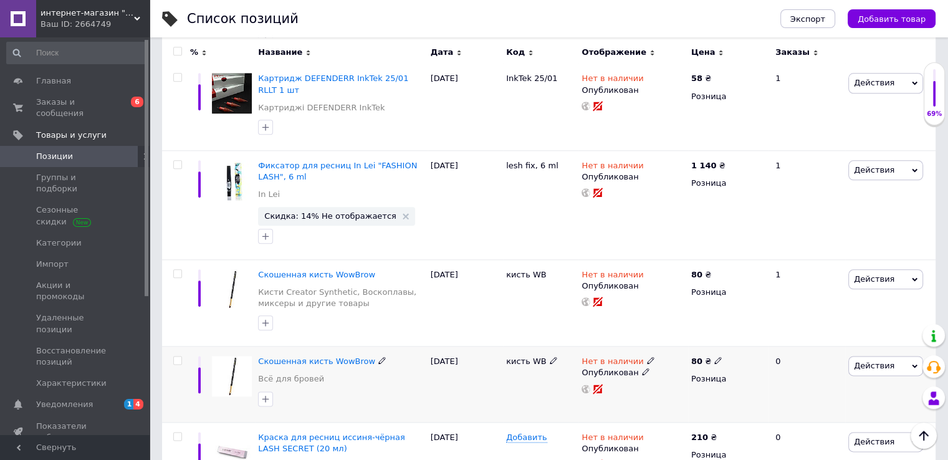
click at [915, 363] on icon at bounding box center [915, 366] width 6 height 6
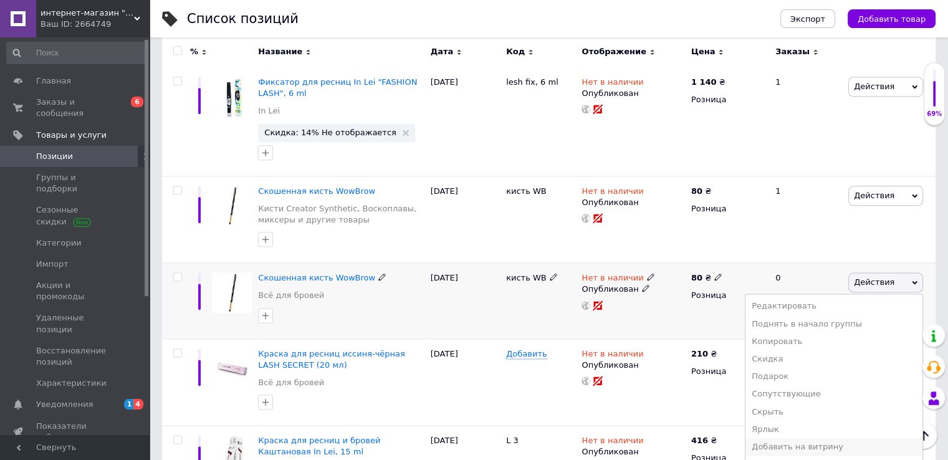
scroll to position [1632, 0]
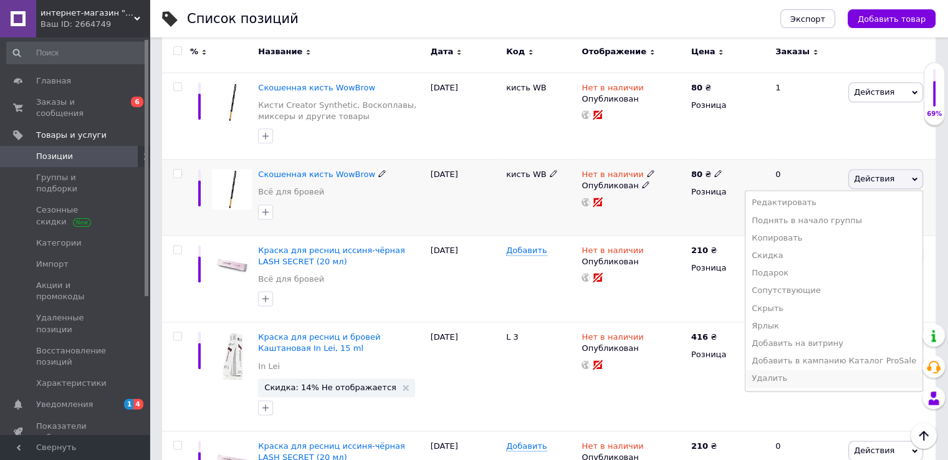
click at [805, 370] on li "Удалить" at bounding box center [833, 378] width 177 height 17
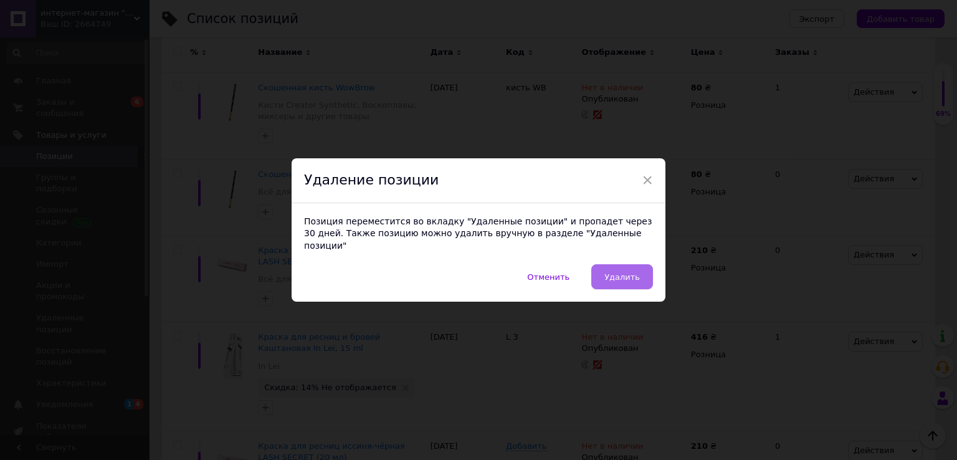
click at [635, 272] on span "Удалить" at bounding box center [623, 276] width 36 height 9
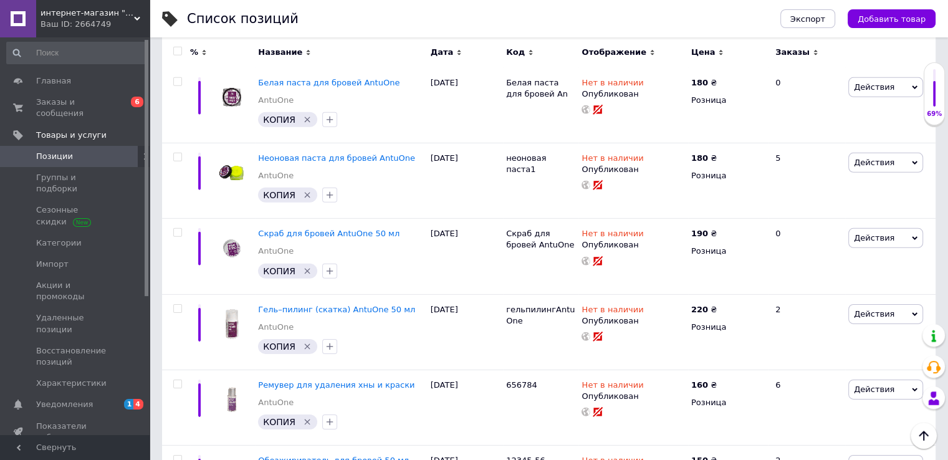
scroll to position [8986, 0]
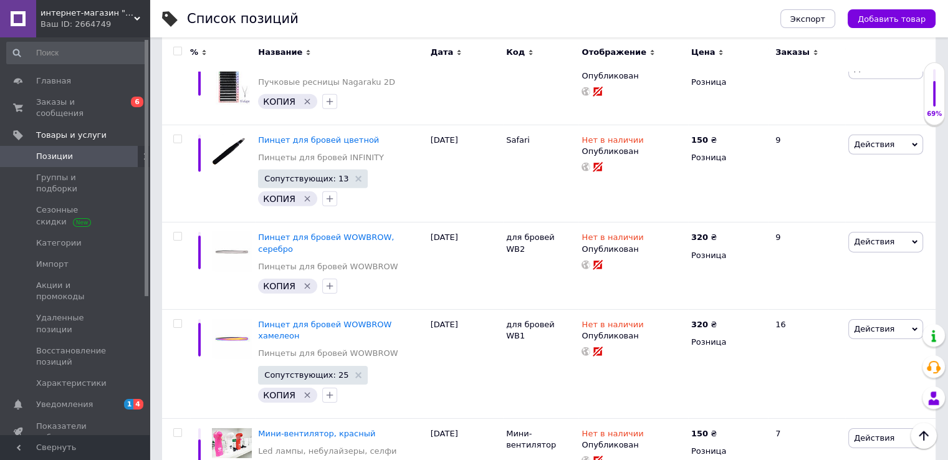
scroll to position [8604, 0]
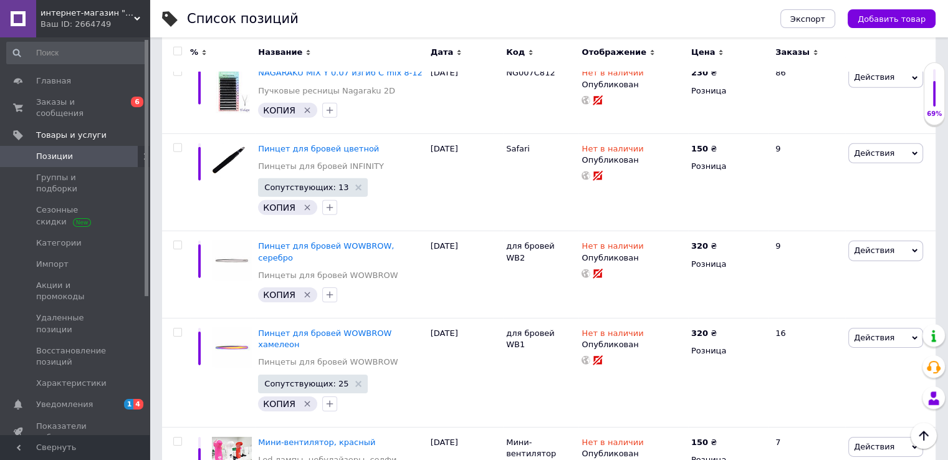
scroll to position [8728, 0]
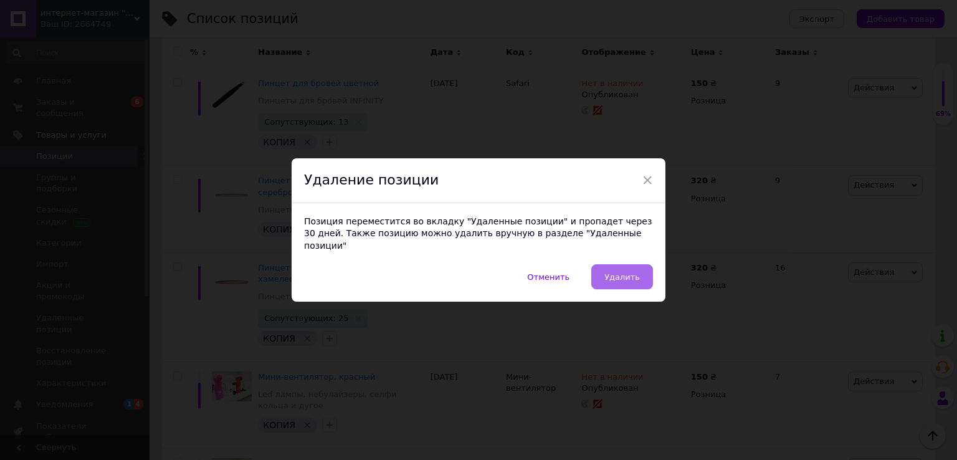
click at [623, 275] on span "Удалить" at bounding box center [623, 276] width 36 height 9
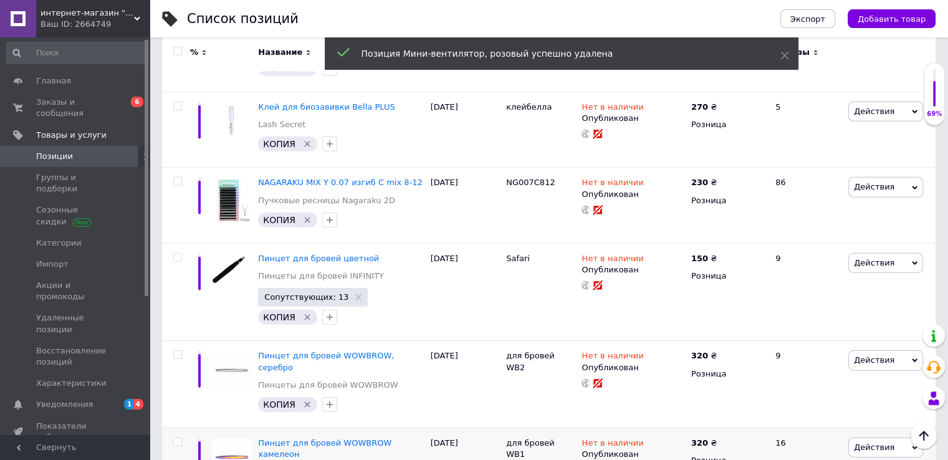
scroll to position [8541, 0]
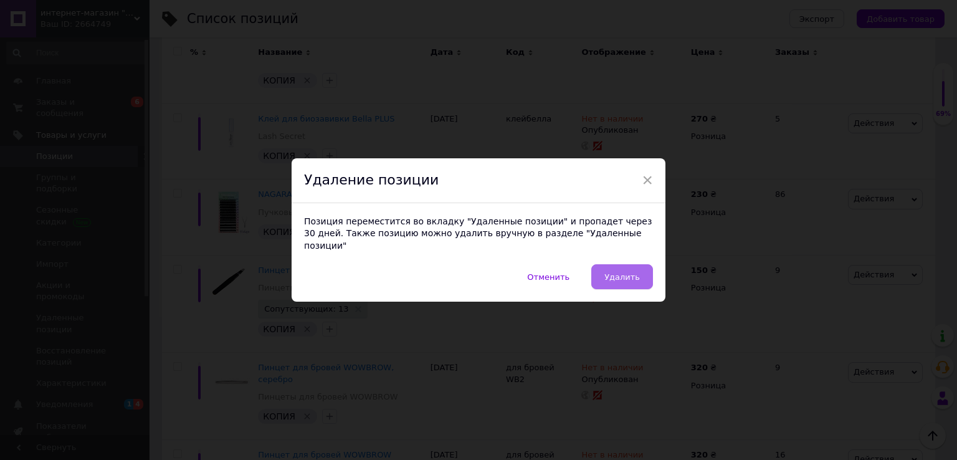
click at [634, 264] on button "Удалить" at bounding box center [622, 276] width 62 height 25
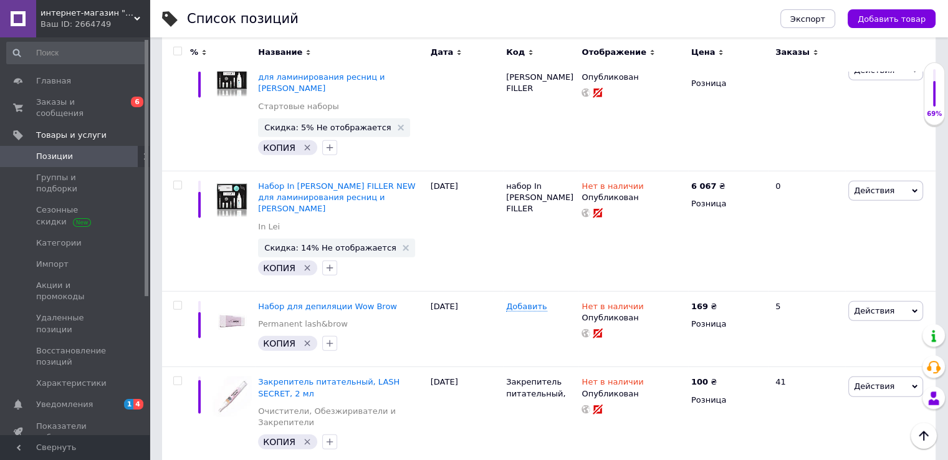
scroll to position [8088, 0]
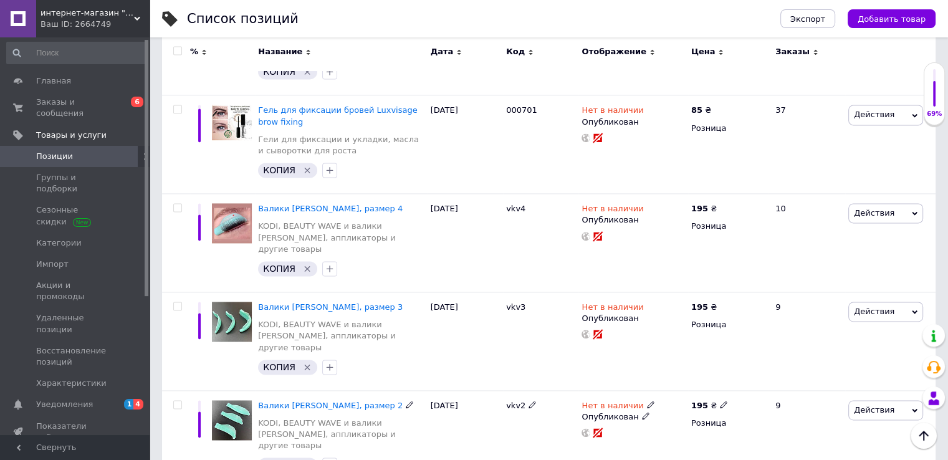
scroll to position [6530, 0]
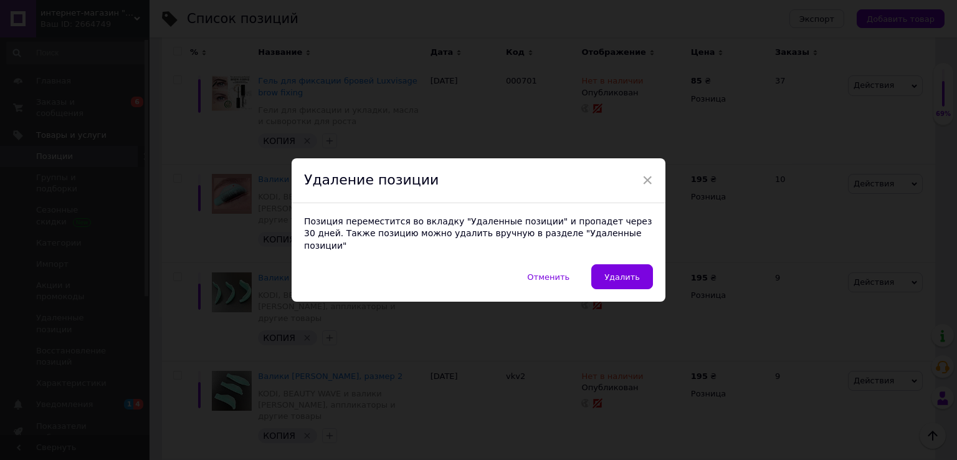
click at [604, 257] on div "Позиция переместится во вкладку "Удаленные позиции" и пропадет через 30 дней. Т…" at bounding box center [479, 234] width 374 height 62
click at [629, 274] on span "Удалить" at bounding box center [623, 276] width 36 height 9
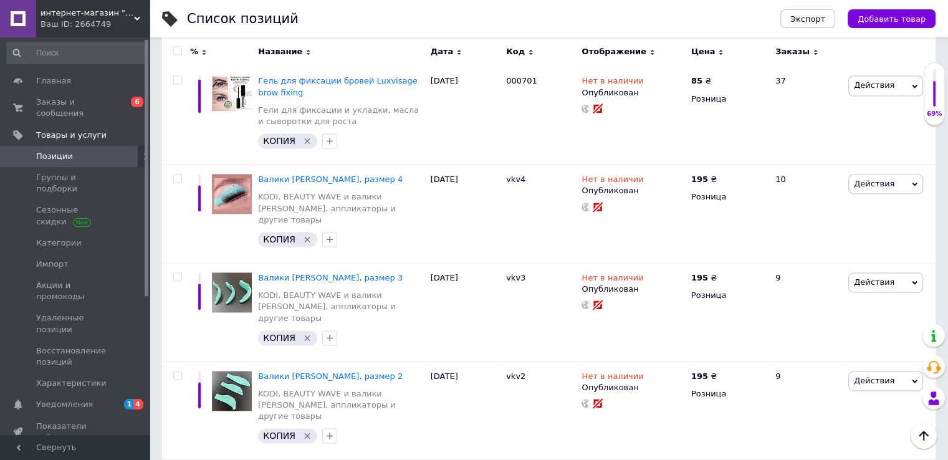
scroll to position [0, 332]
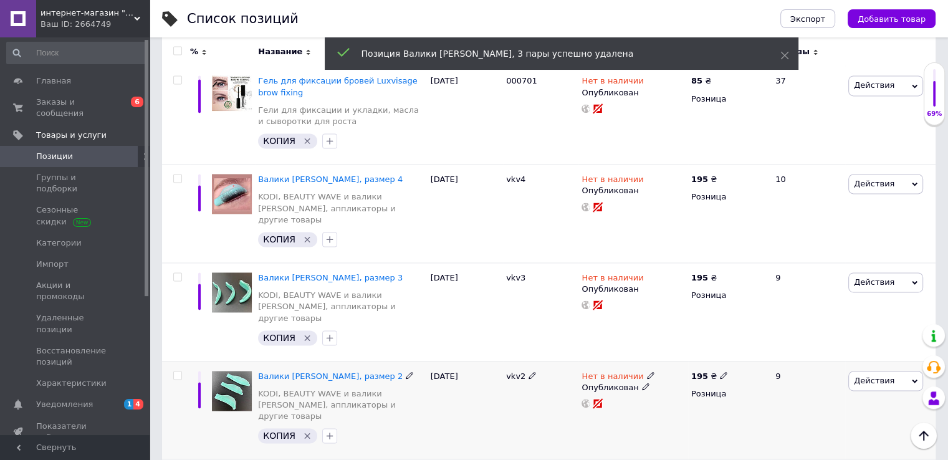
click at [918, 371] on span "Действия" at bounding box center [885, 381] width 75 height 20
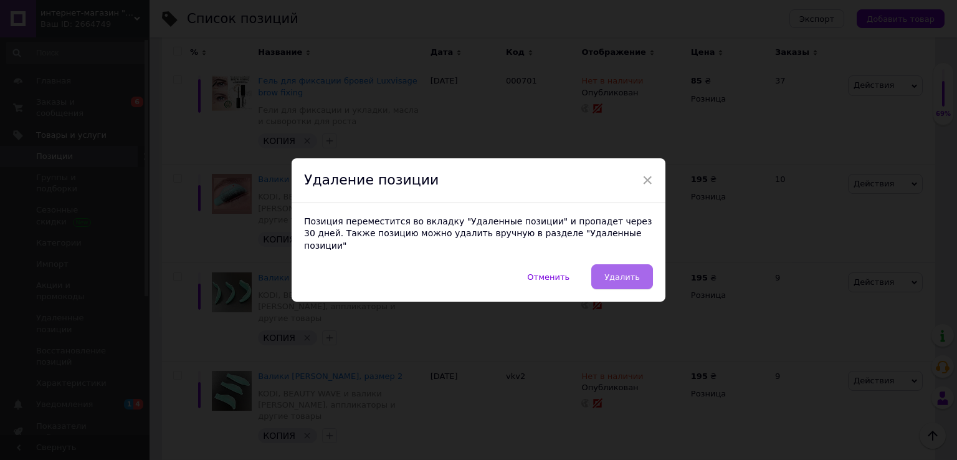
click at [618, 272] on span "Удалить" at bounding box center [623, 276] width 36 height 9
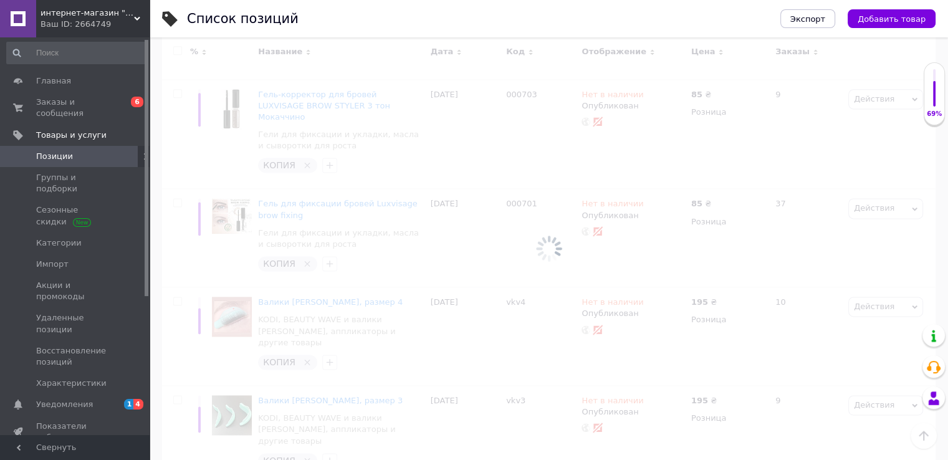
scroll to position [6405, 0]
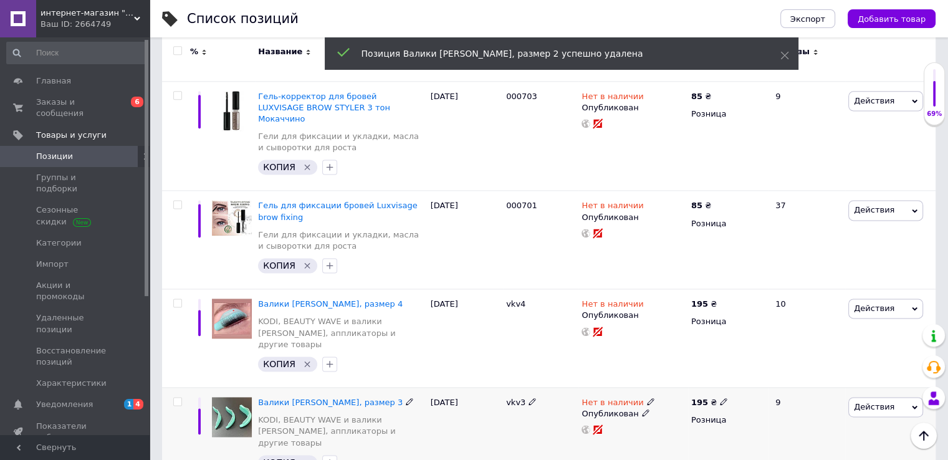
click at [904, 397] on span "Действия" at bounding box center [885, 407] width 75 height 20
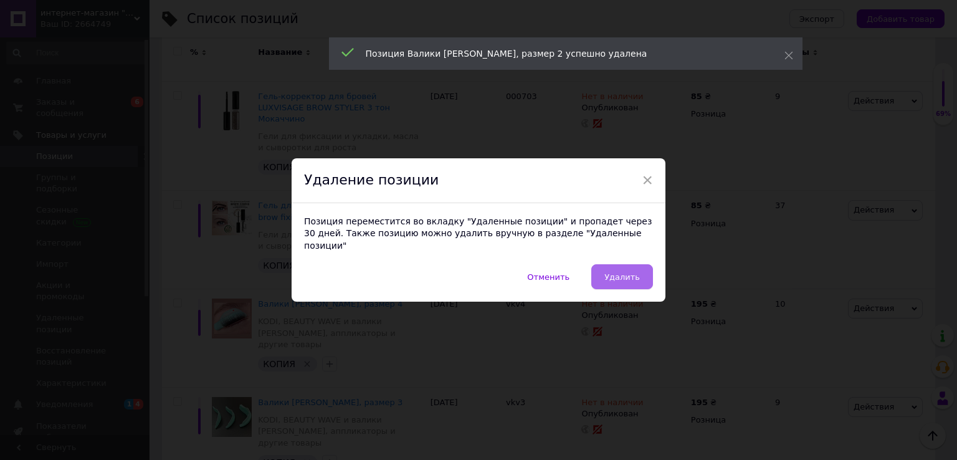
click at [628, 272] on span "Удалить" at bounding box center [623, 276] width 36 height 9
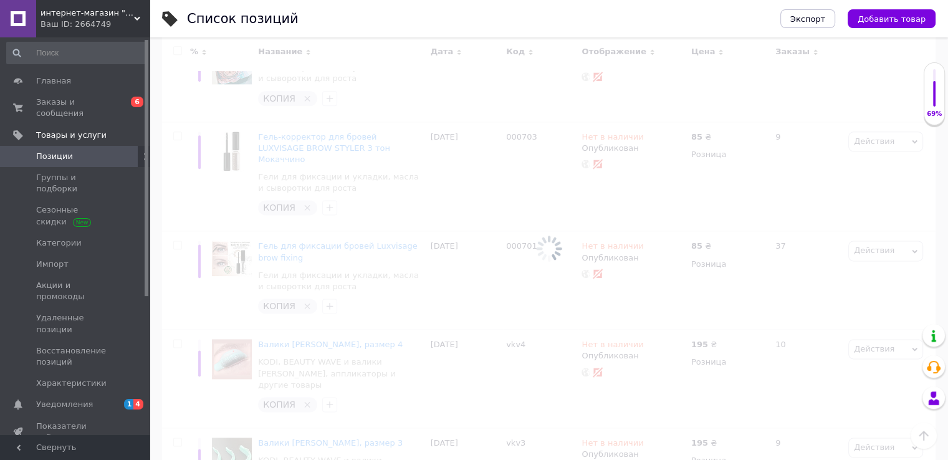
scroll to position [6343, 0]
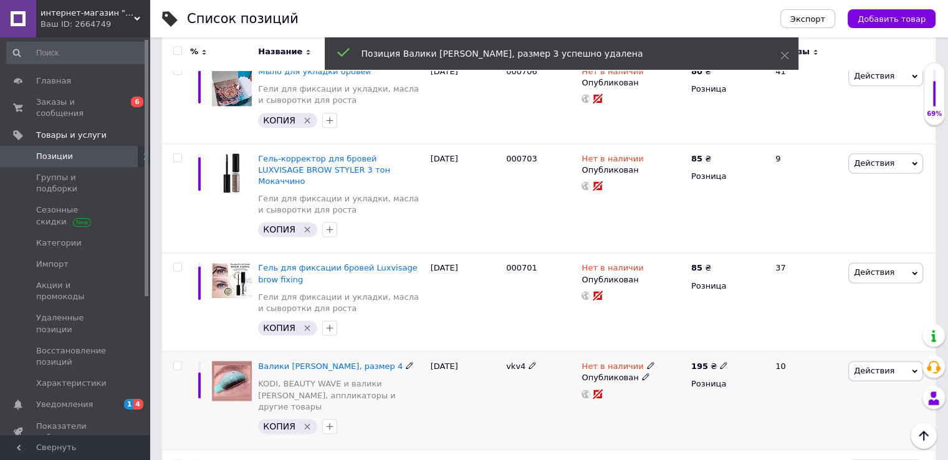
click at [892, 361] on span "Действия" at bounding box center [885, 371] width 75 height 20
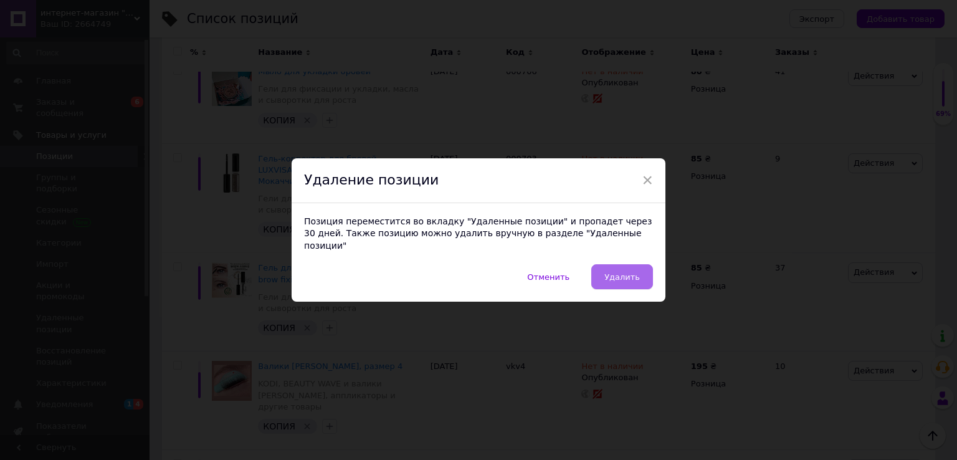
click at [631, 277] on button "Удалить" at bounding box center [622, 276] width 62 height 25
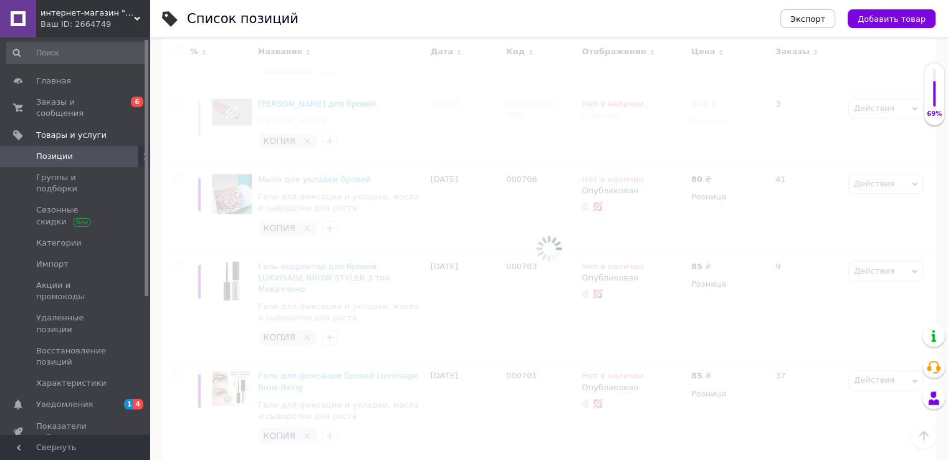
scroll to position [6156, 0]
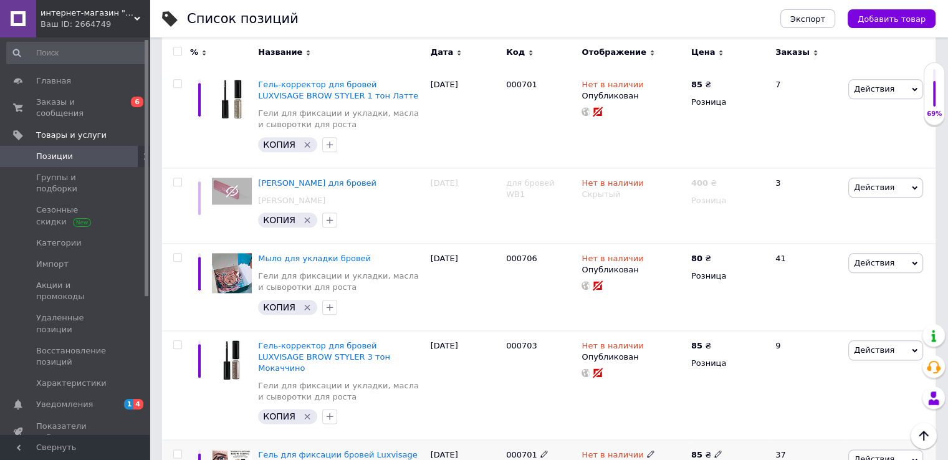
click at [889, 449] on span "Действия" at bounding box center [885, 459] width 75 height 20
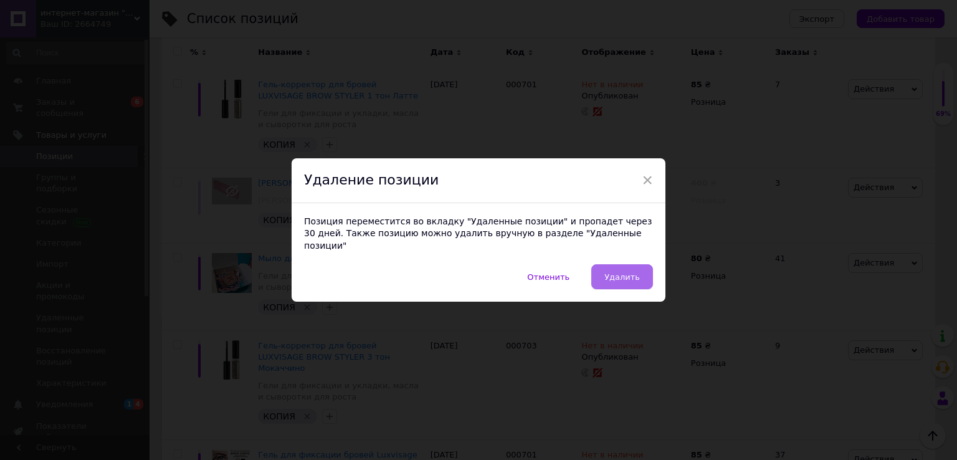
click at [610, 272] on span "Удалить" at bounding box center [623, 276] width 36 height 9
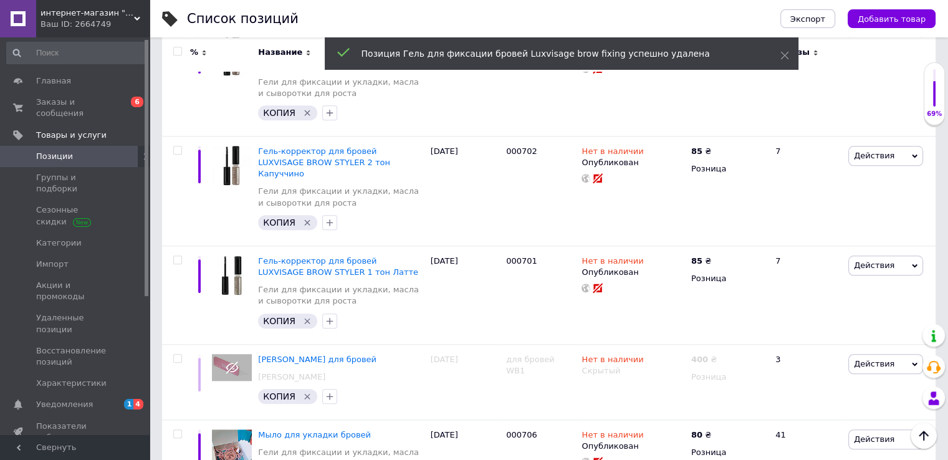
scroll to position [5969, 0]
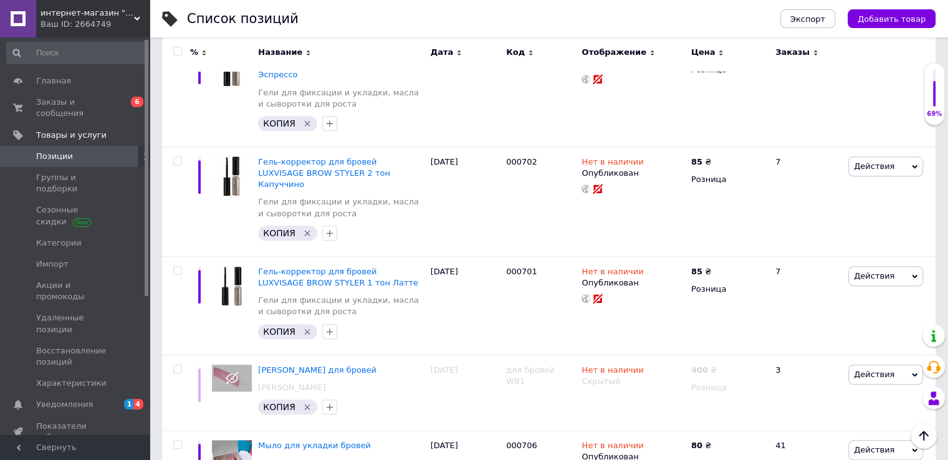
scroll to position [6156, 0]
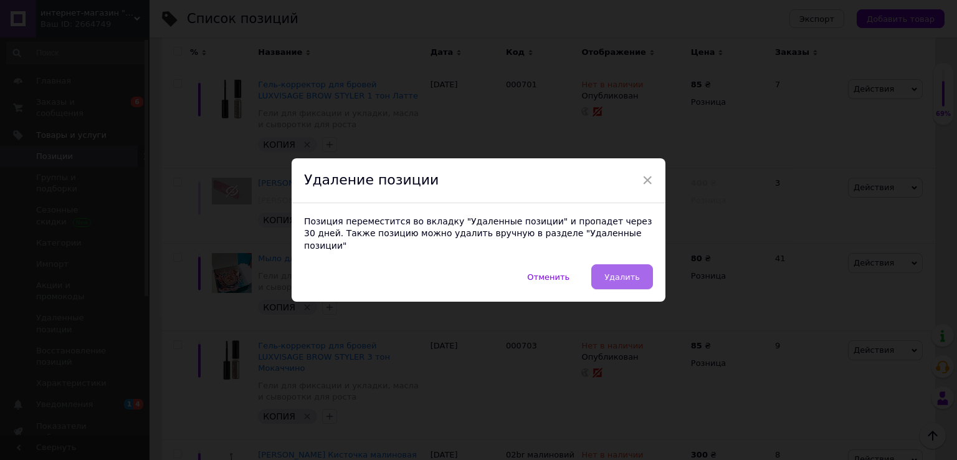
click at [621, 272] on span "Удалить" at bounding box center [623, 276] width 36 height 9
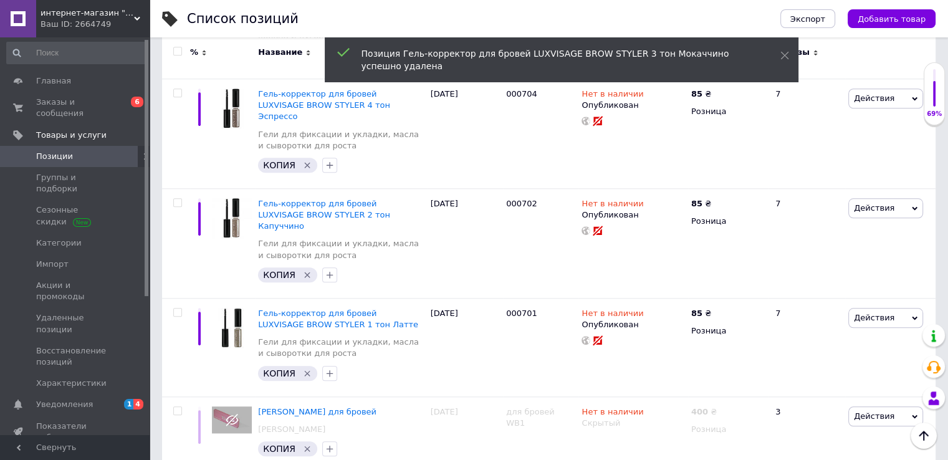
scroll to position [5844, 0]
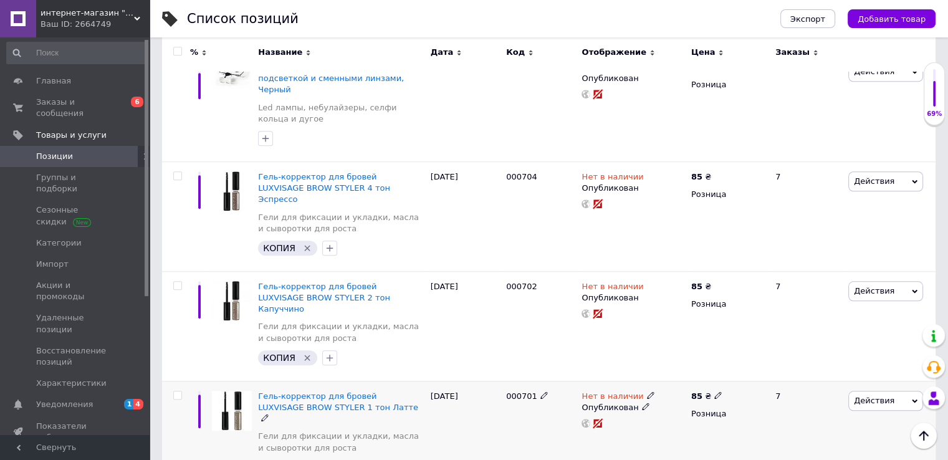
click at [871, 391] on span "Действия" at bounding box center [885, 401] width 75 height 20
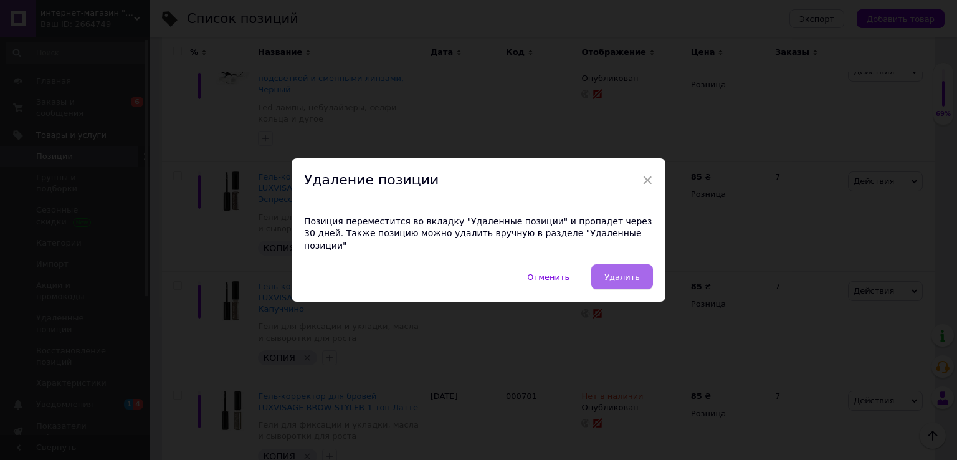
click at [628, 272] on span "Удалить" at bounding box center [623, 276] width 36 height 9
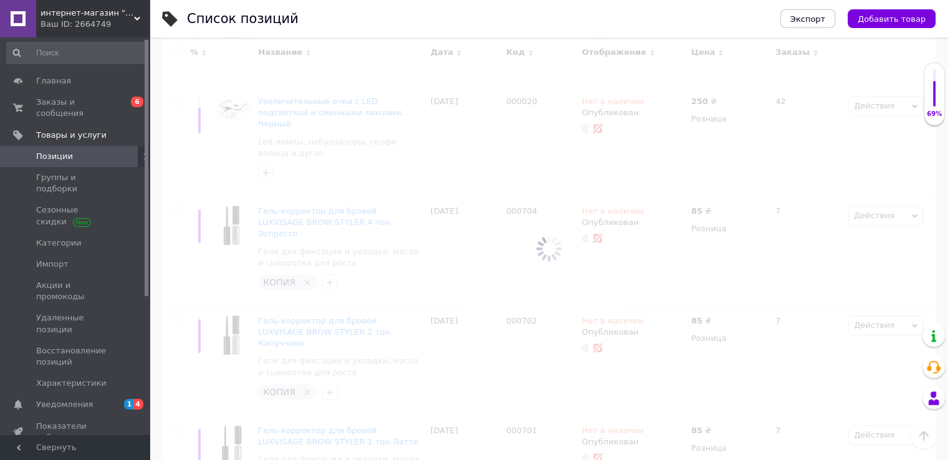
scroll to position [5782, 0]
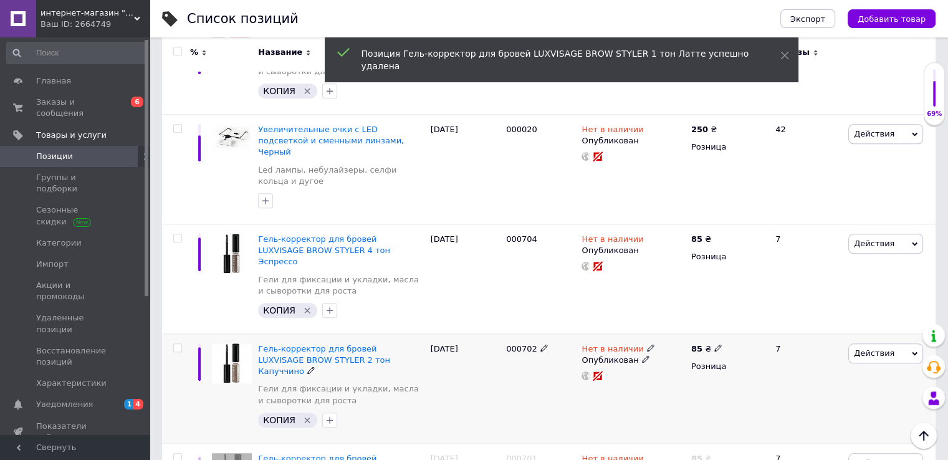
click at [874, 348] on span "Действия" at bounding box center [874, 352] width 41 height 9
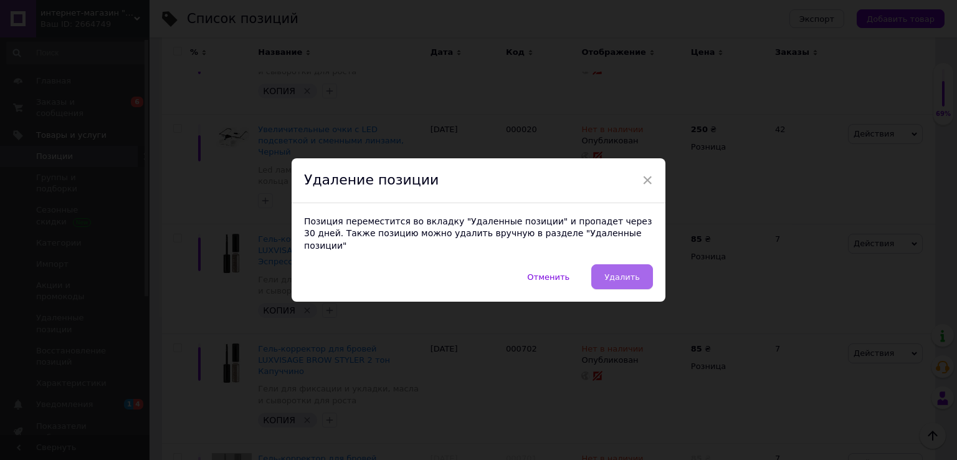
click at [622, 272] on span "Удалить" at bounding box center [623, 276] width 36 height 9
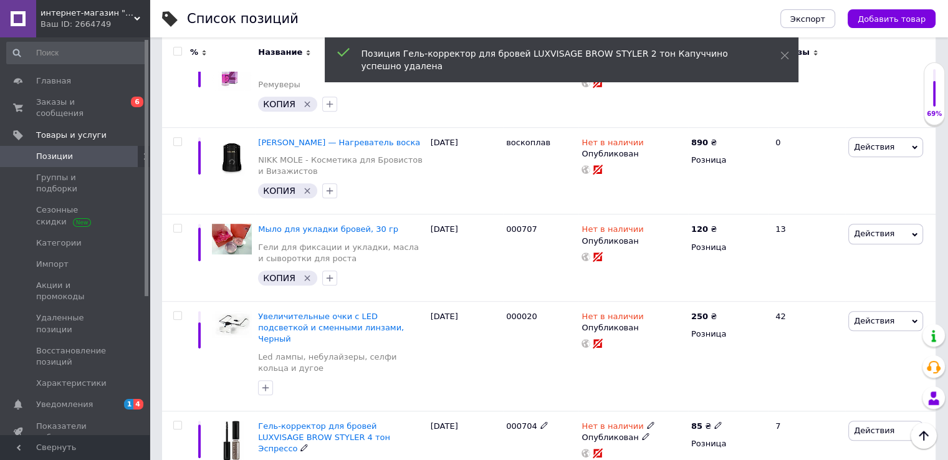
scroll to position [5657, 0]
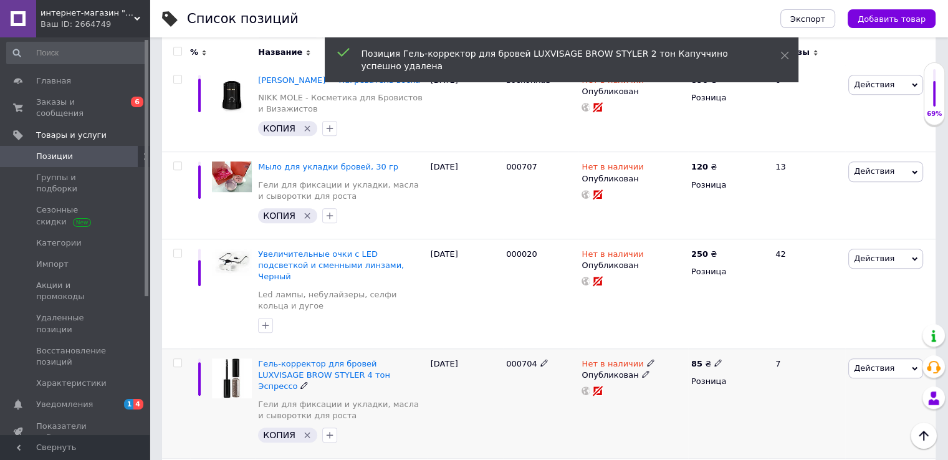
drag, startPoint x: 179, startPoint y: 155, endPoint x: 198, endPoint y: 167, distance: 23.0
click at [179, 359] on input "checkbox" at bounding box center [177, 363] width 8 height 8
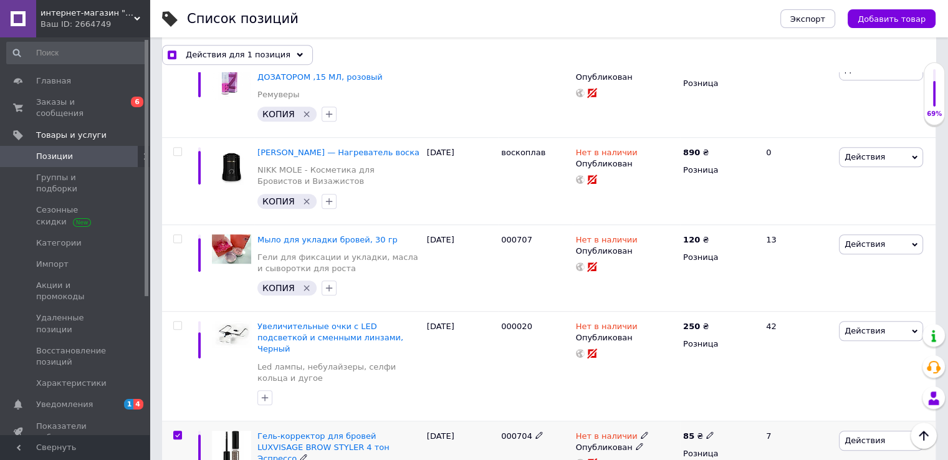
scroll to position [5605, 0]
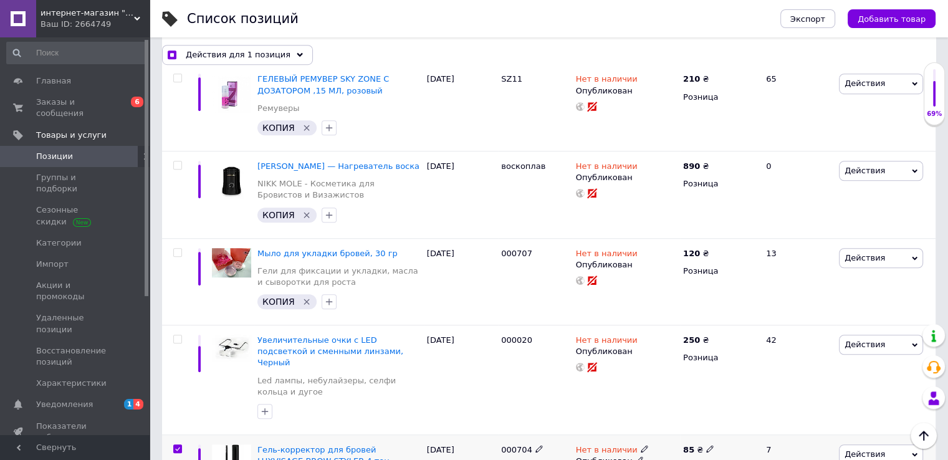
click at [897, 444] on span "Действия" at bounding box center [881, 454] width 84 height 20
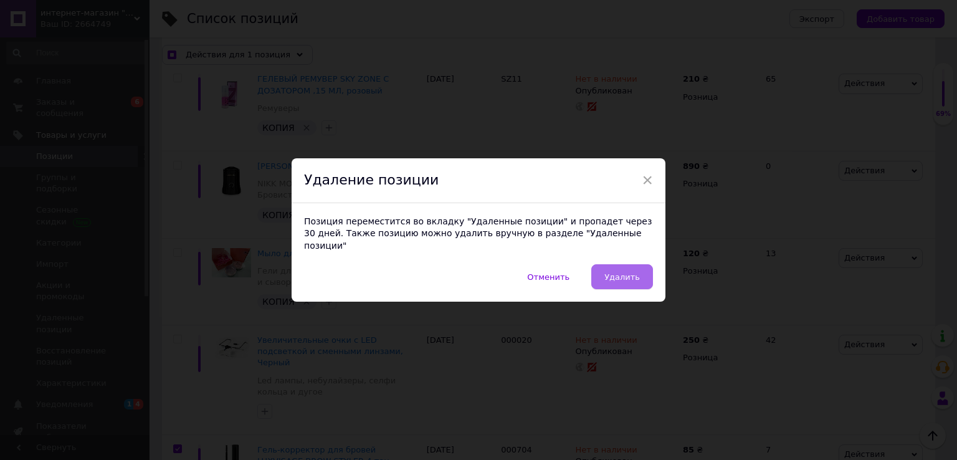
click at [633, 264] on button "Удалить" at bounding box center [622, 276] width 62 height 25
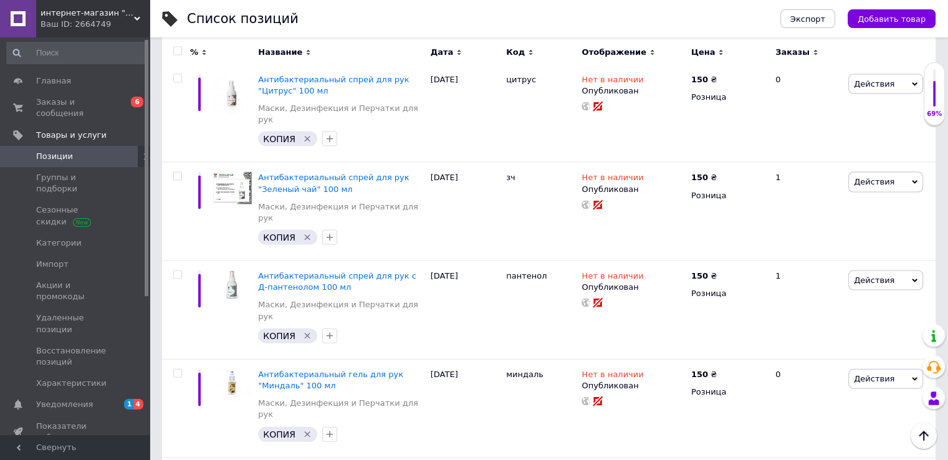
scroll to position [2603, 0]
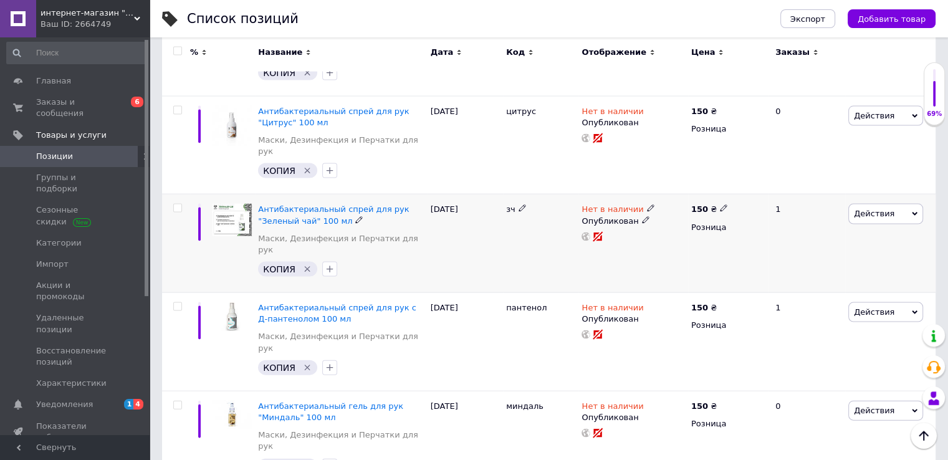
click at [178, 204] on input "checkbox" at bounding box center [177, 208] width 8 height 8
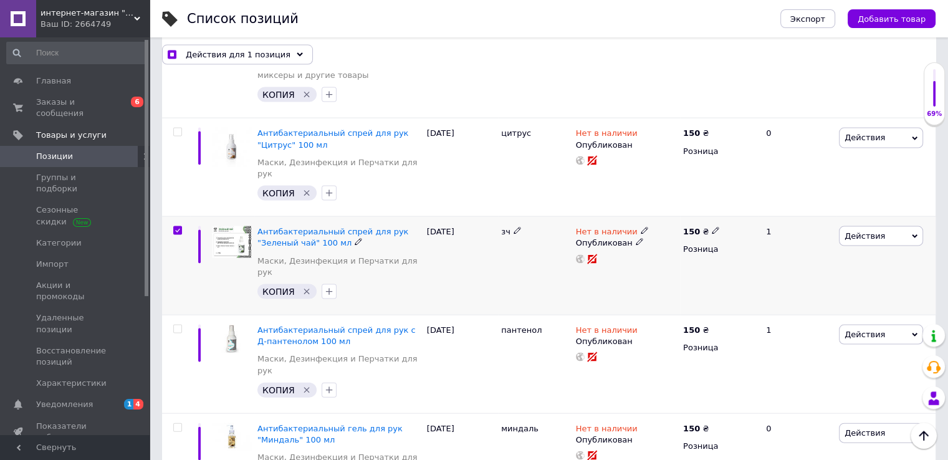
scroll to position [2613, 0]
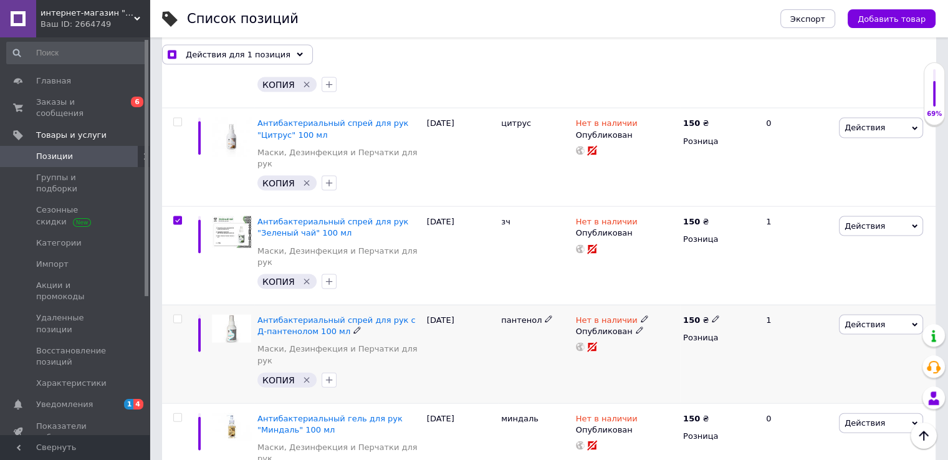
click at [176, 315] on input "checkbox" at bounding box center [177, 319] width 8 height 8
click at [179, 414] on input "checkbox" at bounding box center [177, 418] width 8 height 8
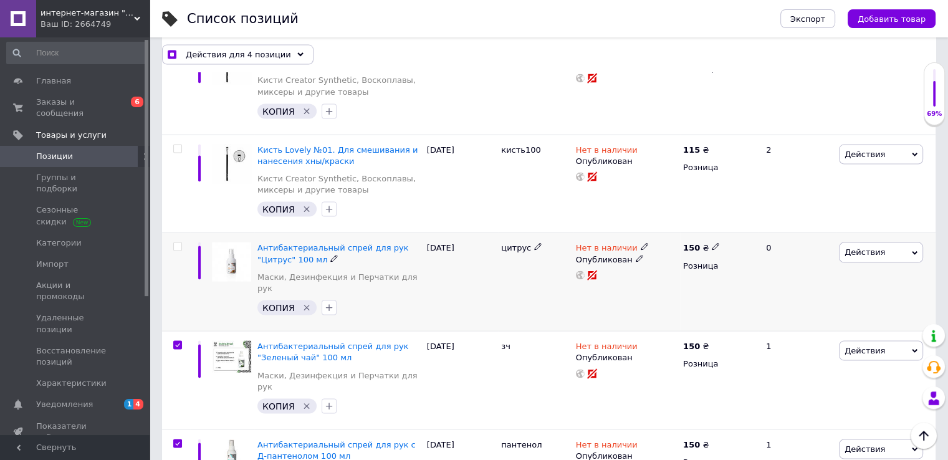
click at [177, 243] on input "checkbox" at bounding box center [177, 247] width 8 height 8
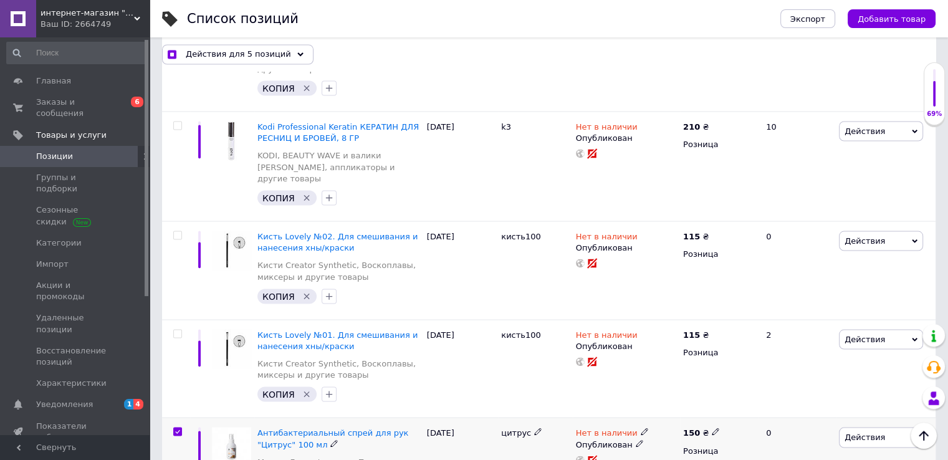
scroll to position [2302, 0]
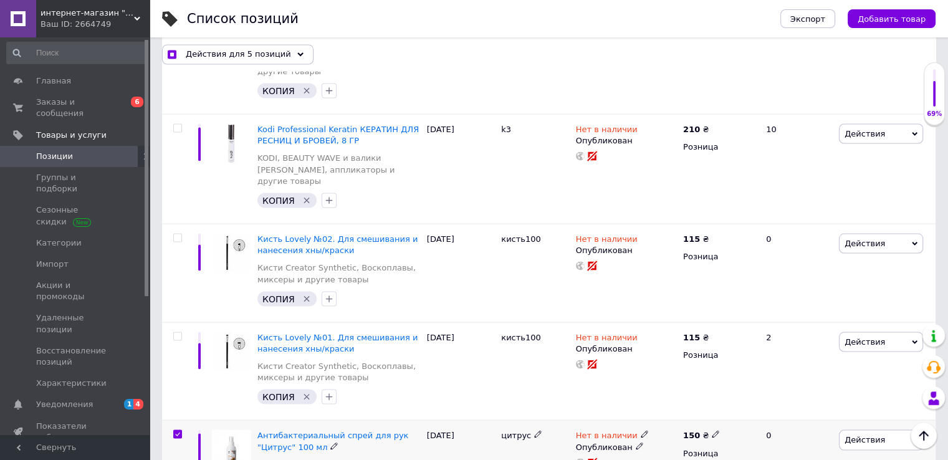
click at [905, 429] on span "Действия" at bounding box center [881, 439] width 84 height 20
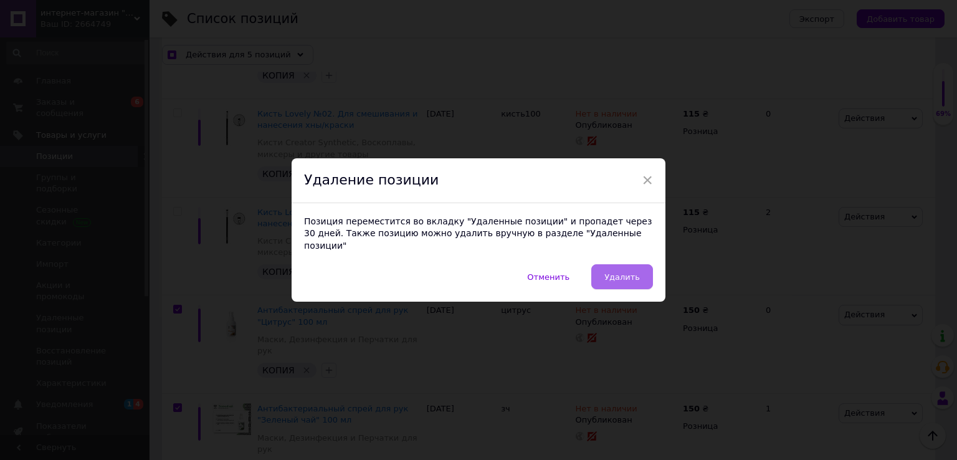
click at [618, 272] on span "Удалить" at bounding box center [623, 276] width 36 height 9
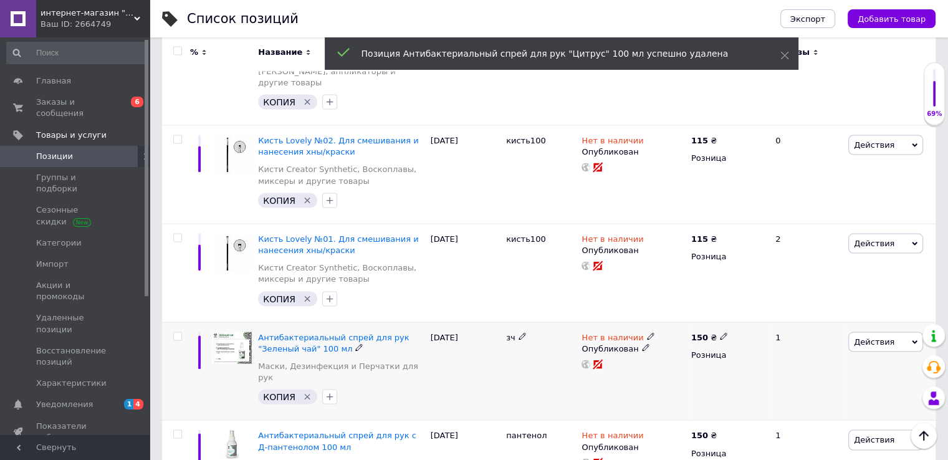
scroll to position [2416, 0]
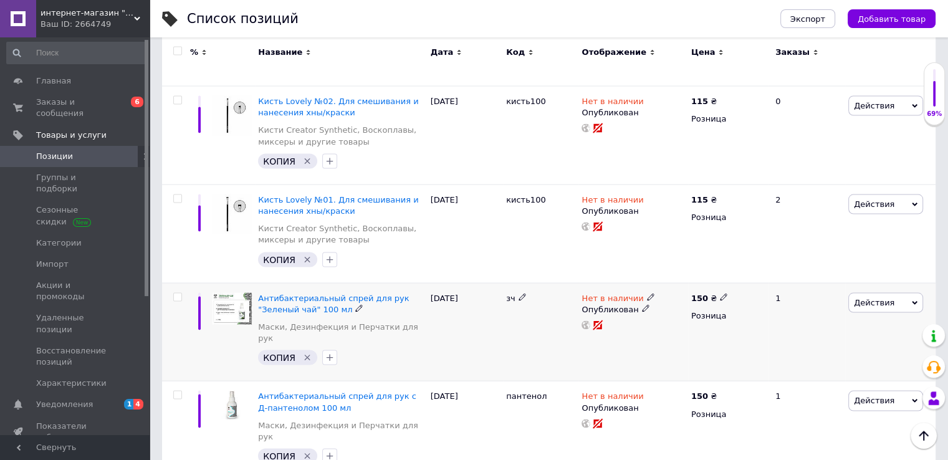
click at [177, 294] on input "checkbox" at bounding box center [177, 298] width 8 height 8
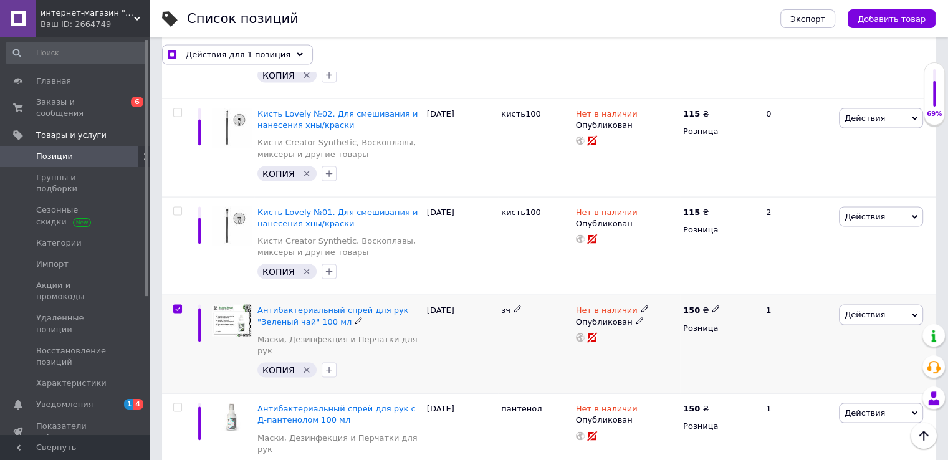
click at [874, 310] on span "Действия" at bounding box center [864, 314] width 41 height 9
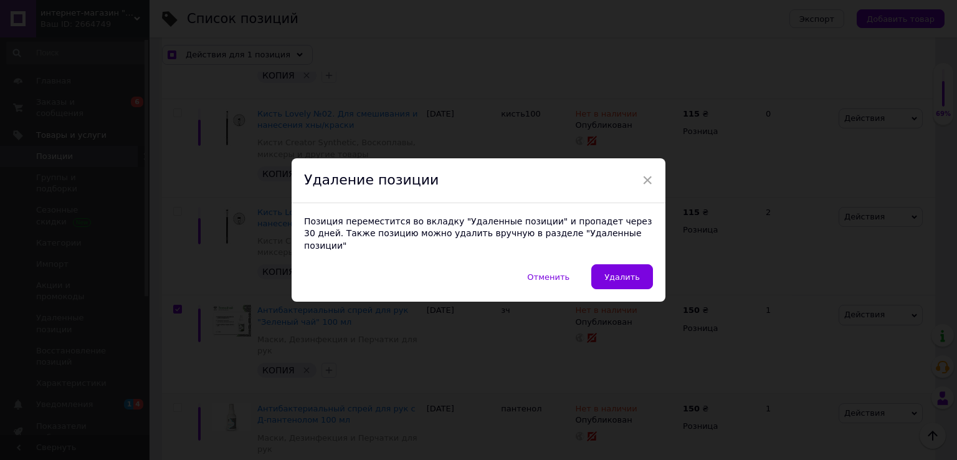
click at [641, 265] on button "Удалить" at bounding box center [622, 276] width 62 height 25
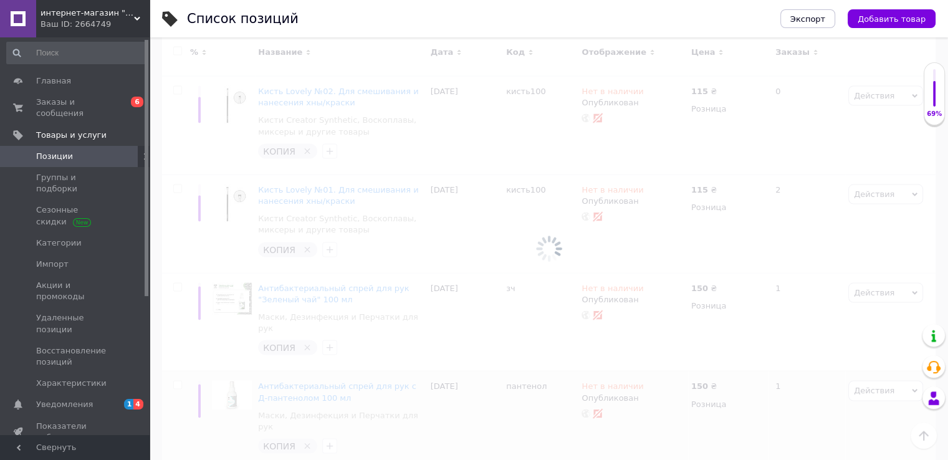
scroll to position [2416, 0]
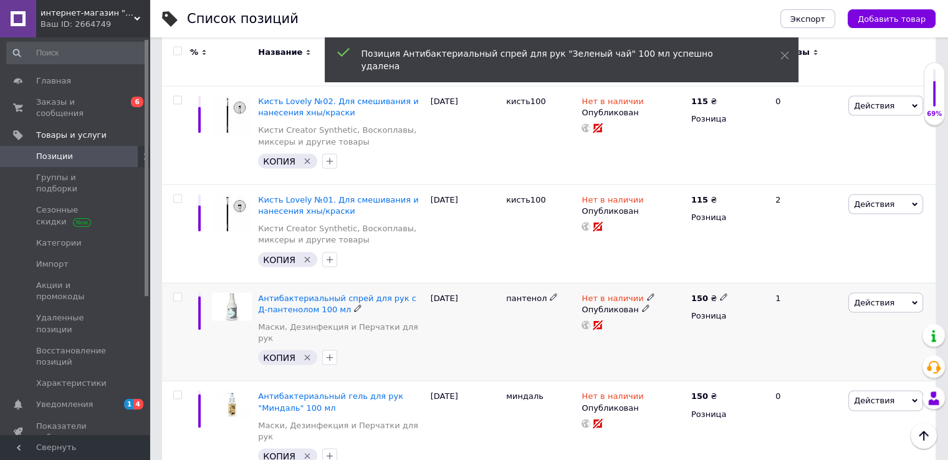
click at [176, 294] on input "checkbox" at bounding box center [177, 298] width 8 height 8
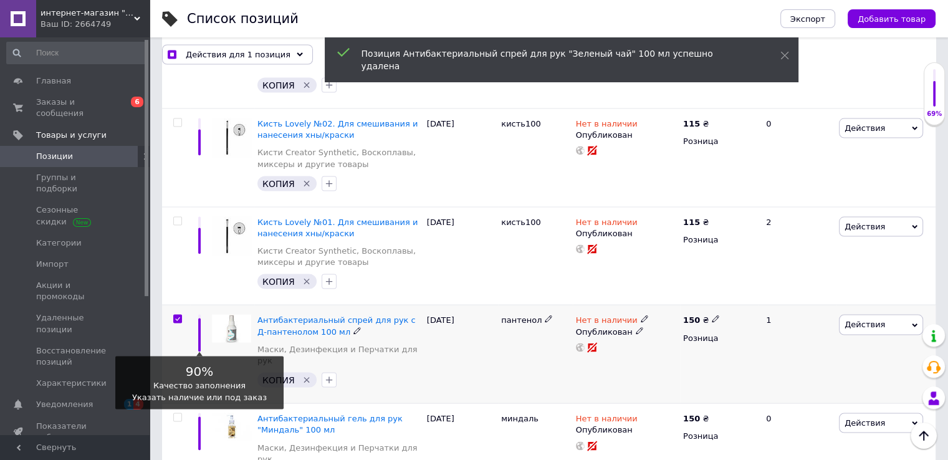
scroll to position [2426, 0]
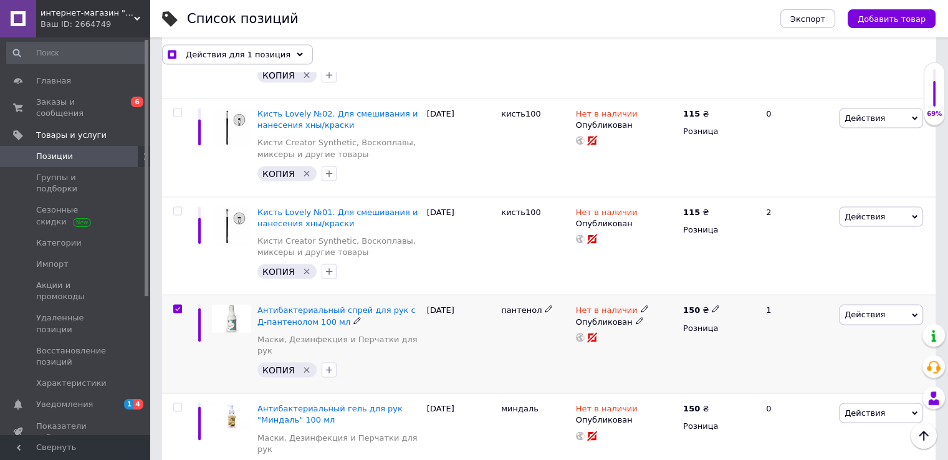
click at [875, 310] on span "Действия" at bounding box center [864, 314] width 41 height 9
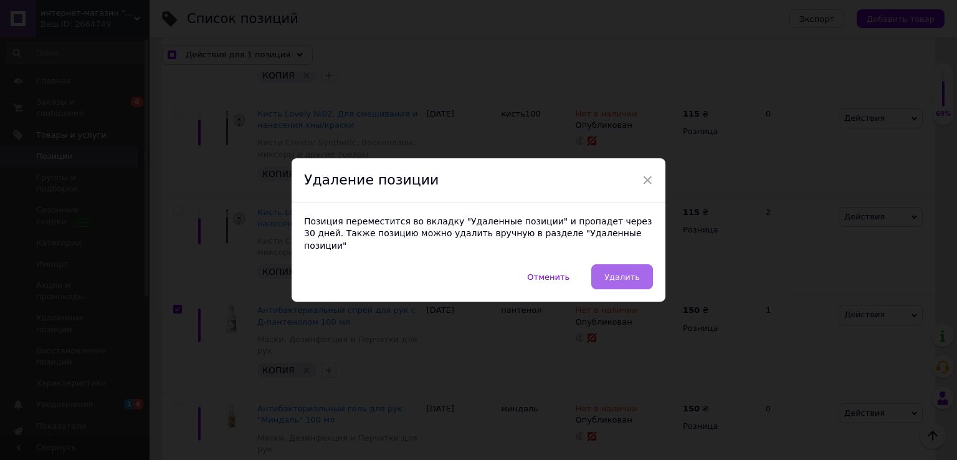
click at [626, 272] on span "Удалить" at bounding box center [623, 276] width 36 height 9
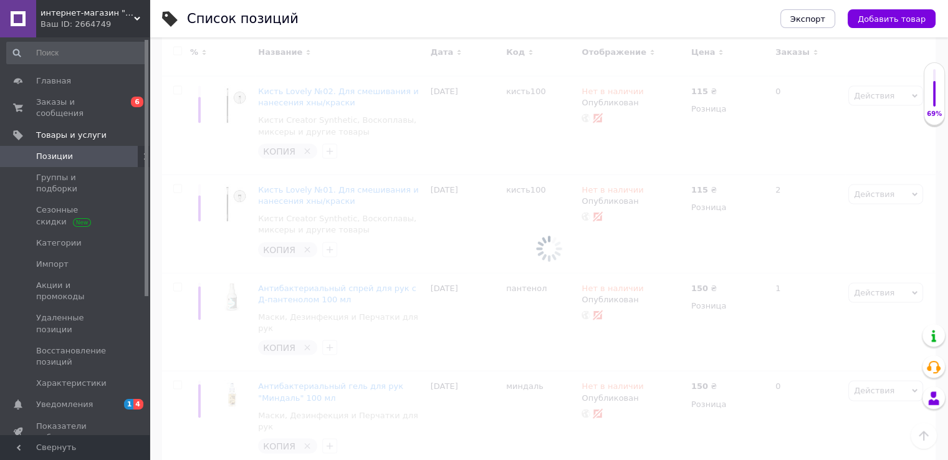
scroll to position [2416, 0]
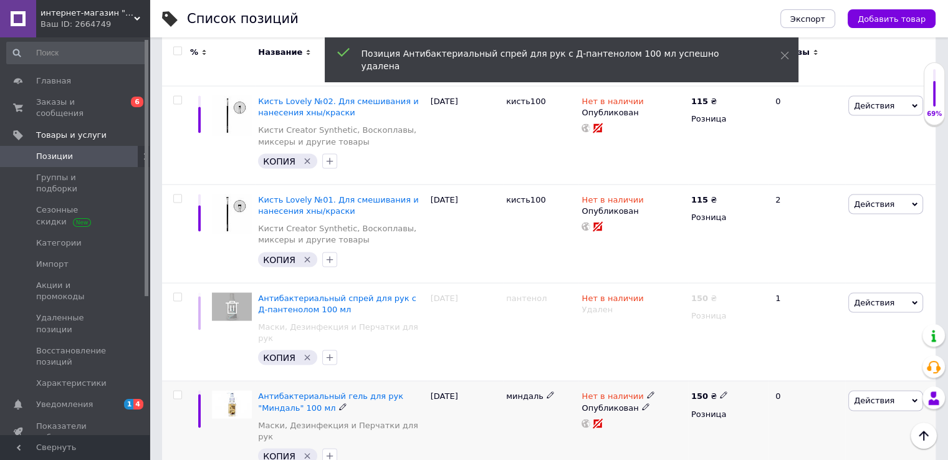
click at [173, 391] on input "checkbox" at bounding box center [177, 395] width 8 height 8
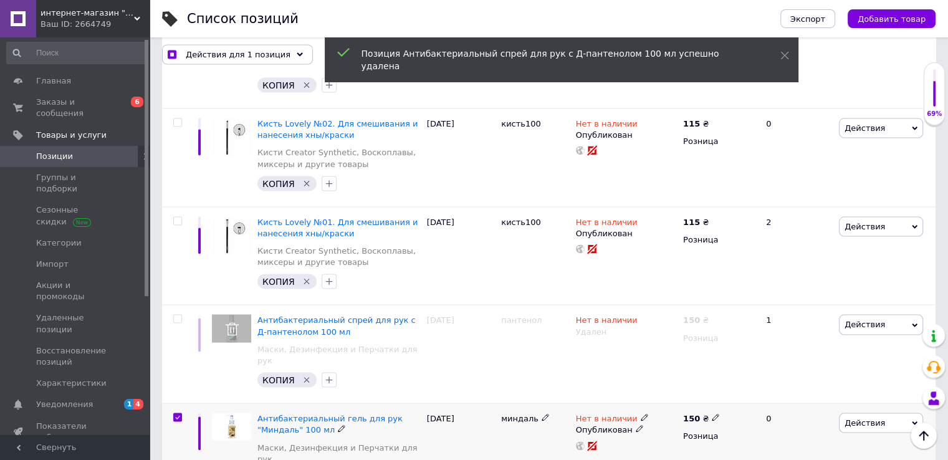
scroll to position [2426, 0]
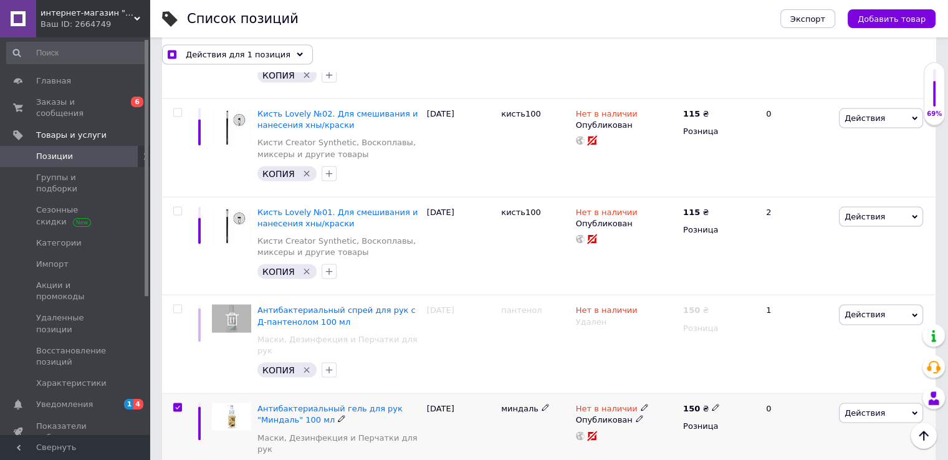
click at [881, 403] on span "Действия" at bounding box center [881, 413] width 84 height 20
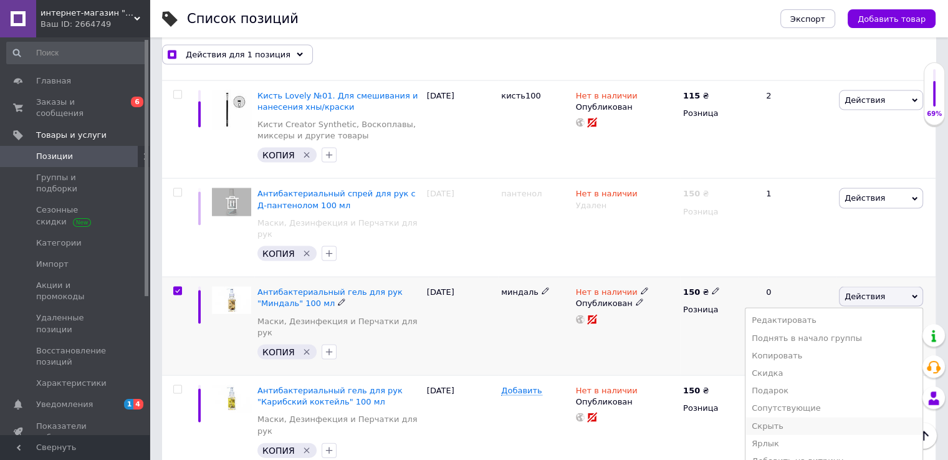
scroll to position [2551, 0]
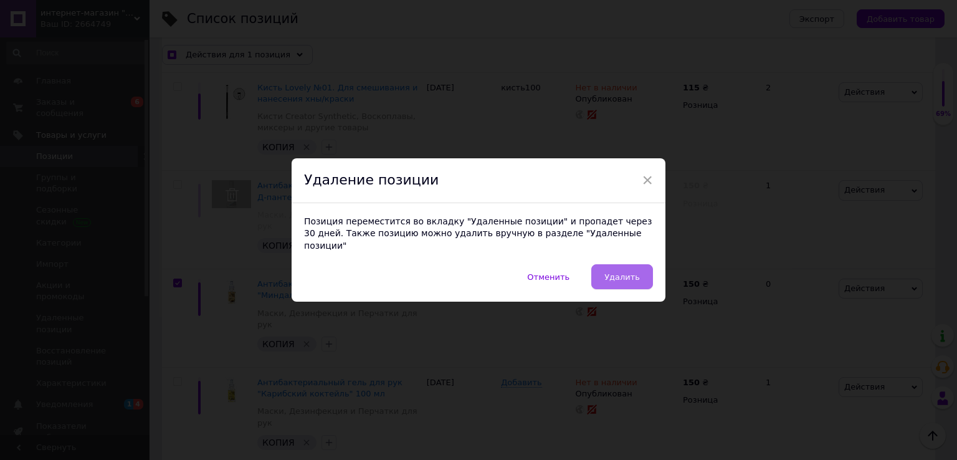
click at [619, 272] on span "Удалить" at bounding box center [623, 276] width 36 height 9
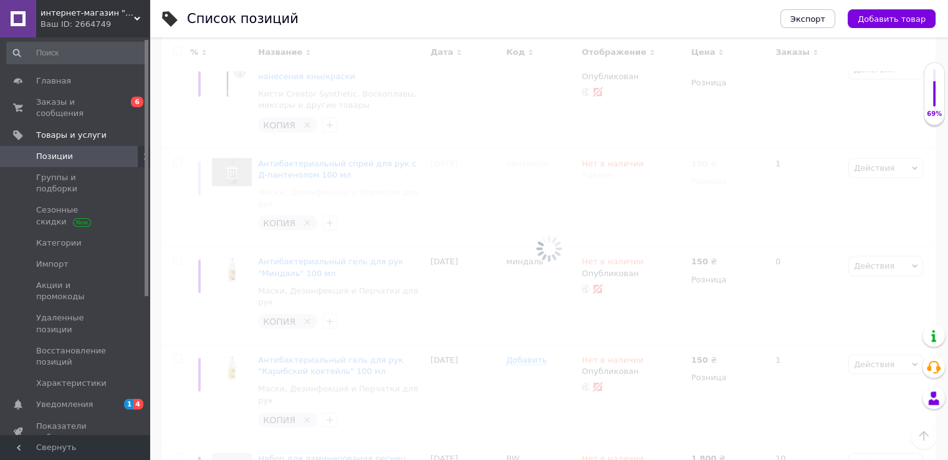
scroll to position [2541, 0]
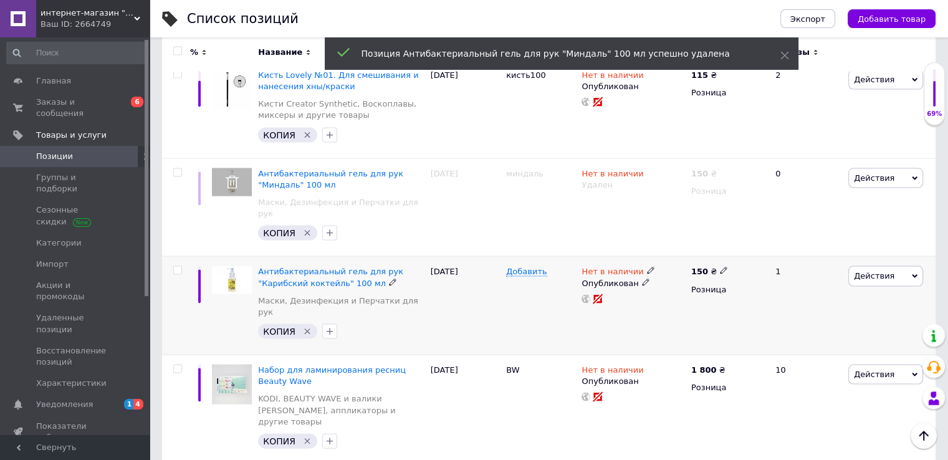
click at [174, 267] on input "checkbox" at bounding box center [177, 271] width 8 height 8
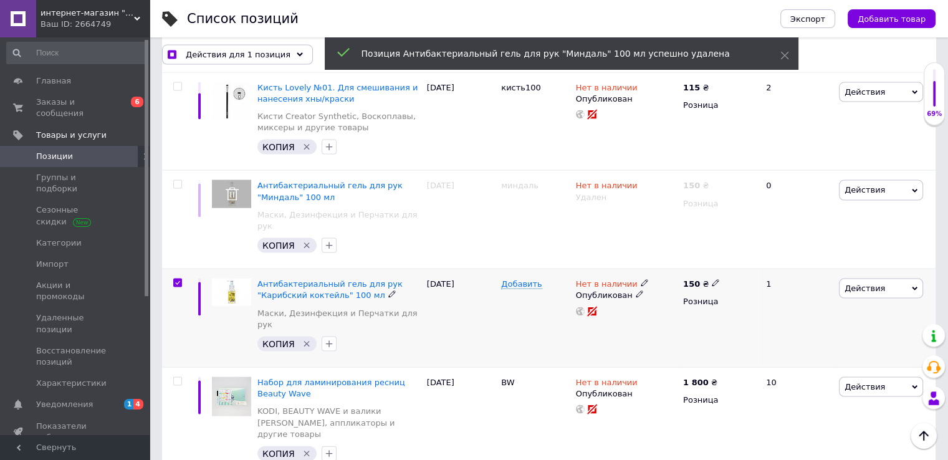
click at [881, 279] on span "Действия" at bounding box center [881, 289] width 84 height 20
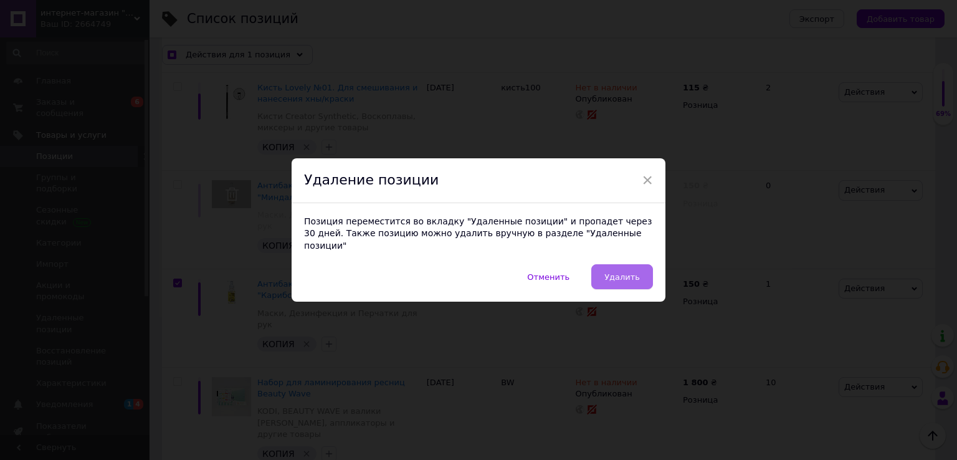
click at [641, 280] on button "Удалить" at bounding box center [622, 276] width 62 height 25
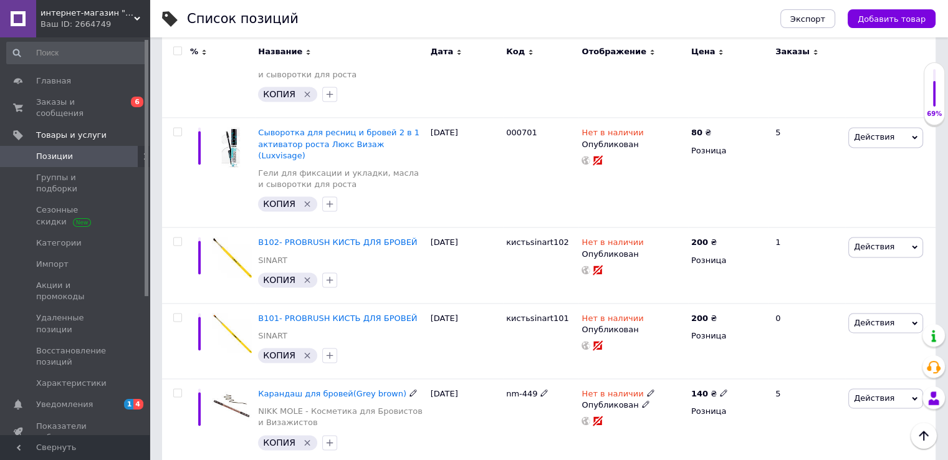
scroll to position [1606, 0]
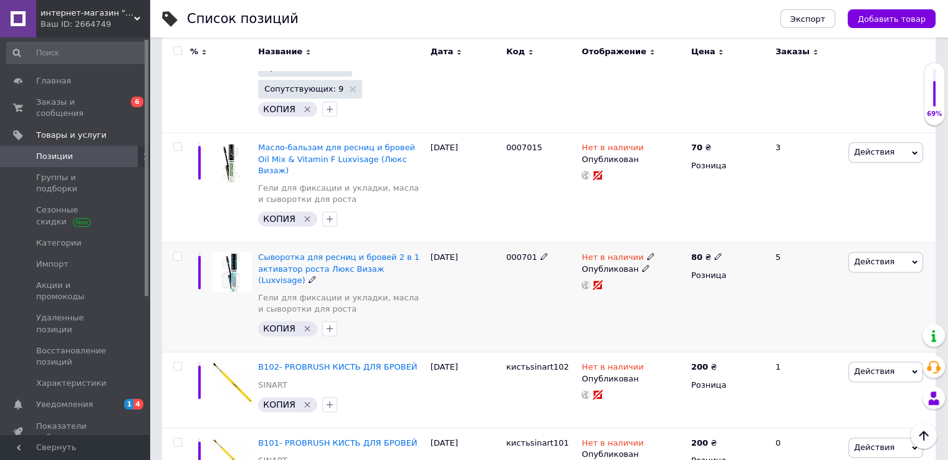
click at [890, 252] on span "Действия" at bounding box center [885, 262] width 75 height 20
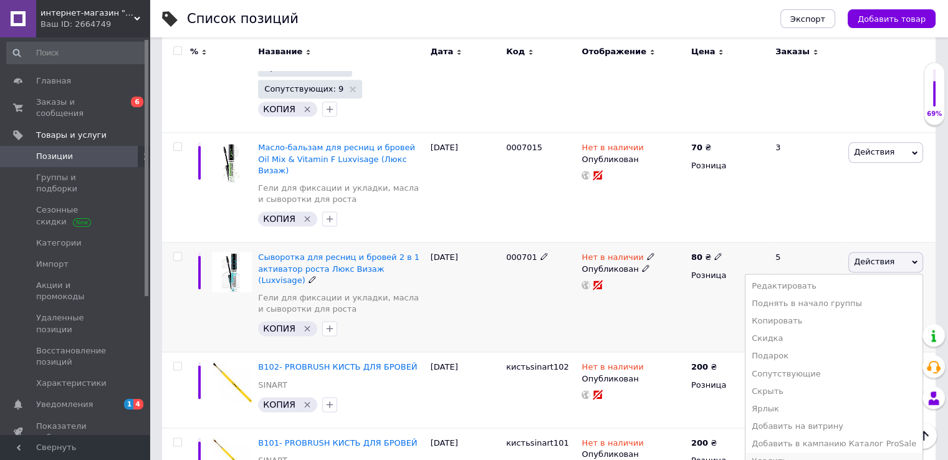
click at [775, 452] on li "Удалить" at bounding box center [833, 460] width 177 height 17
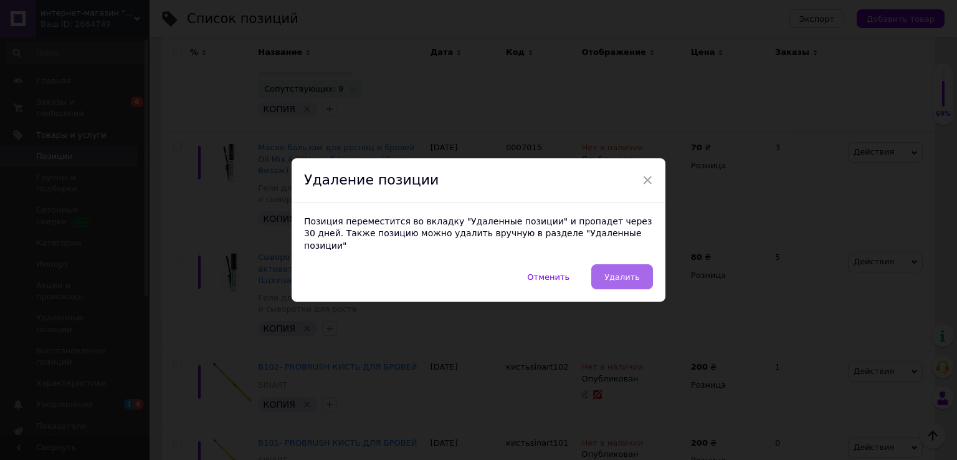
click at [630, 264] on button "Удалить" at bounding box center [622, 276] width 62 height 25
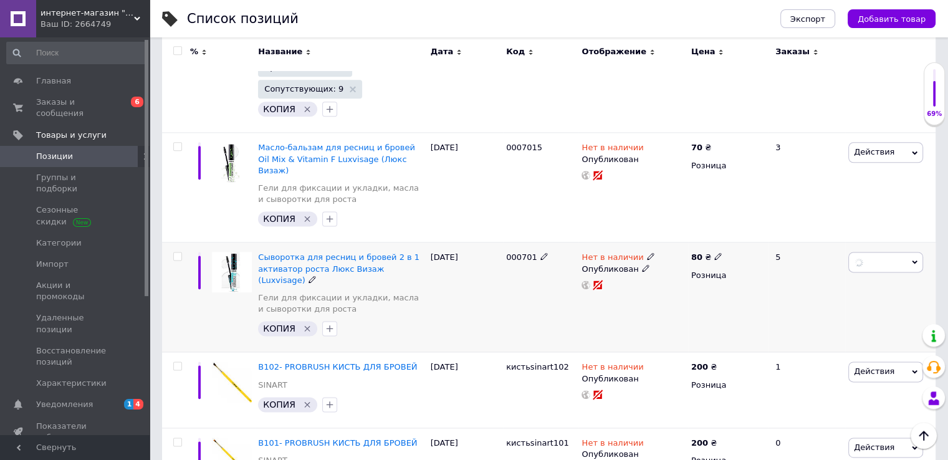
scroll to position [0, 332]
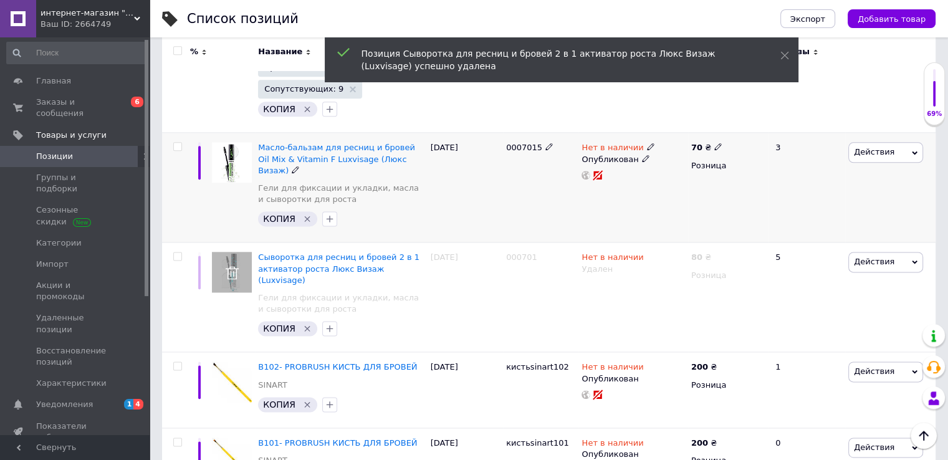
click at [876, 147] on span "Действия" at bounding box center [874, 151] width 41 height 9
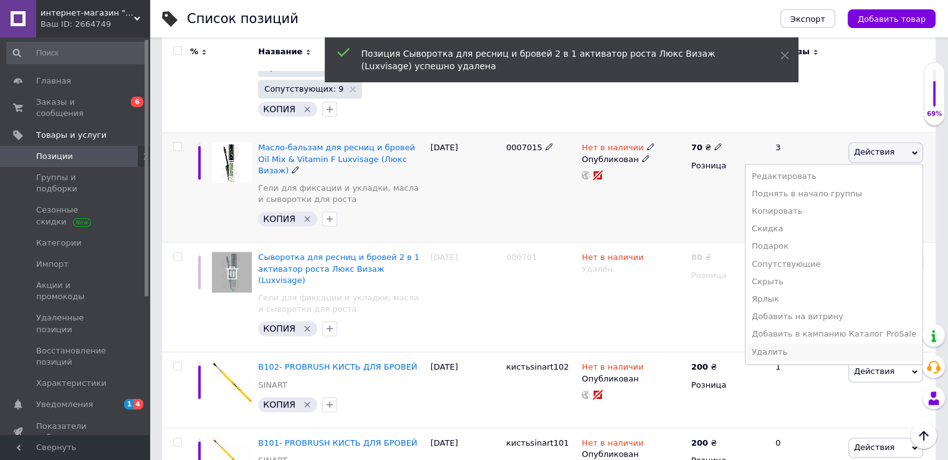
click at [796, 343] on li "Удалить" at bounding box center [833, 351] width 177 height 17
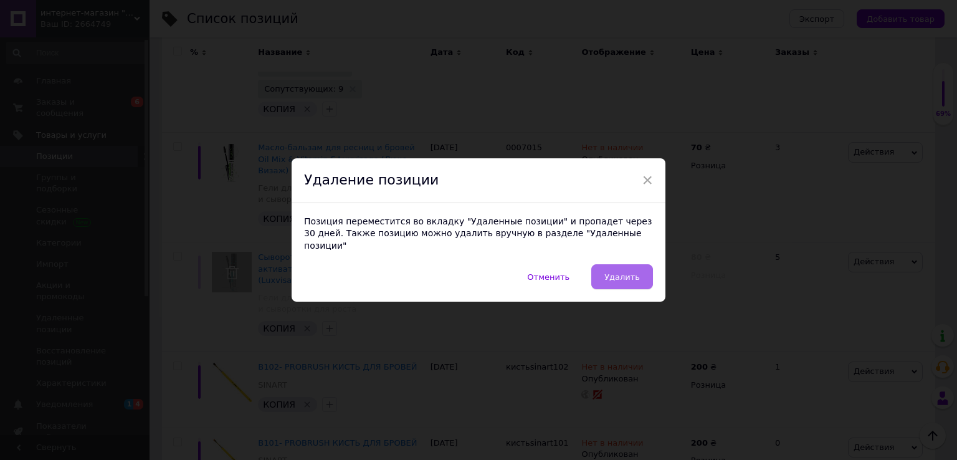
click at [633, 272] on span "Удалить" at bounding box center [623, 276] width 36 height 9
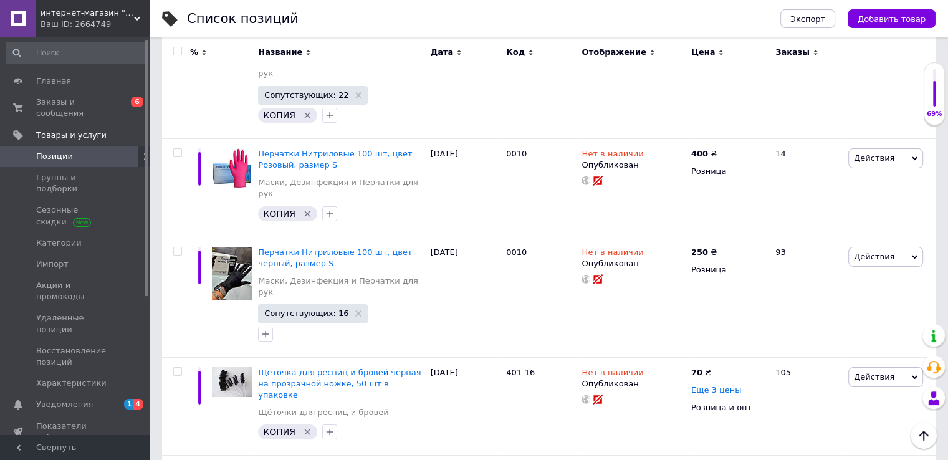
scroll to position [9509, 0]
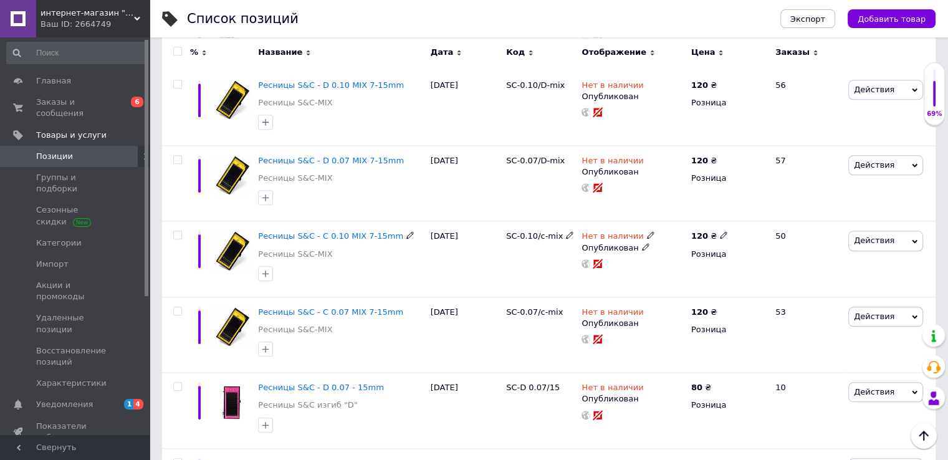
scroll to position [10782, 0]
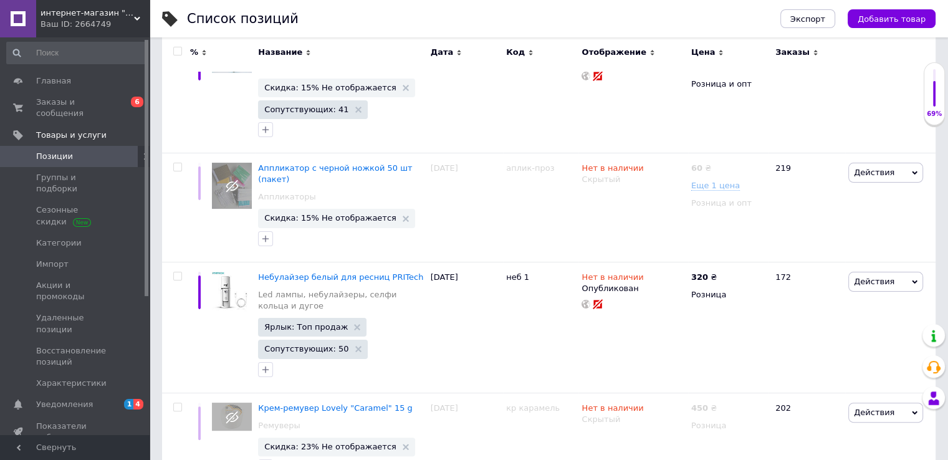
scroll to position [9752, 0]
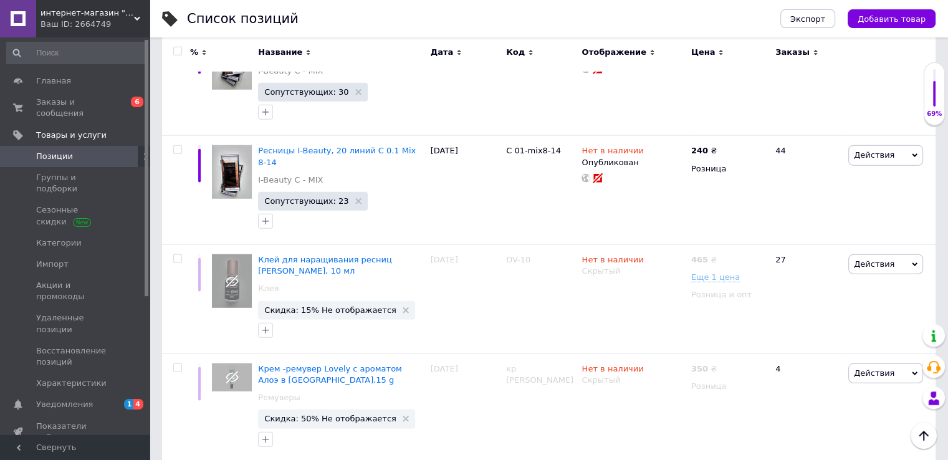
scroll to position [3420, 0]
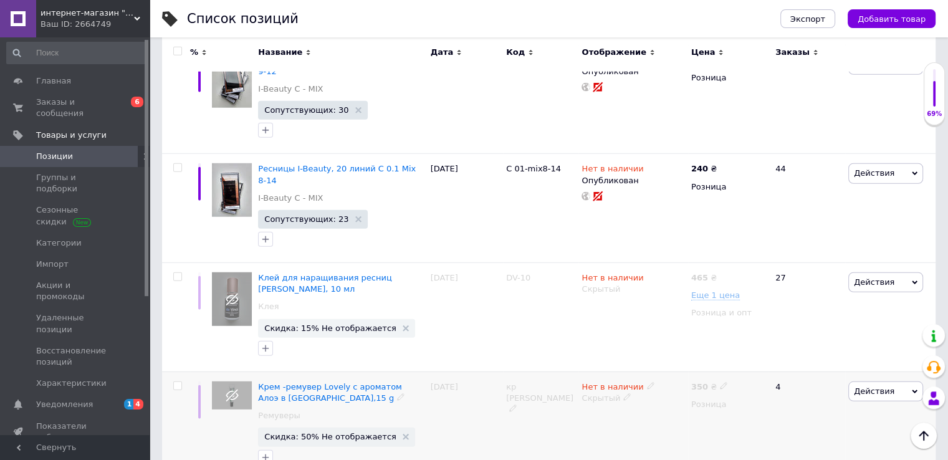
click at [173, 382] on input "checkbox" at bounding box center [177, 386] width 8 height 8
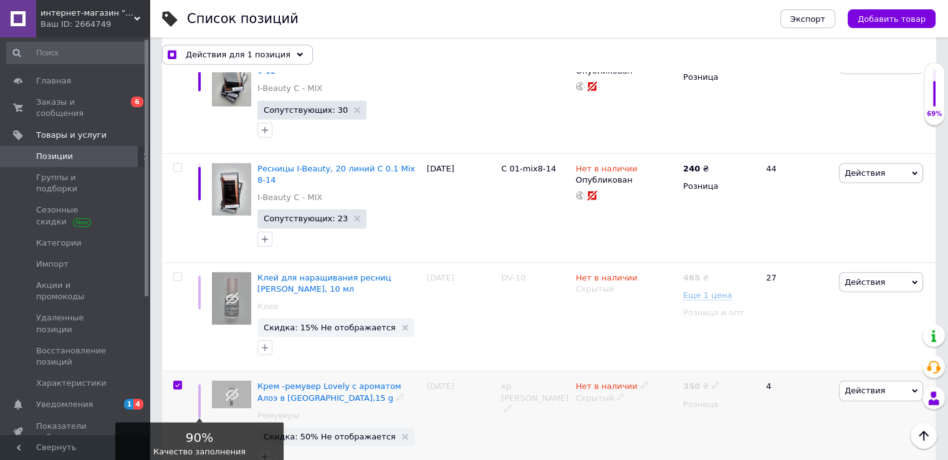
scroll to position [3465, 0]
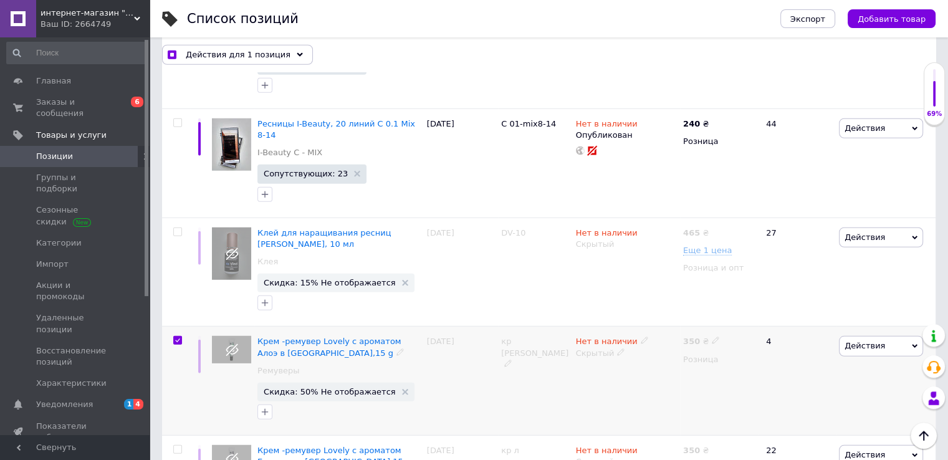
click at [877, 341] on span "Действия" at bounding box center [864, 345] width 41 height 9
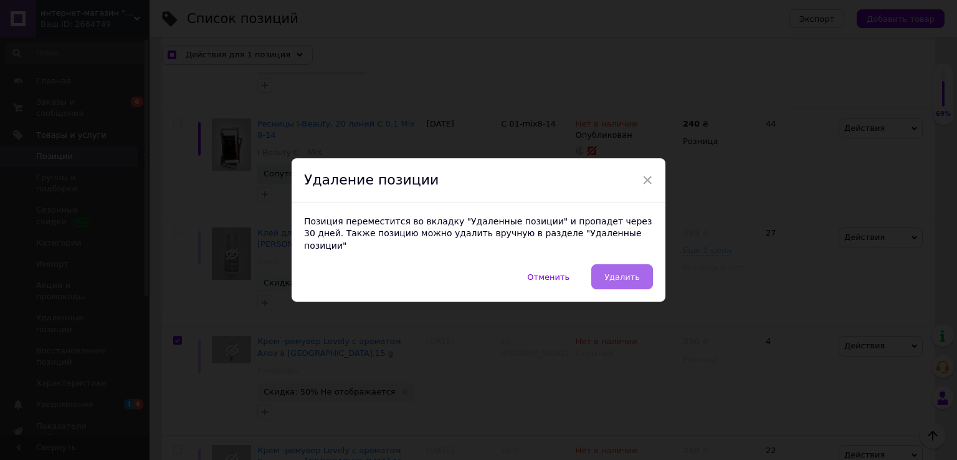
click at [624, 275] on span "Удалить" at bounding box center [623, 276] width 36 height 9
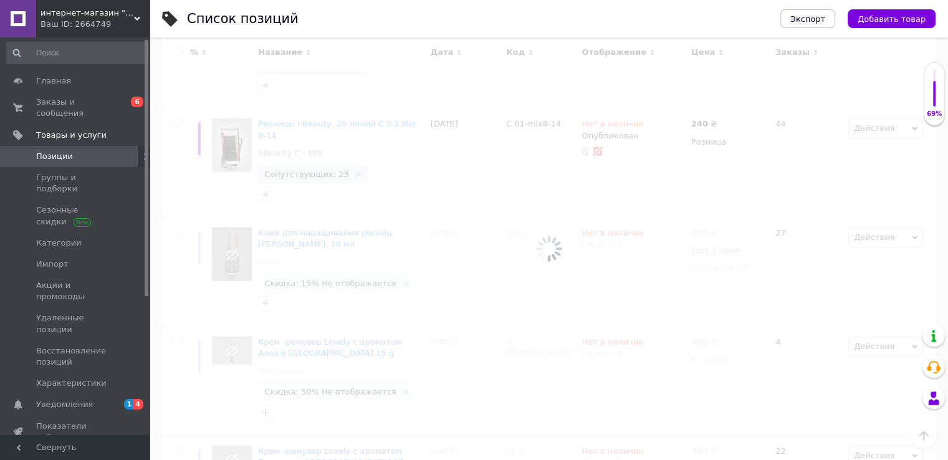
scroll to position [3420, 0]
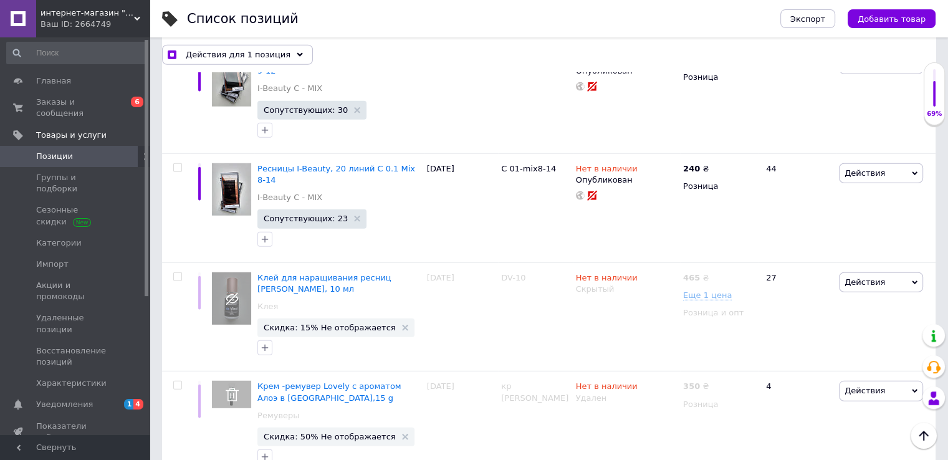
scroll to position [3465, 0]
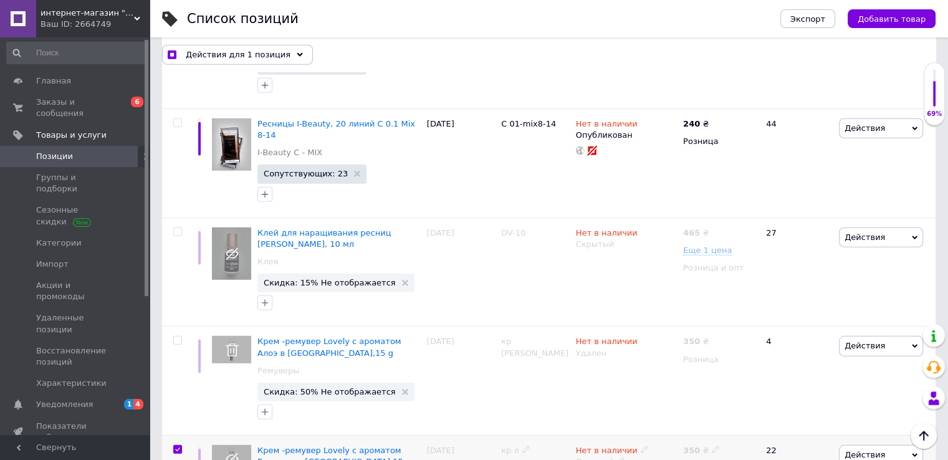
click at [868, 450] on span "Действия" at bounding box center [864, 454] width 41 height 9
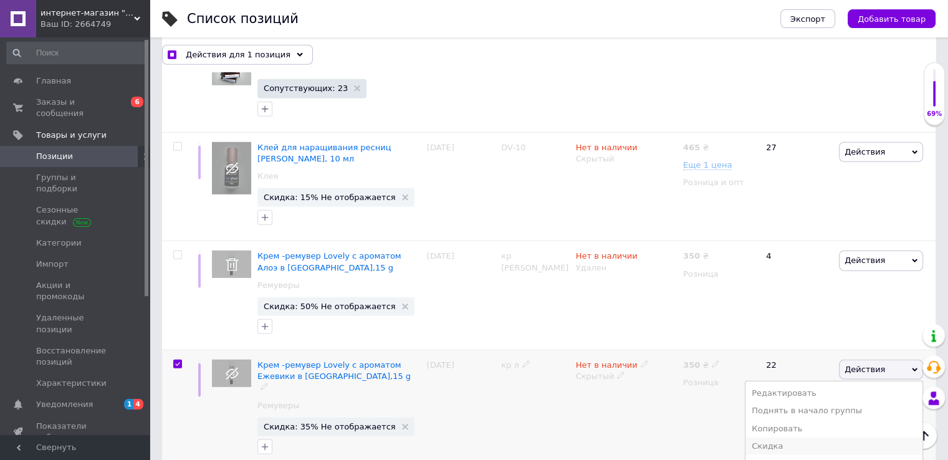
scroll to position [3652, 0]
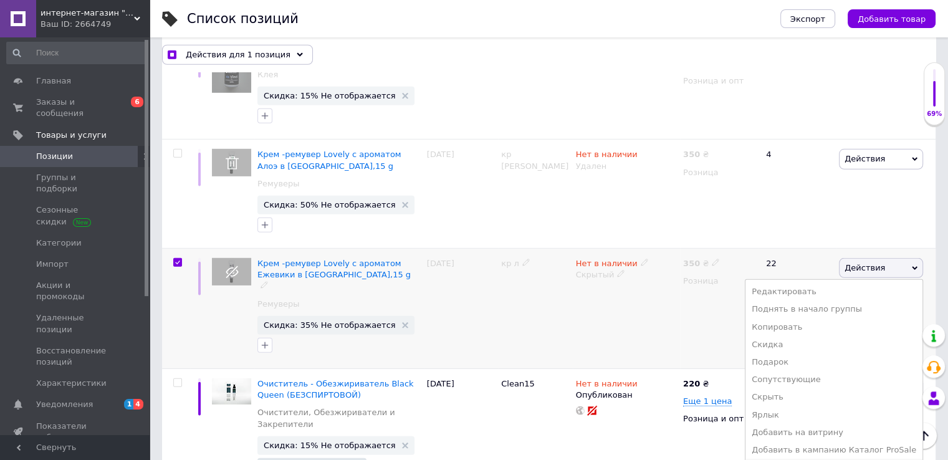
click at [790, 459] on li "Удалить" at bounding box center [833, 467] width 177 height 17
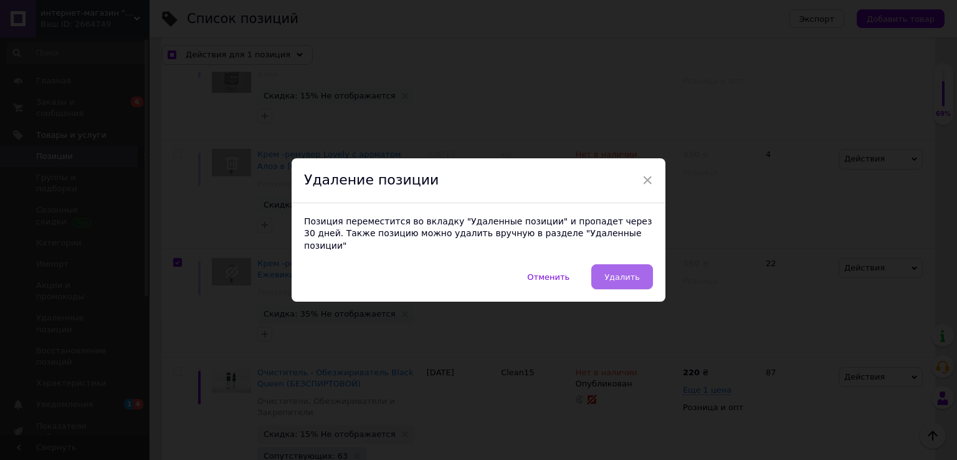
click at [622, 273] on span "Удалить" at bounding box center [623, 276] width 36 height 9
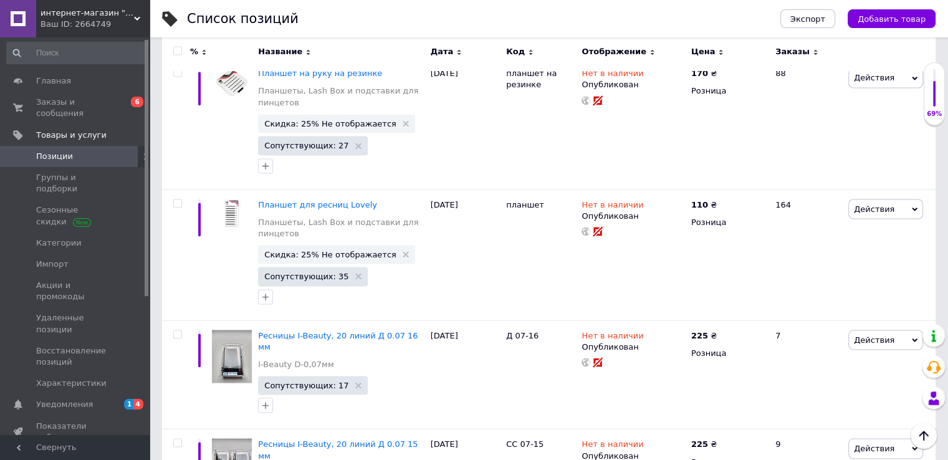
scroll to position [2173, 0]
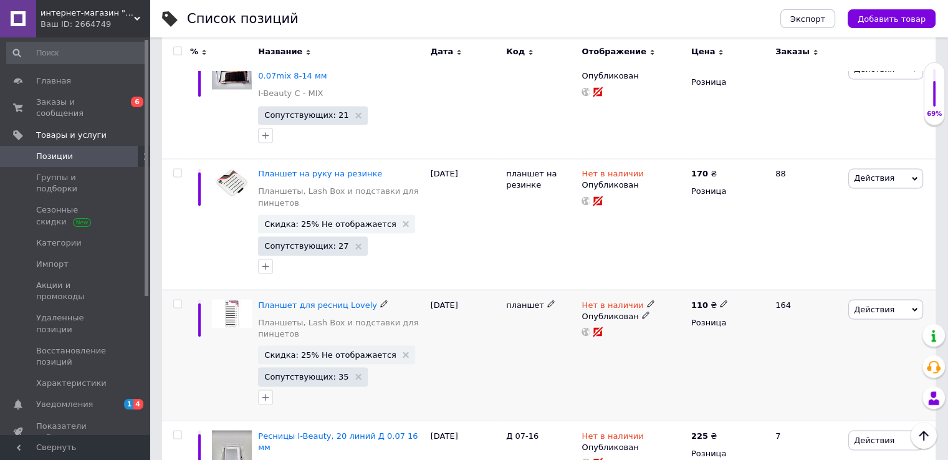
click at [175, 300] on input "checkbox" at bounding box center [177, 304] width 8 height 8
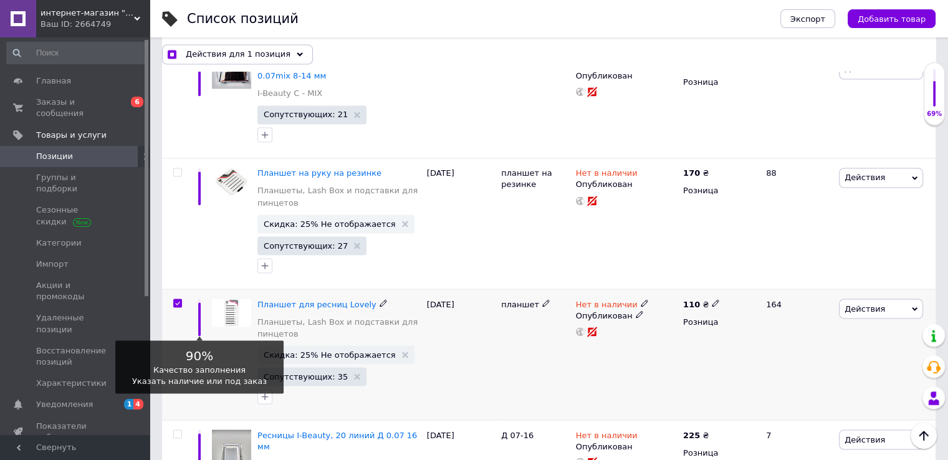
scroll to position [2196, 0]
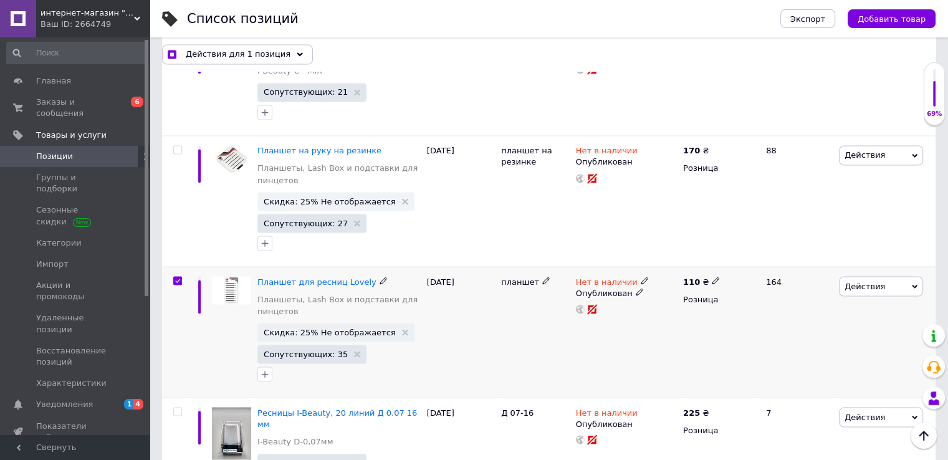
drag, startPoint x: 882, startPoint y: 274, endPoint x: 889, endPoint y: 265, distance: 11.6
click at [883, 271] on div "Действия Редактировать Поднять в начало группы Копировать Скидка Подарок Сопутс…" at bounding box center [886, 332] width 100 height 131
click at [889, 276] on span "Действия" at bounding box center [881, 286] width 84 height 20
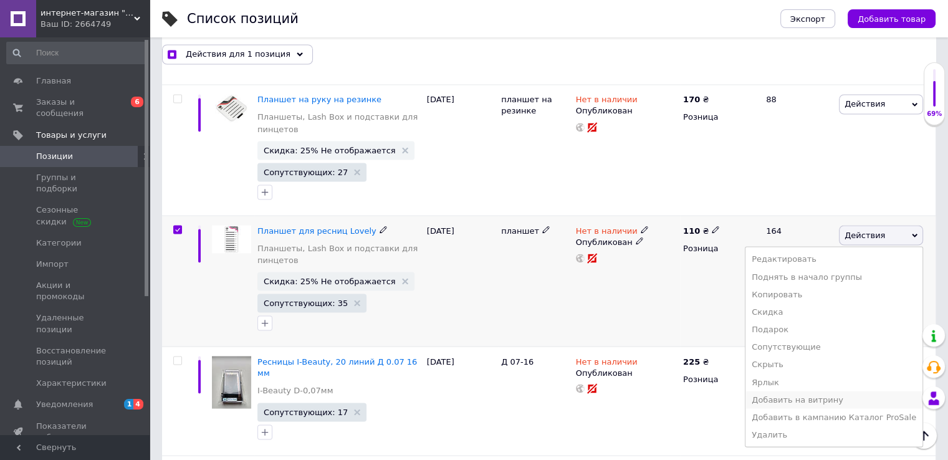
scroll to position [2320, 0]
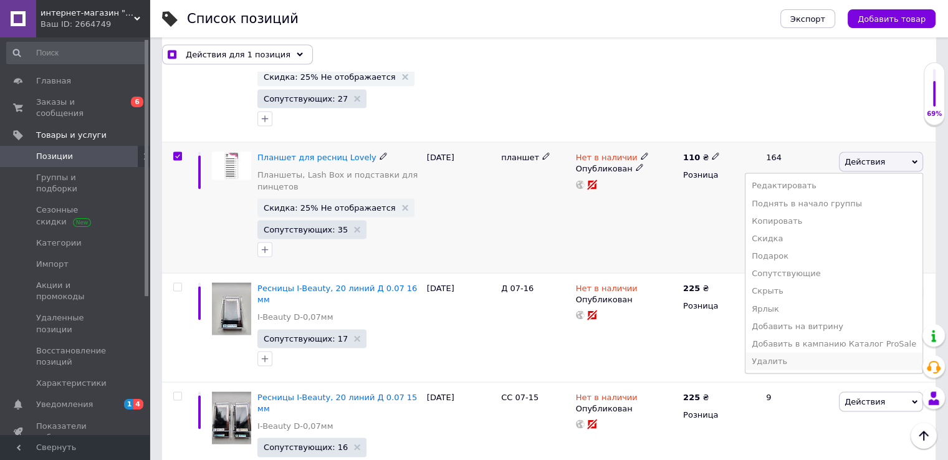
click at [780, 352] on li "Удалить" at bounding box center [833, 360] width 177 height 17
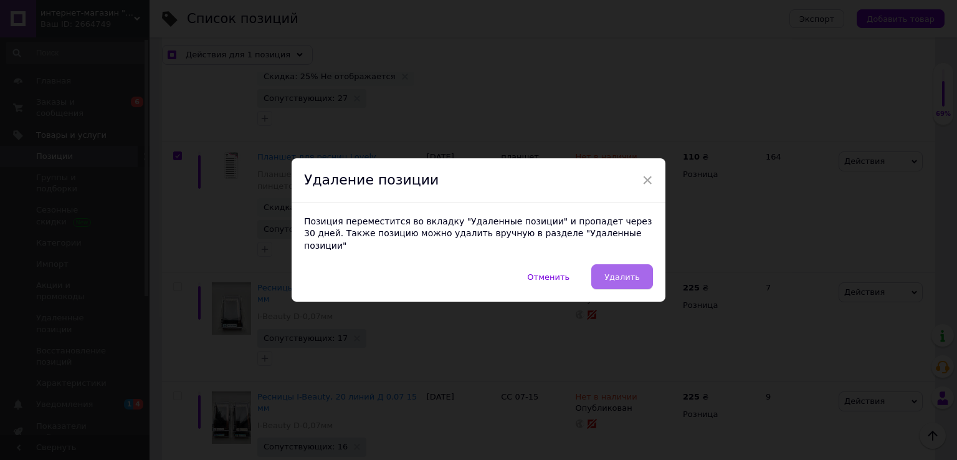
click at [638, 272] on span "Удалить" at bounding box center [623, 276] width 36 height 9
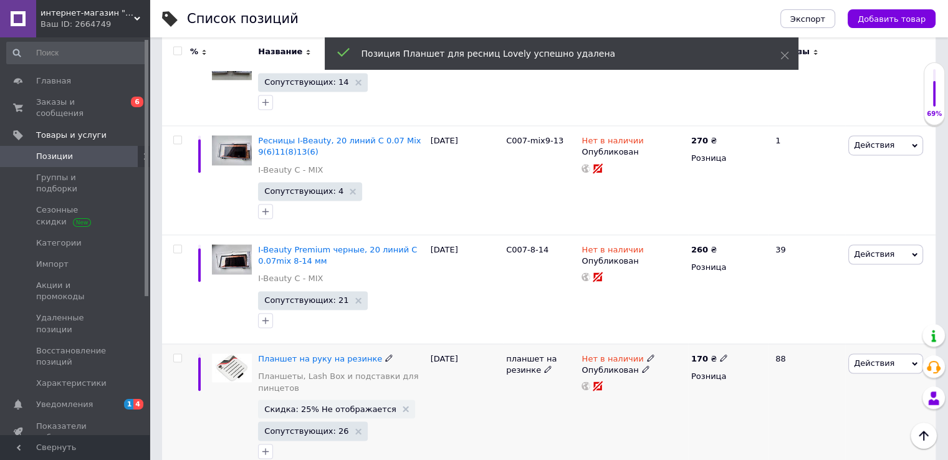
scroll to position [1986, 0]
click at [175, 356] on input "checkbox" at bounding box center [177, 360] width 8 height 8
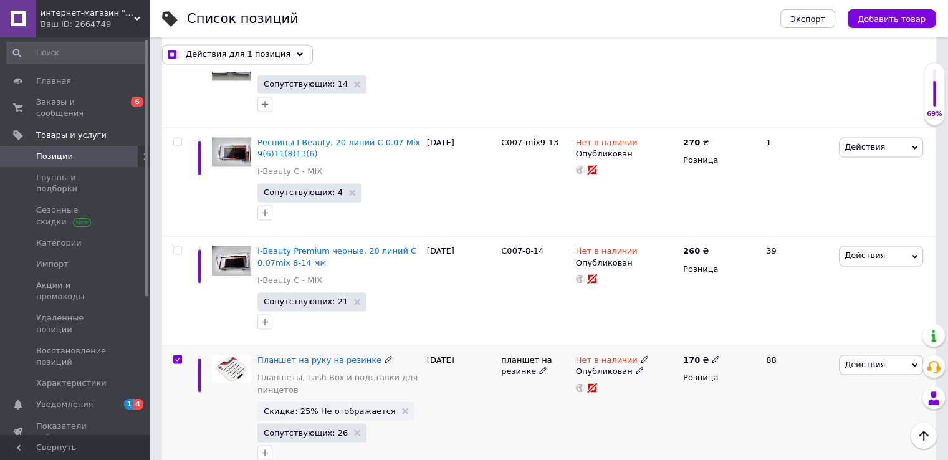
scroll to position [2009, 0]
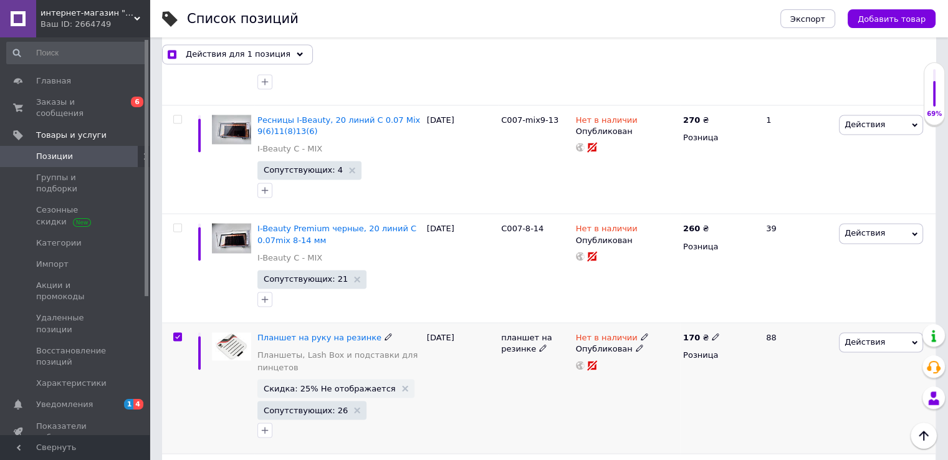
click at [863, 337] on span "Действия" at bounding box center [864, 341] width 41 height 9
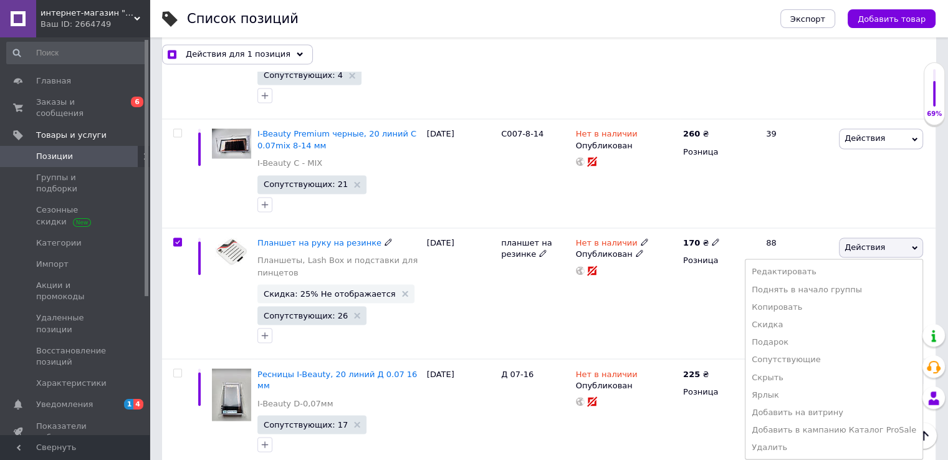
scroll to position [2196, 0]
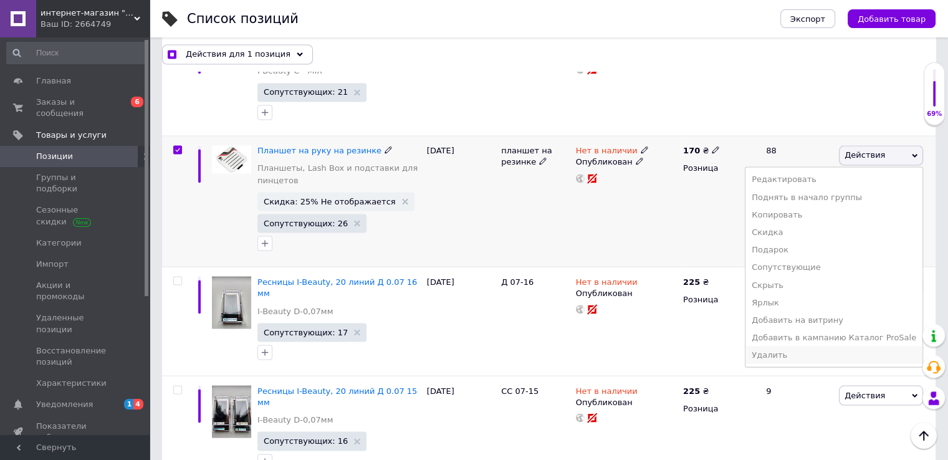
click at [795, 346] on li "Удалить" at bounding box center [833, 354] width 177 height 17
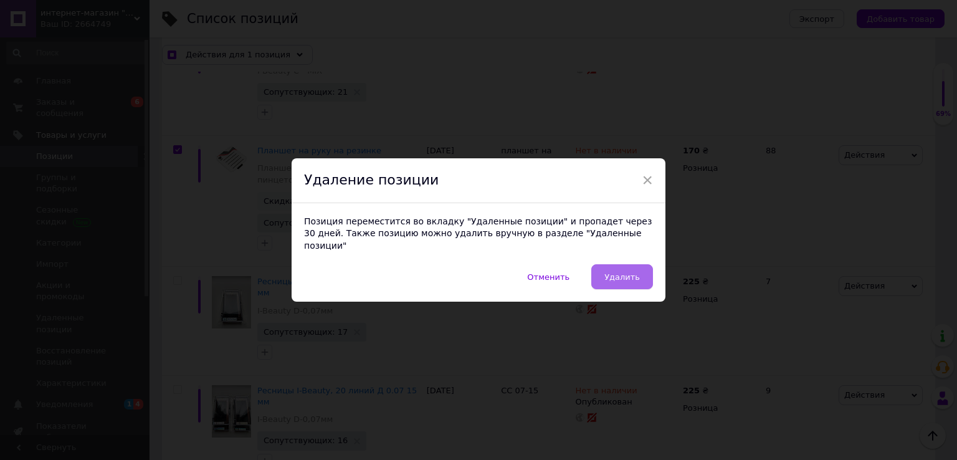
click at [636, 275] on span "Удалить" at bounding box center [623, 276] width 36 height 9
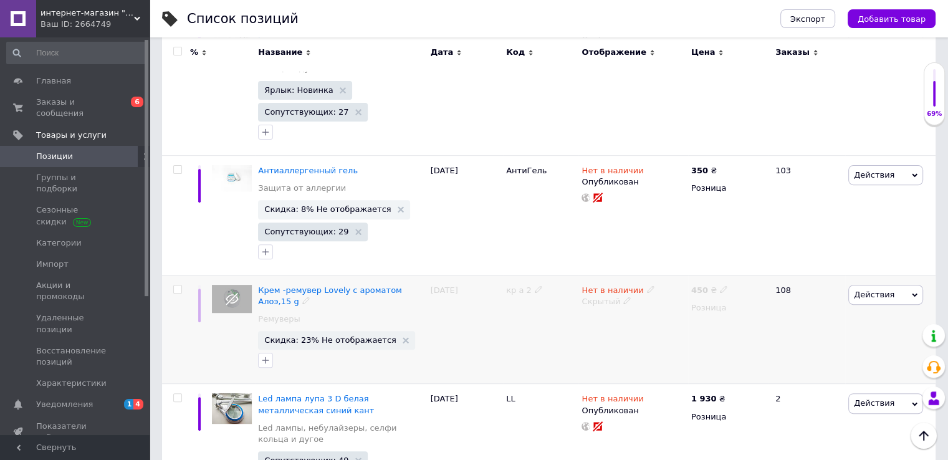
scroll to position [428, 0]
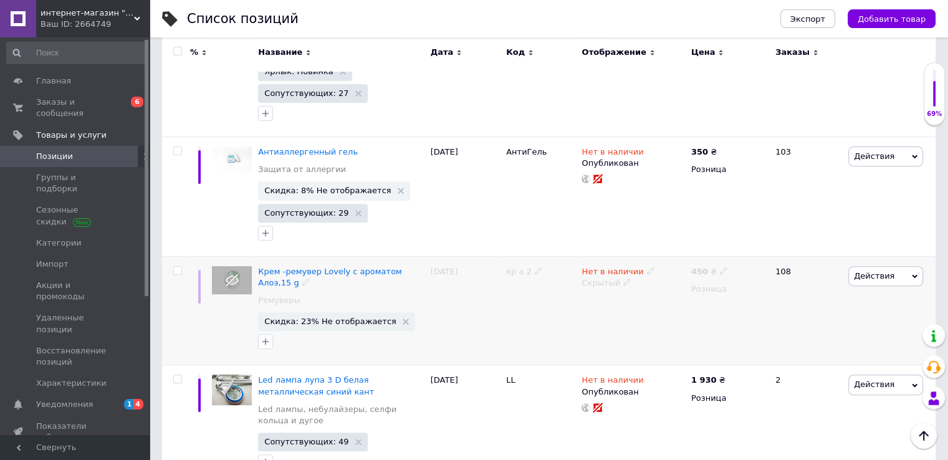
click at [174, 267] on input "checkbox" at bounding box center [177, 271] width 8 height 8
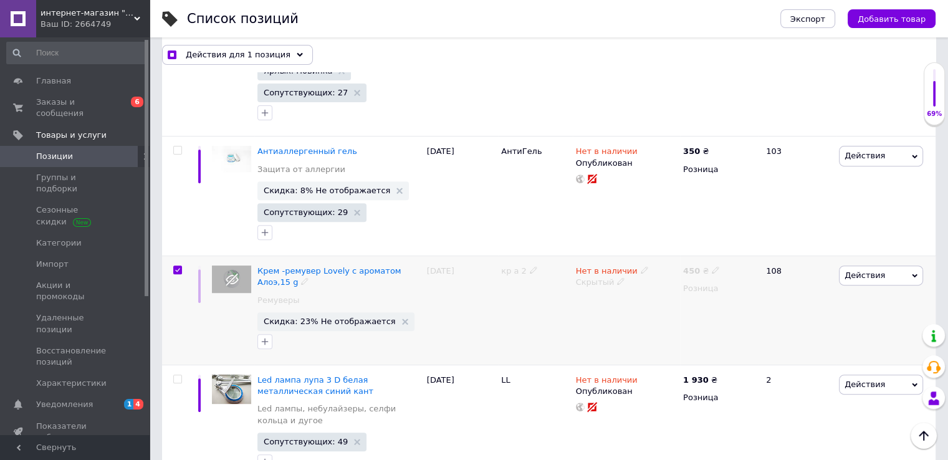
scroll to position [428, 0]
click at [901, 266] on span "Действия" at bounding box center [881, 276] width 84 height 20
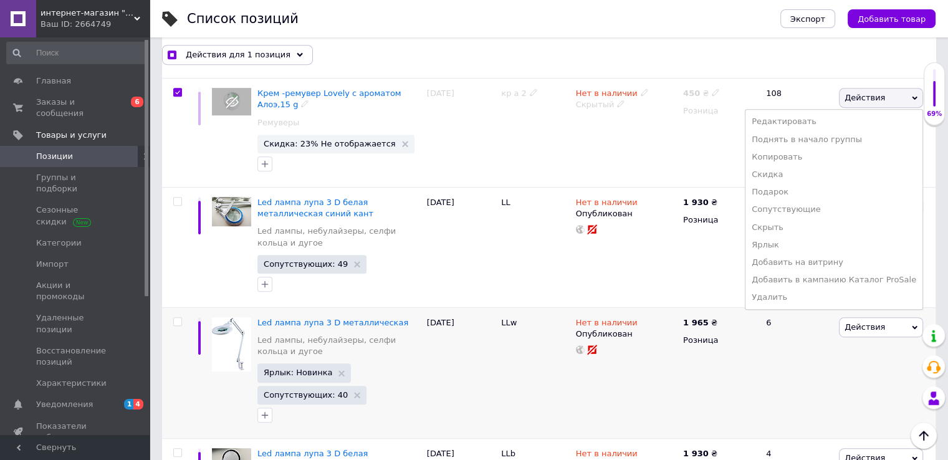
scroll to position [615, 0]
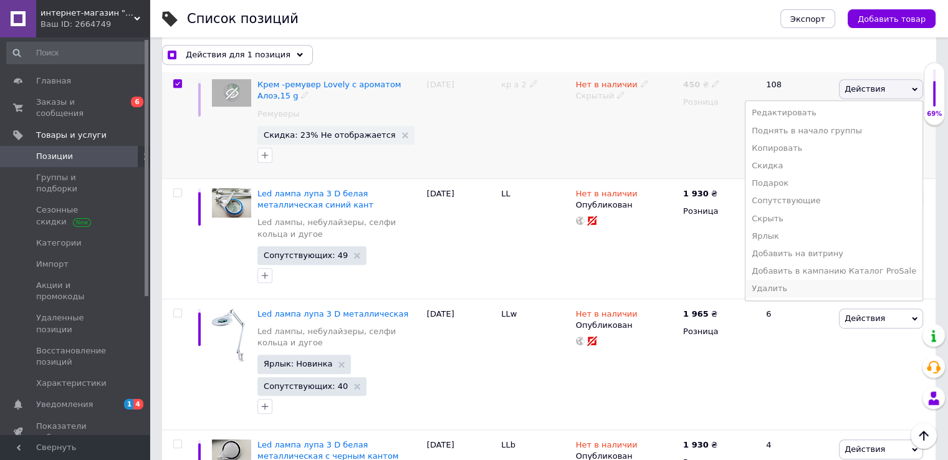
click at [792, 280] on li "Удалить" at bounding box center [833, 288] width 177 height 17
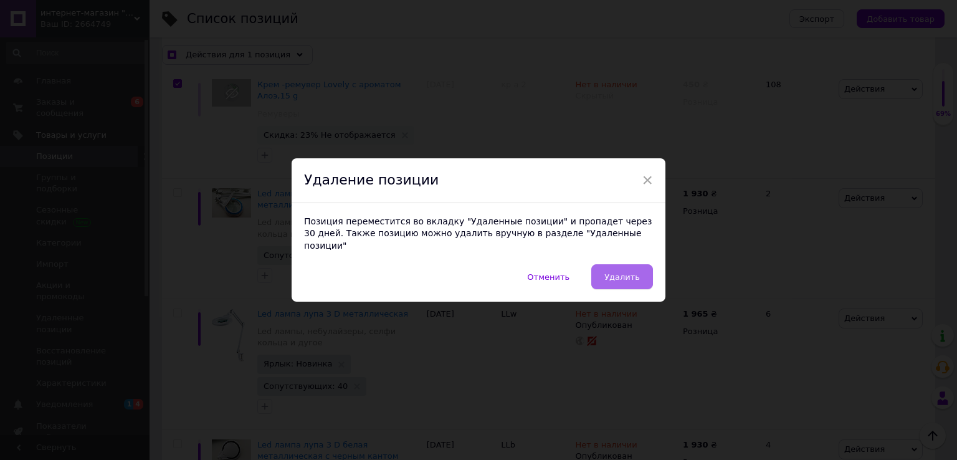
click at [640, 269] on button "Удалить" at bounding box center [622, 276] width 62 height 25
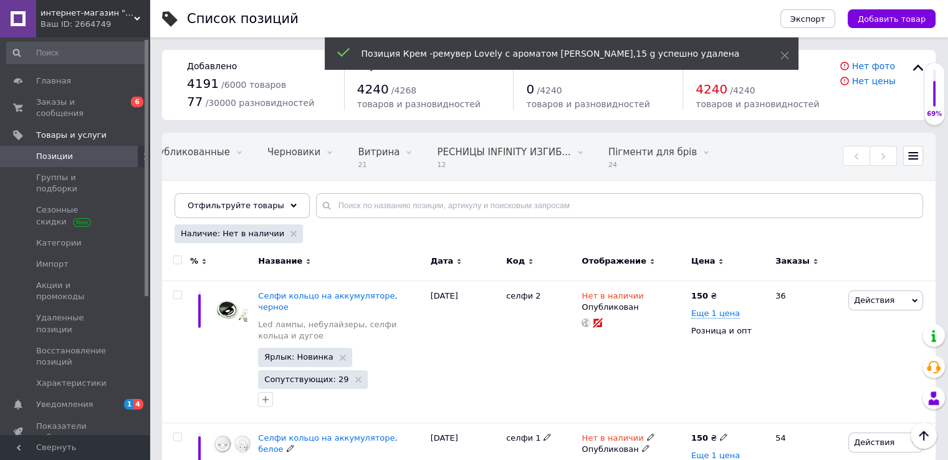
scroll to position [0, 0]
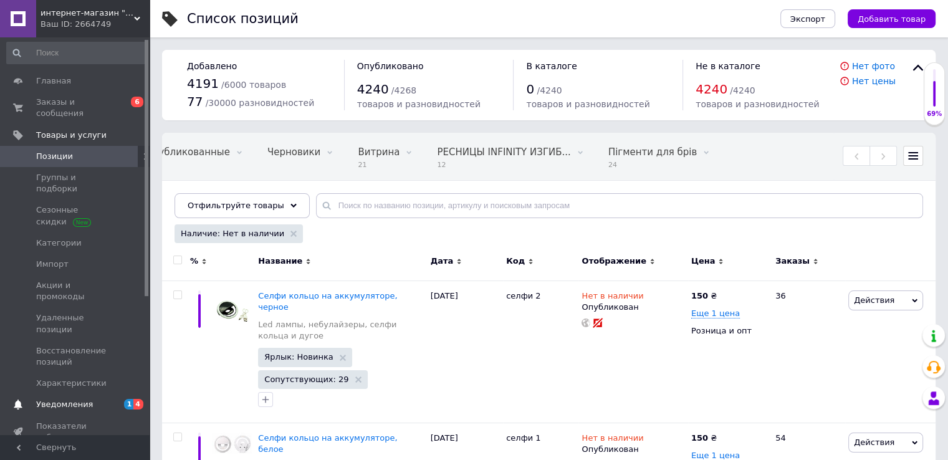
click at [70, 399] on span "Уведомления" at bounding box center [64, 404] width 57 height 11
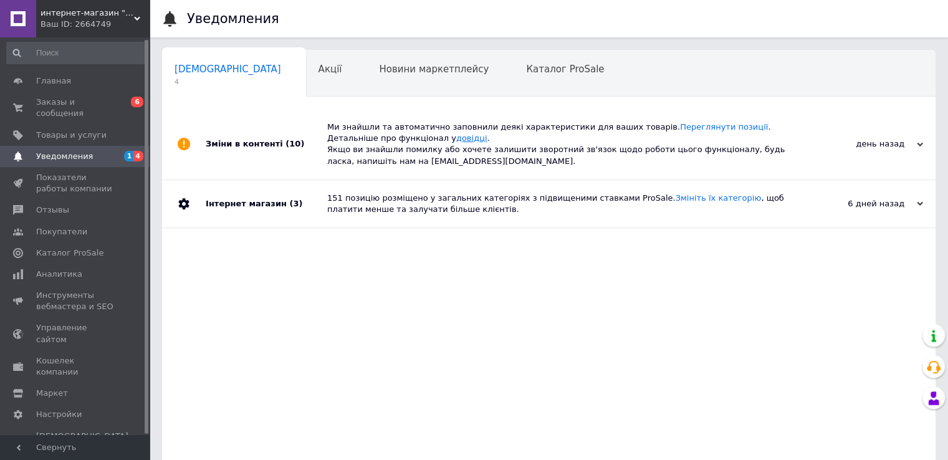
click at [456, 136] on link "довідці" at bounding box center [471, 137] width 31 height 9
